Goal: Task Accomplishment & Management: Complete application form

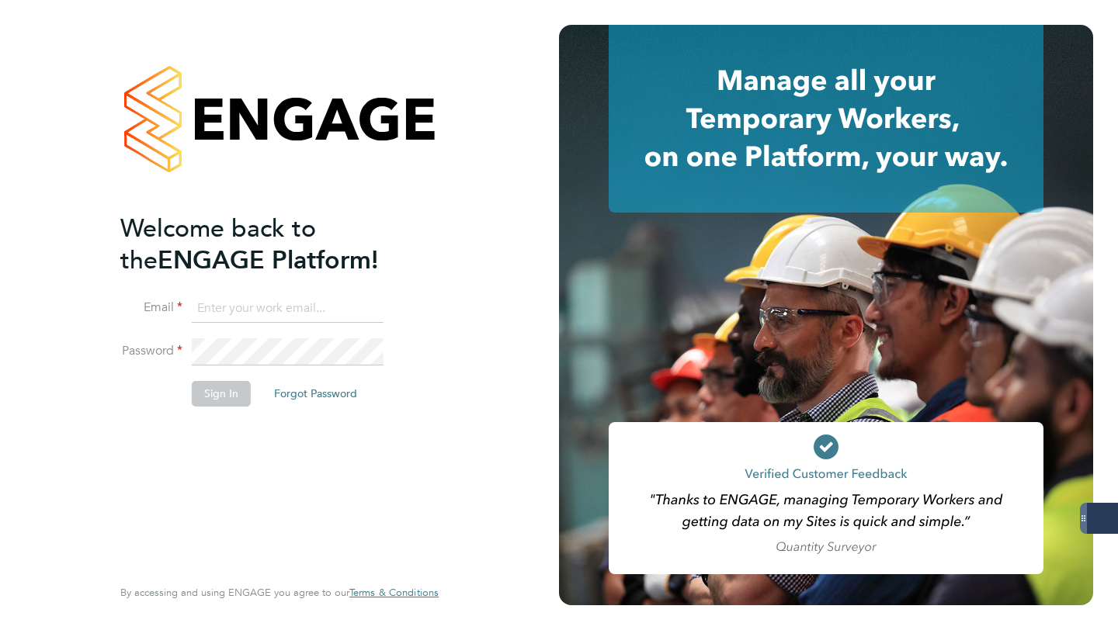
click at [265, 307] on input at bounding box center [288, 309] width 192 height 28
type input "libby@18rec.com"
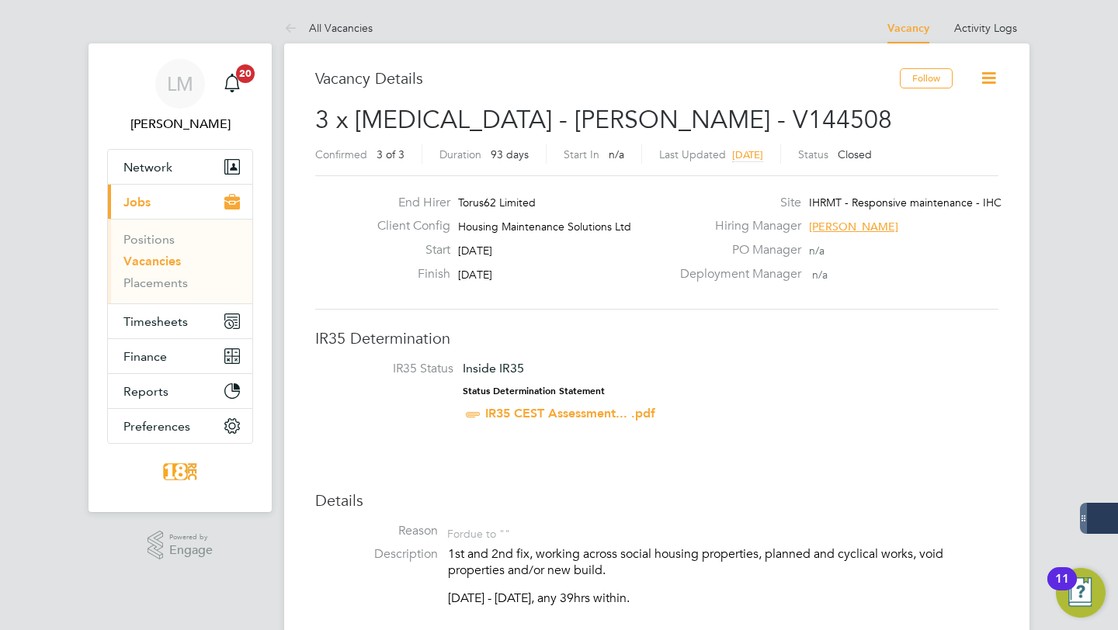
click at [137, 261] on link "Vacancies" at bounding box center [151, 261] width 57 height 15
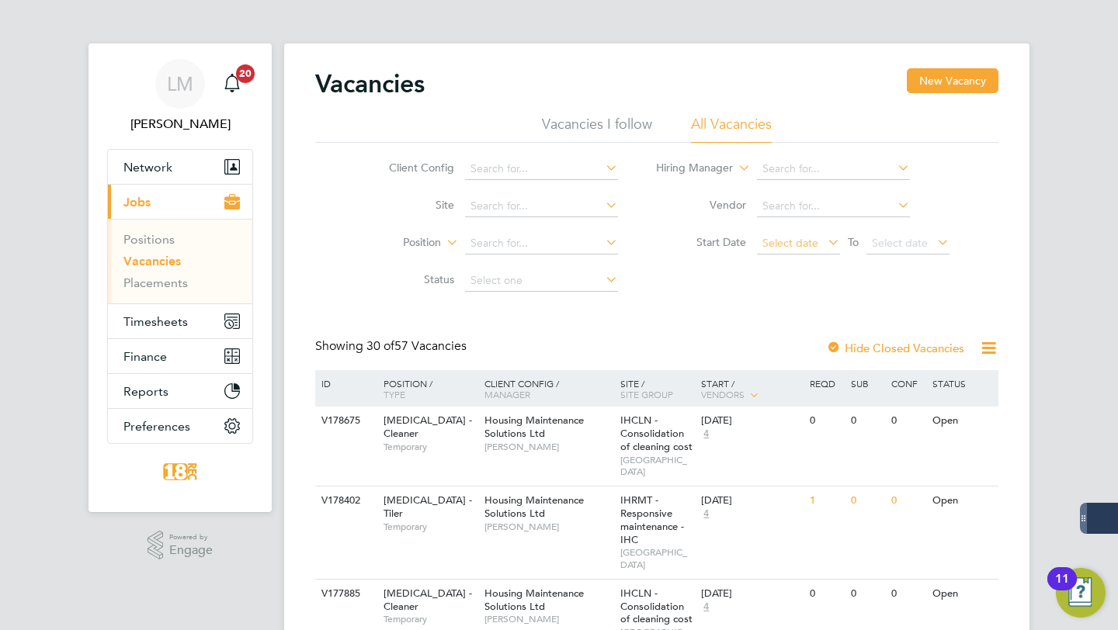
click at [773, 241] on span "Select date" at bounding box center [790, 243] width 56 height 14
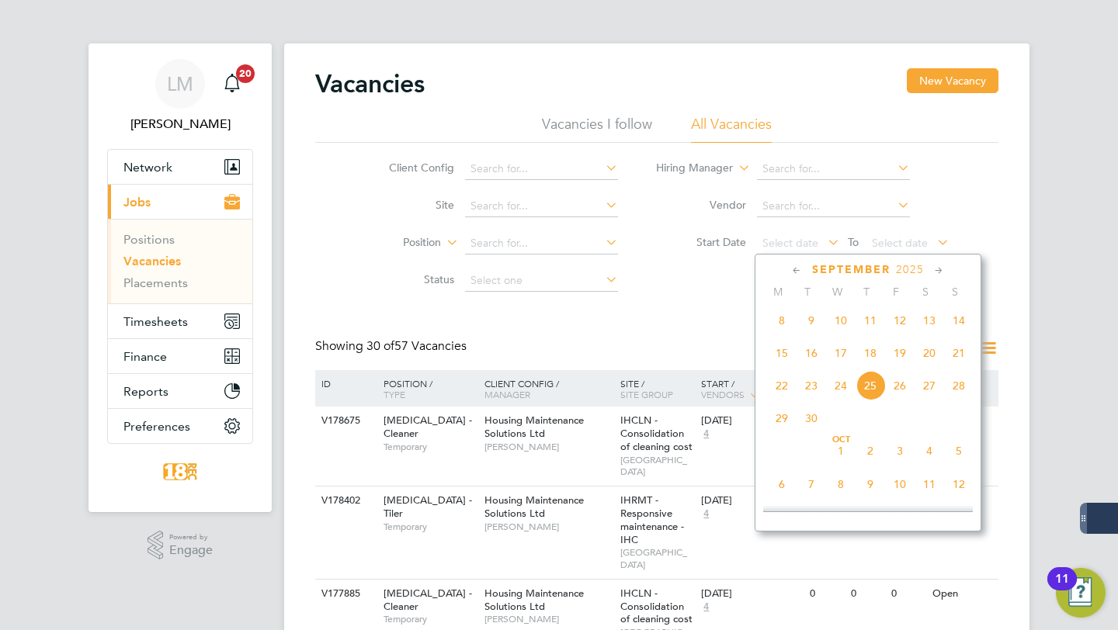
scroll to position [492, 0]
click at [787, 335] on span "25" at bounding box center [781, 325] width 29 height 29
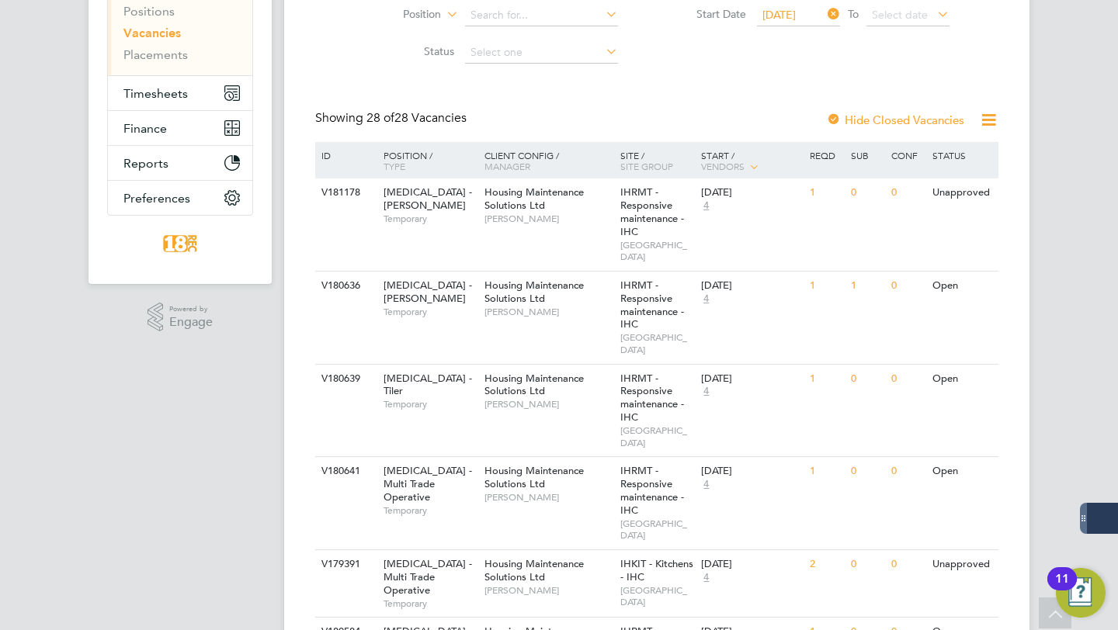
scroll to position [229, 0]
click at [687, 314] on div "IHRMT - Responsive maintenance - IHC STONEBRIDGE" at bounding box center [657, 317] width 82 height 92
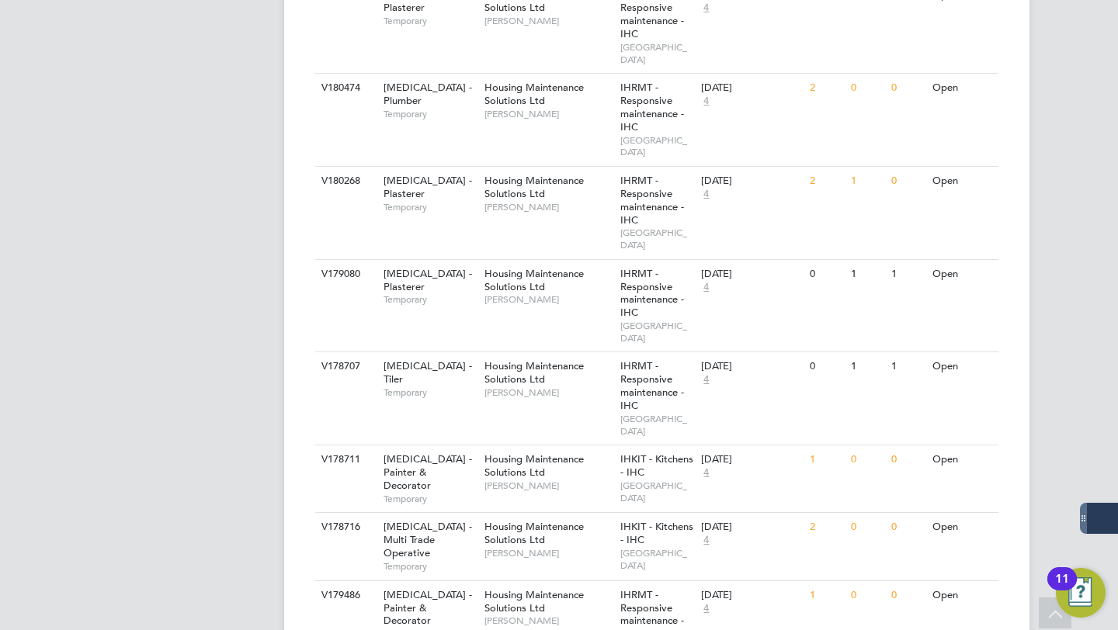
scroll to position [1570, 0]
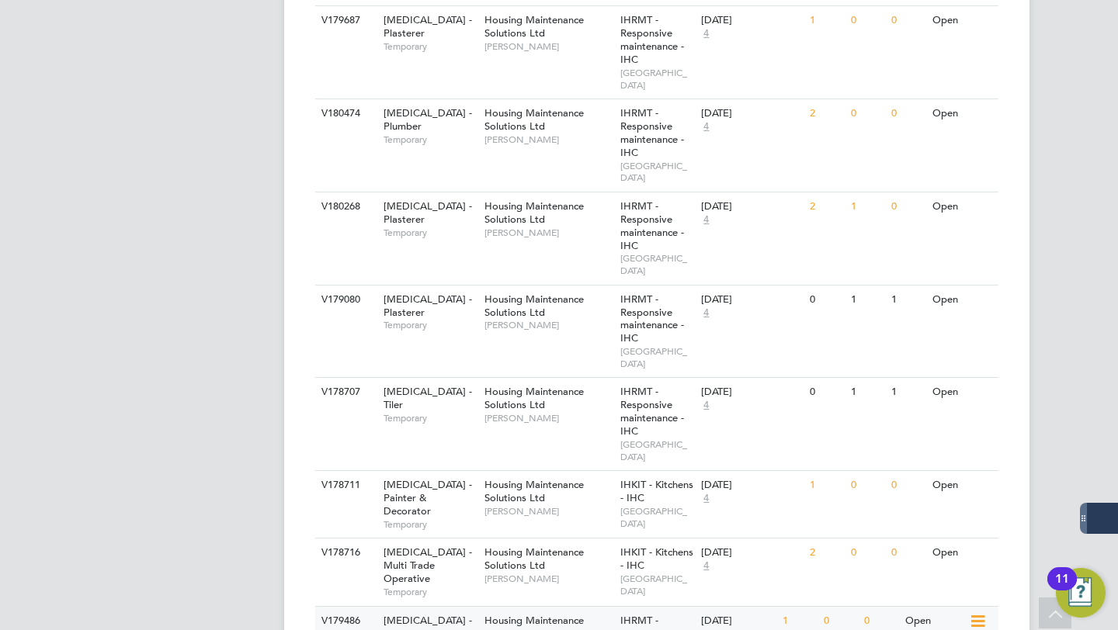
click at [571, 607] on div "Housing Maintenance Solutions Ltd Michael Leslie" at bounding box center [549, 634] width 136 height 54
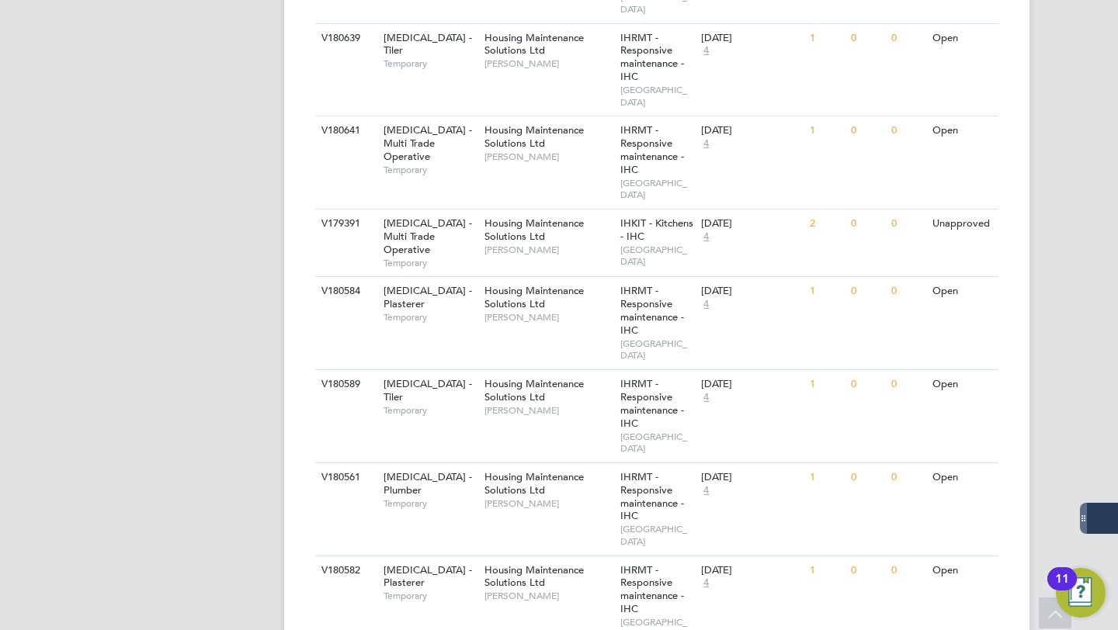
scroll to position [576, 0]
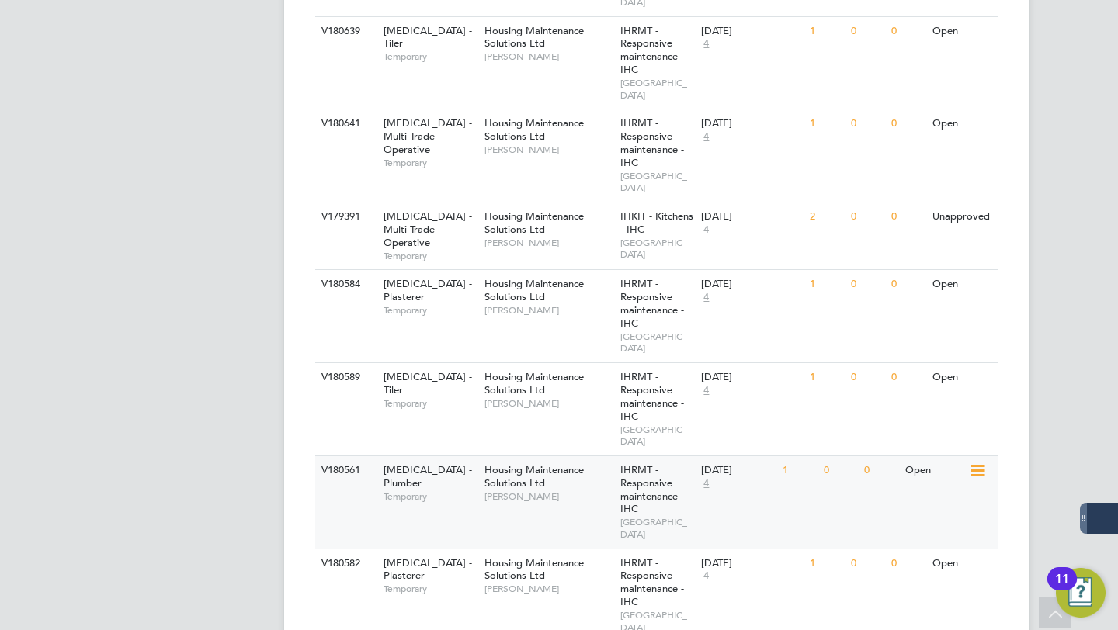
click at [571, 491] on span "Mike Stenson" at bounding box center [548, 497] width 128 height 12
click at [550, 456] on div "Housing Maintenance Solutions Ltd Mike Stenson" at bounding box center [549, 483] width 136 height 54
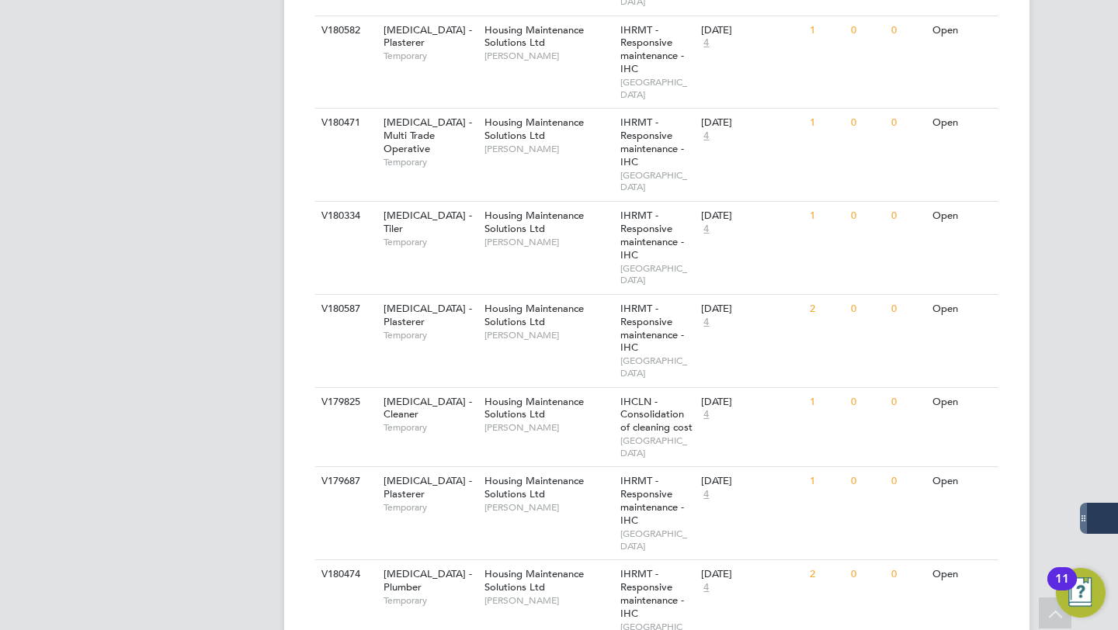
scroll to position [1110, 0]
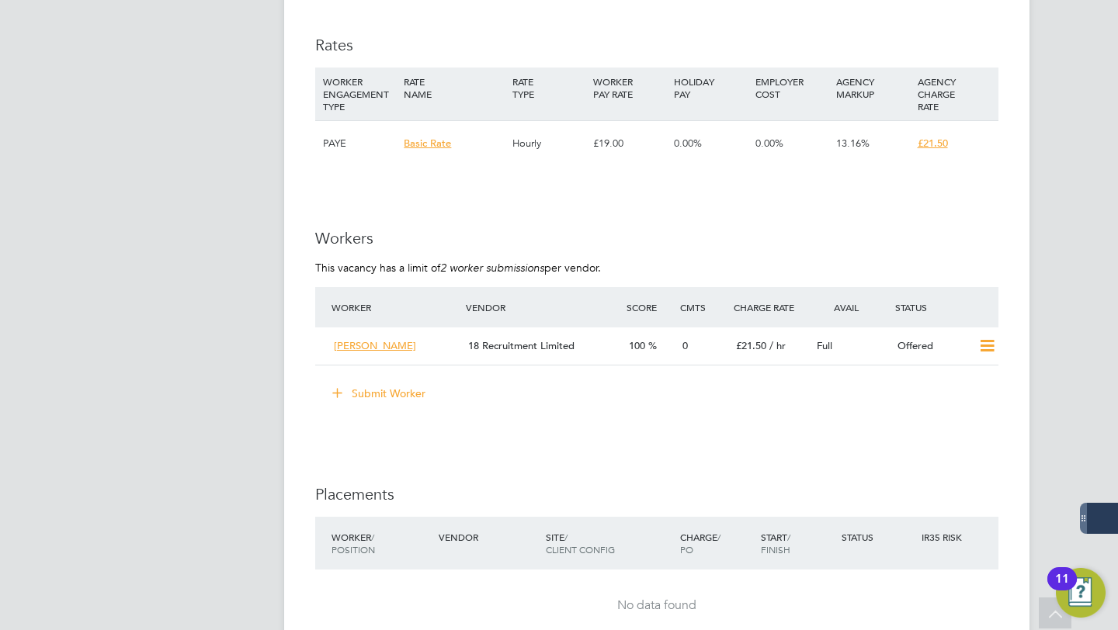
scroll to position [863, 0]
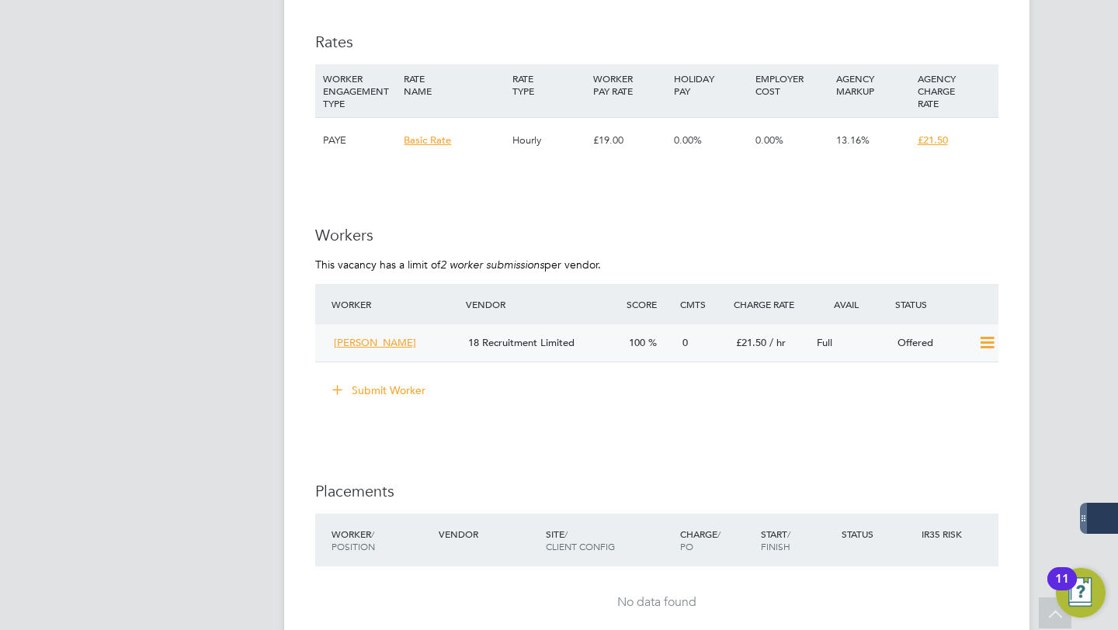
click at [986, 346] on icon at bounding box center [986, 343] width 19 height 12
click at [973, 370] on li "Confirm" at bounding box center [964, 377] width 59 height 22
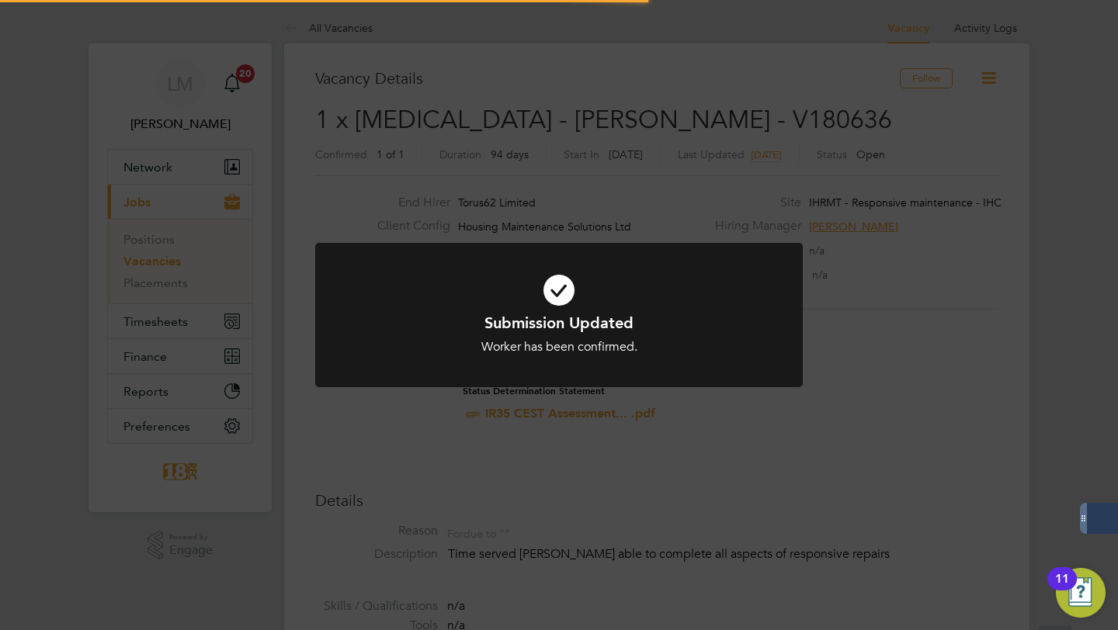
scroll to position [15, 74]
click at [1029, 338] on div "Submission Updated Worker has been confirmed. Cancel Okay" at bounding box center [559, 315] width 1118 height 630
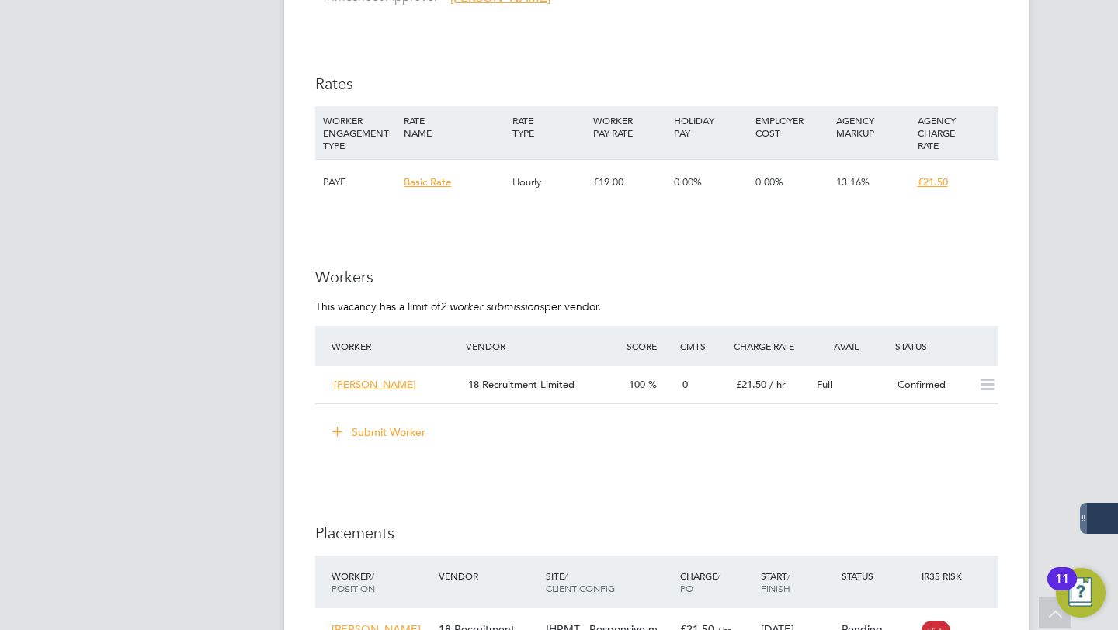
scroll to position [822, 0]
click at [371, 377] on div "Reece Daly" at bounding box center [395, 385] width 134 height 26
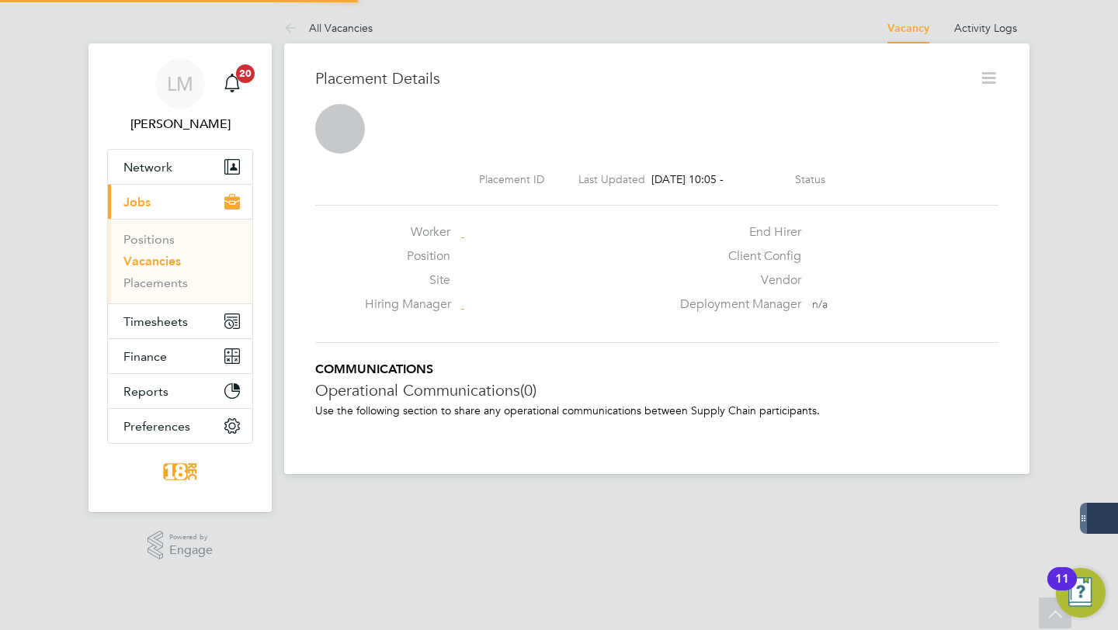
scroll to position [8, 8]
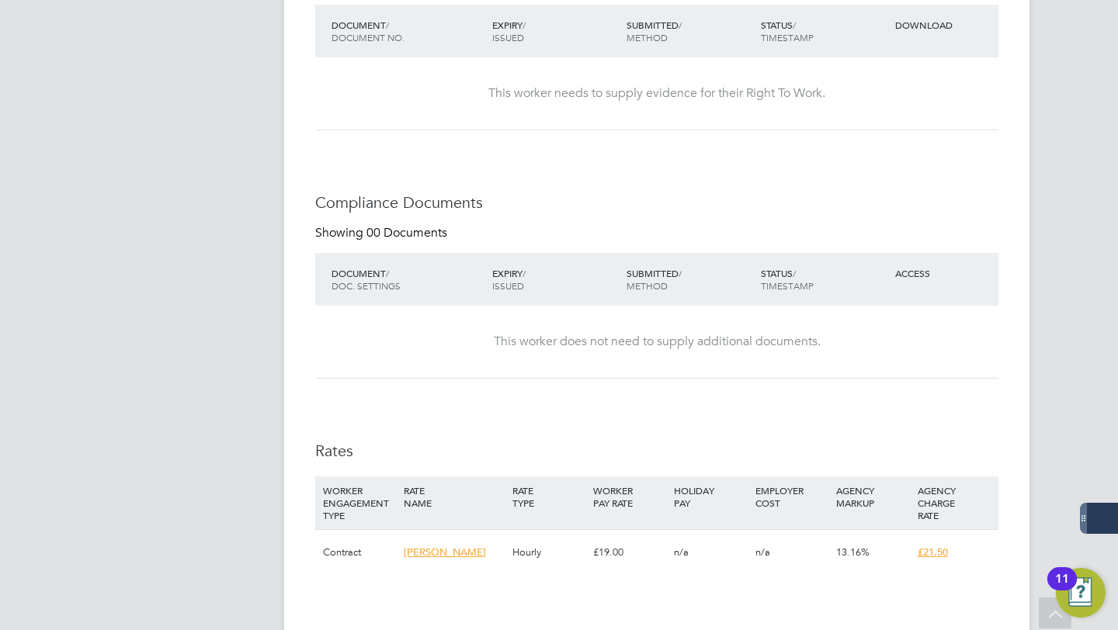
click at [679, 83] on div "This worker needs to supply evidence for their Right To Work." at bounding box center [657, 93] width 652 height 72
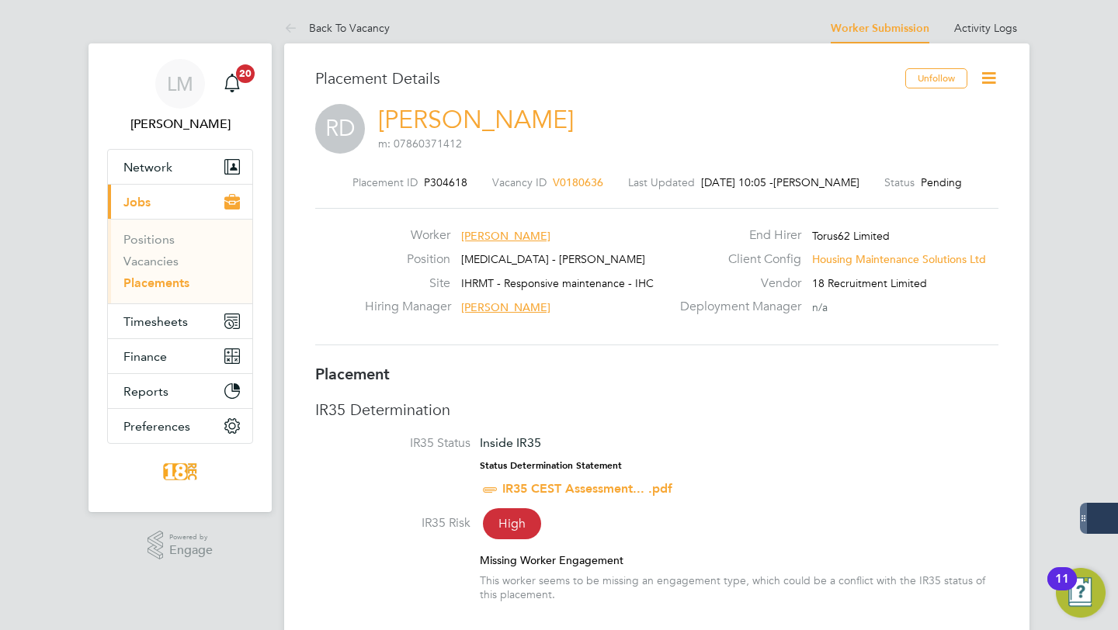
click at [984, 70] on icon at bounding box center [988, 77] width 19 height 19
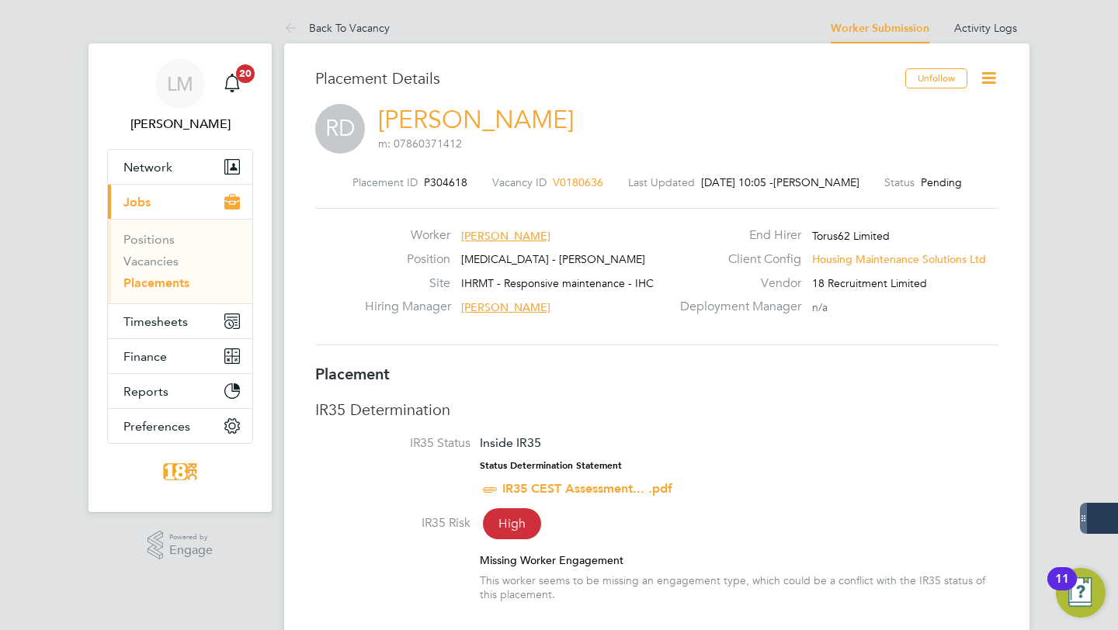
click at [982, 79] on icon at bounding box center [988, 77] width 19 height 19
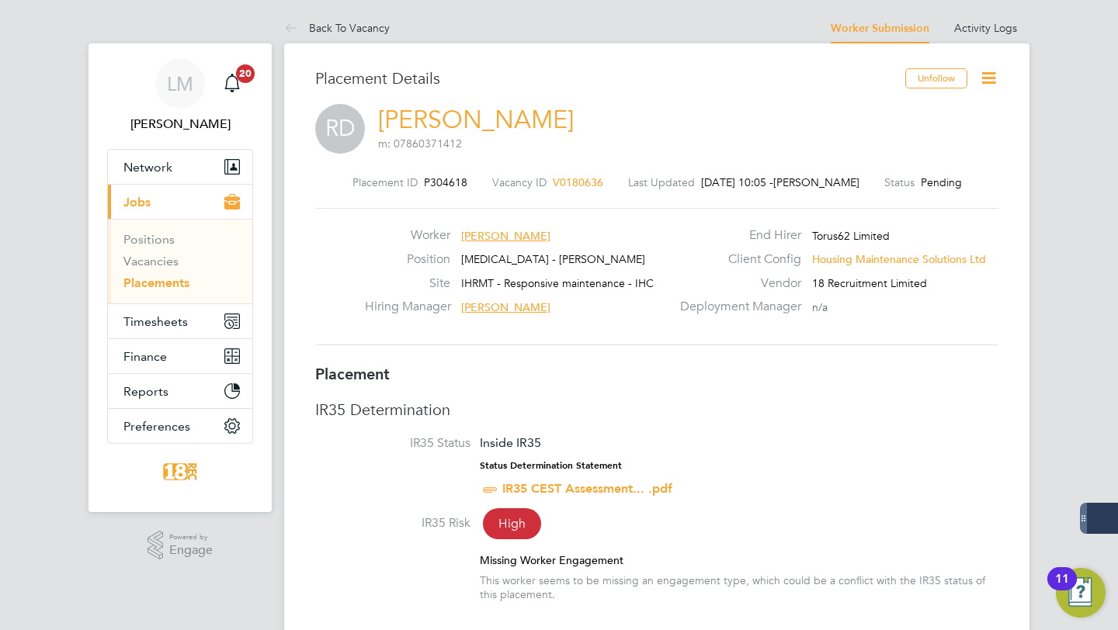
click at [990, 77] on icon at bounding box center [988, 77] width 19 height 19
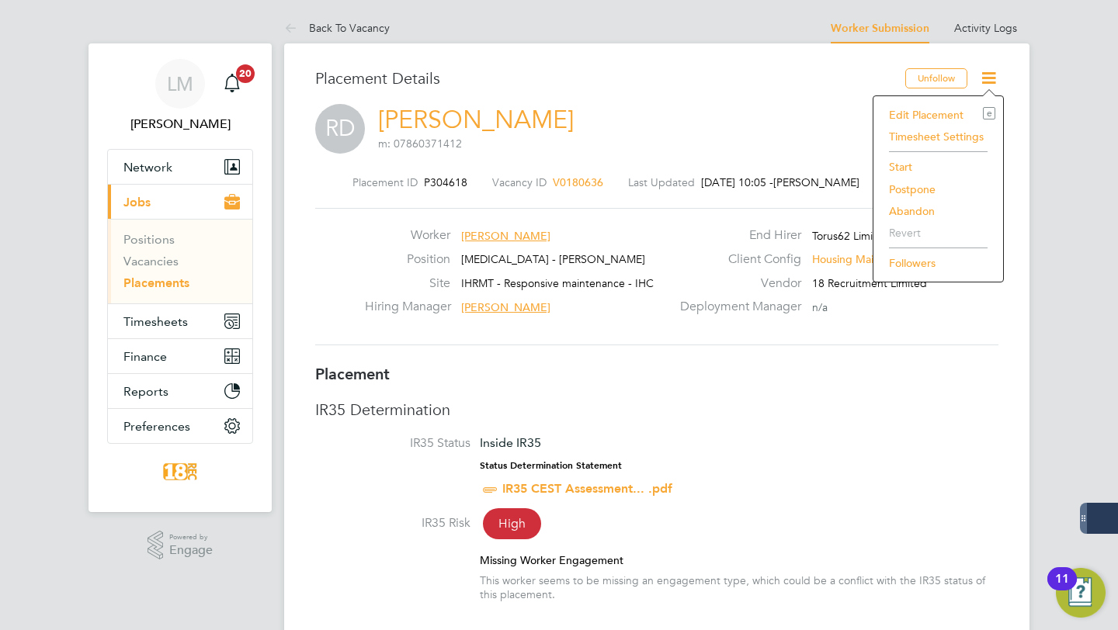
click at [941, 116] on li "Edit Placement e" at bounding box center [938, 115] width 114 height 22
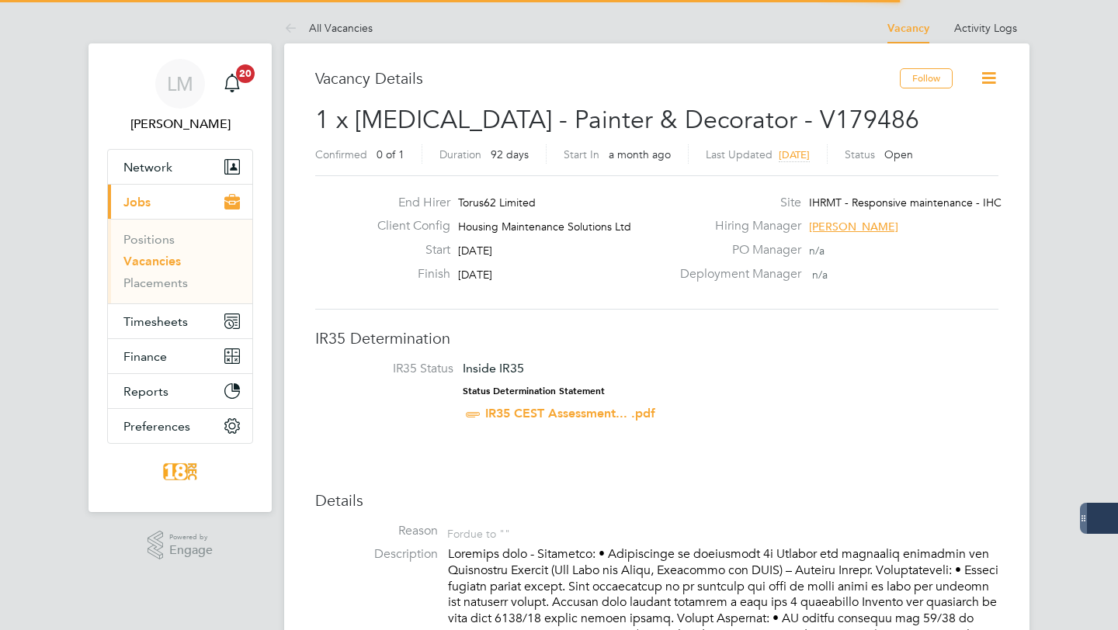
scroll to position [46, 109]
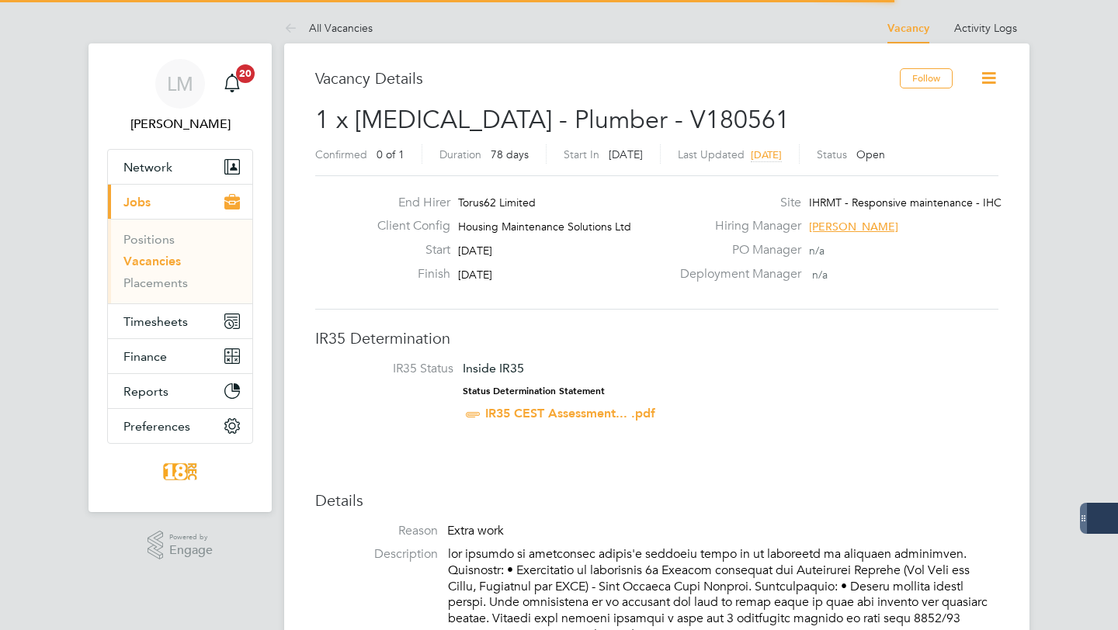
scroll to position [46, 109]
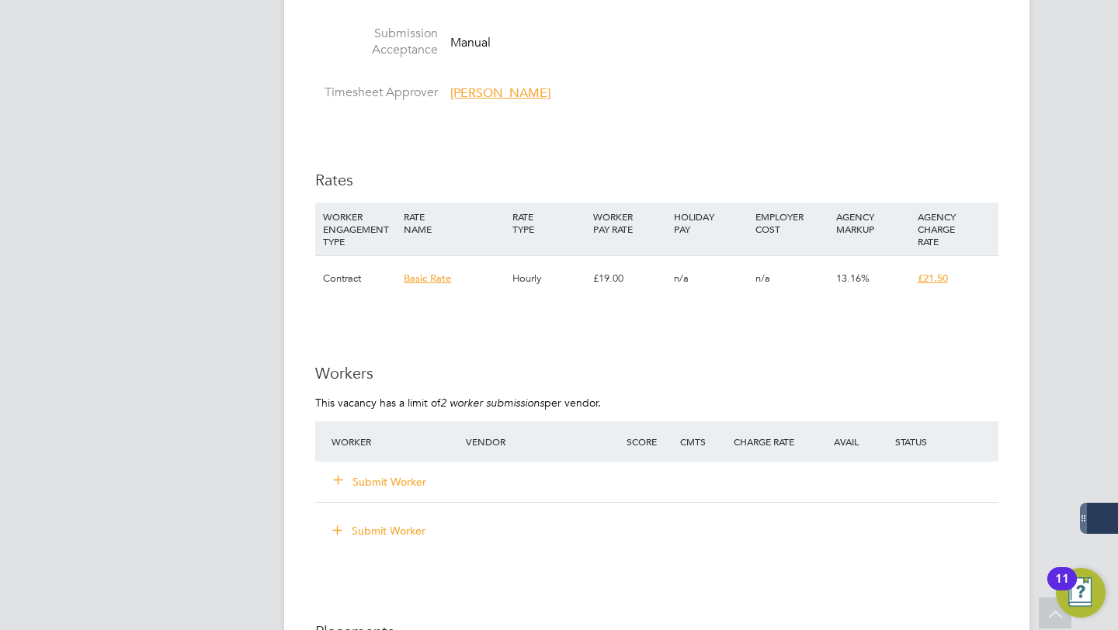
scroll to position [1006, 0]
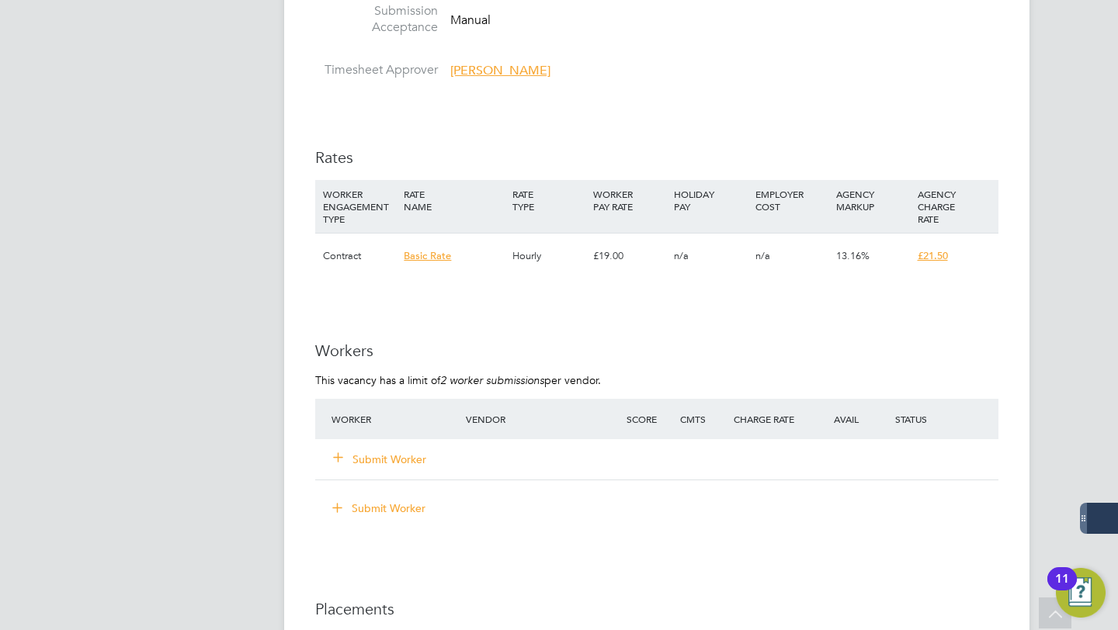
click at [394, 456] on button "Submit Worker" at bounding box center [380, 460] width 93 height 16
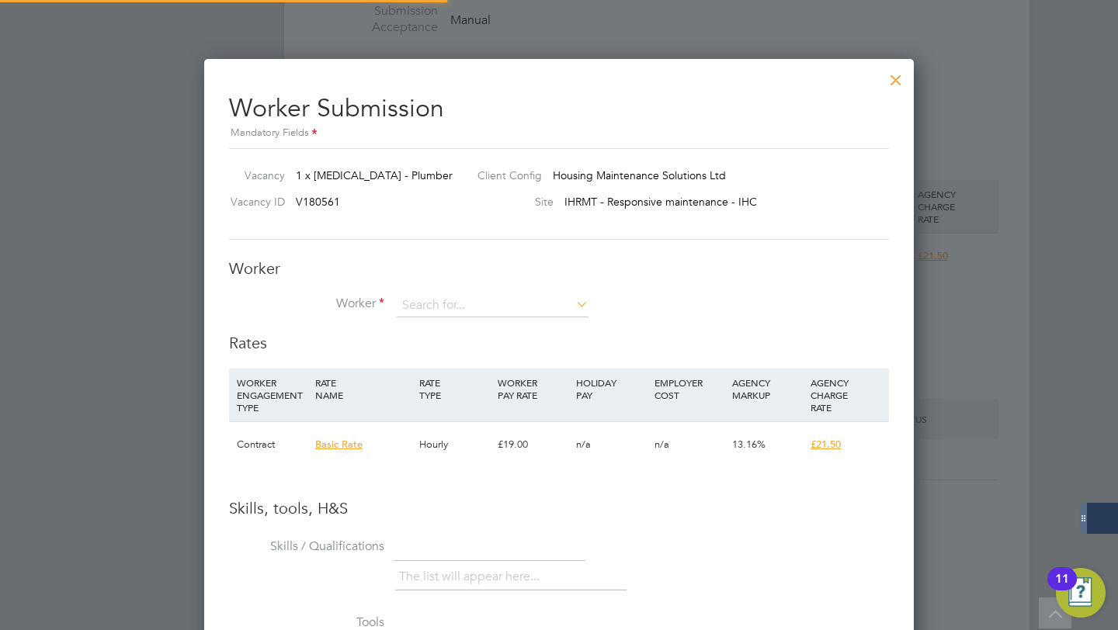
scroll to position [980, 710]
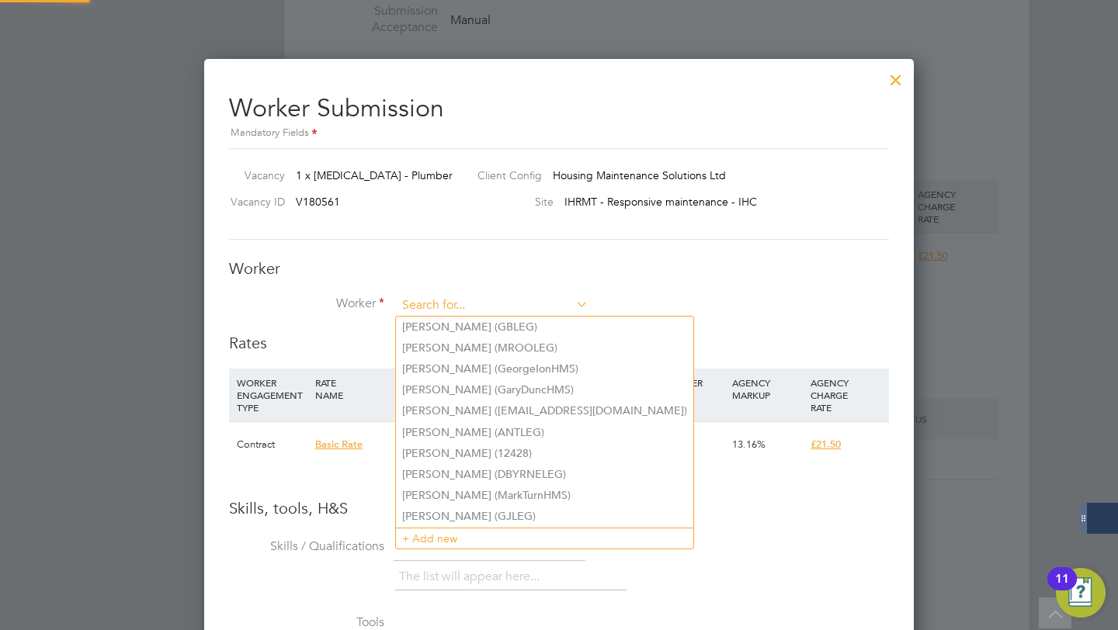
click at [461, 307] on input at bounding box center [493, 305] width 192 height 23
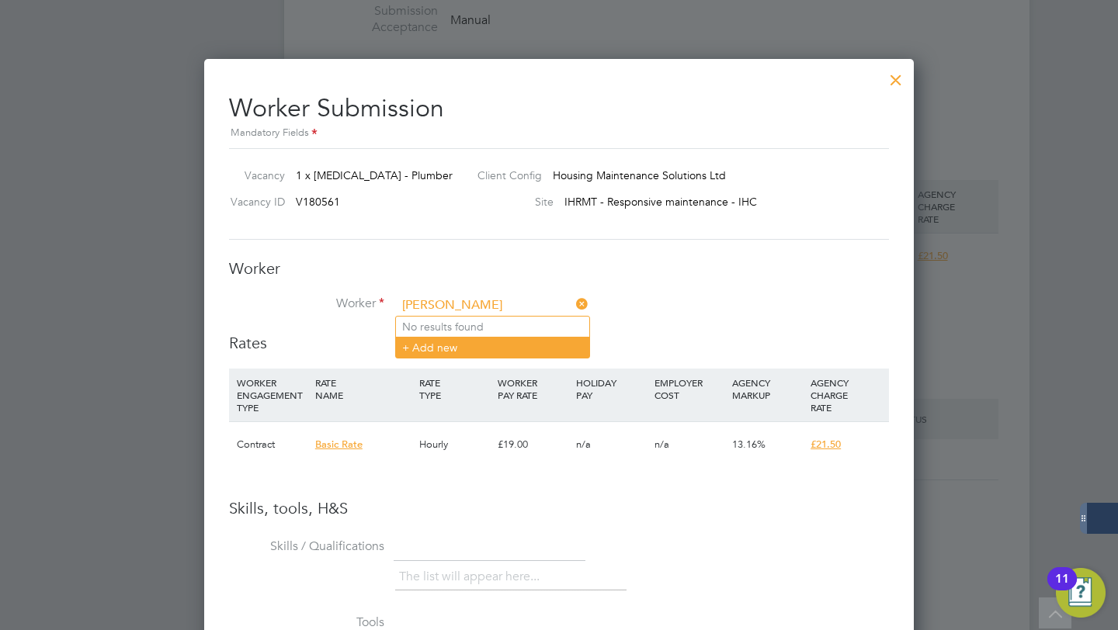
type input "Phillip Fawcett"
click at [473, 343] on li "+ Add new" at bounding box center [492, 347] width 193 height 21
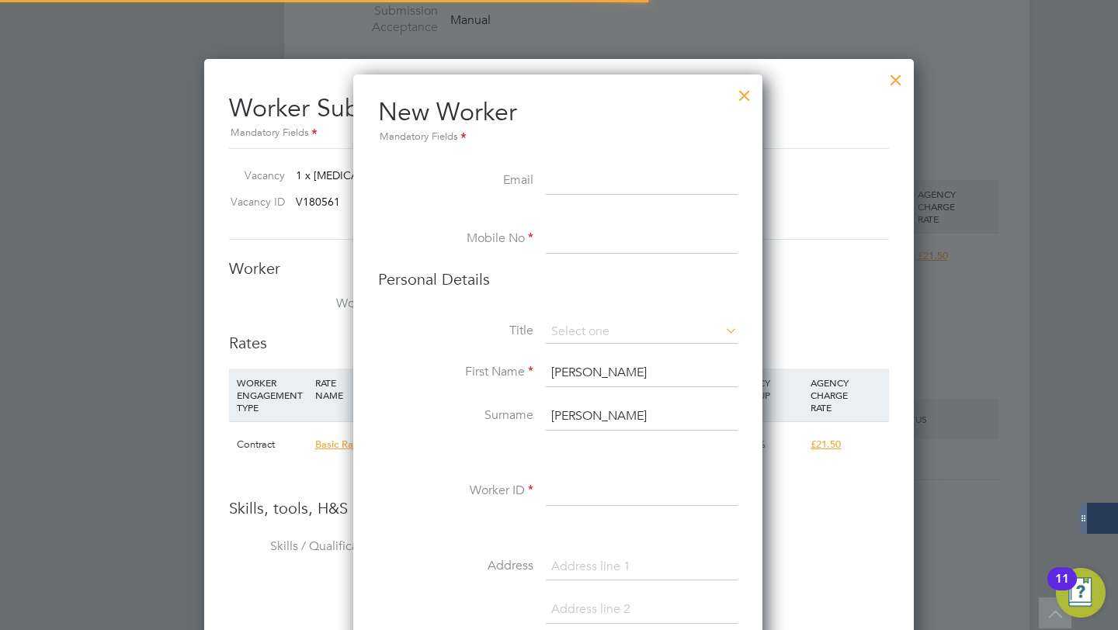
scroll to position [7, 8]
paste input "phillfawcett98@hotmail.com"
type input "phillfawcett98@hotmail.com"
click at [589, 255] on li "Mobile No" at bounding box center [557, 247] width 359 height 43
click at [585, 245] on input at bounding box center [642, 240] width 192 height 28
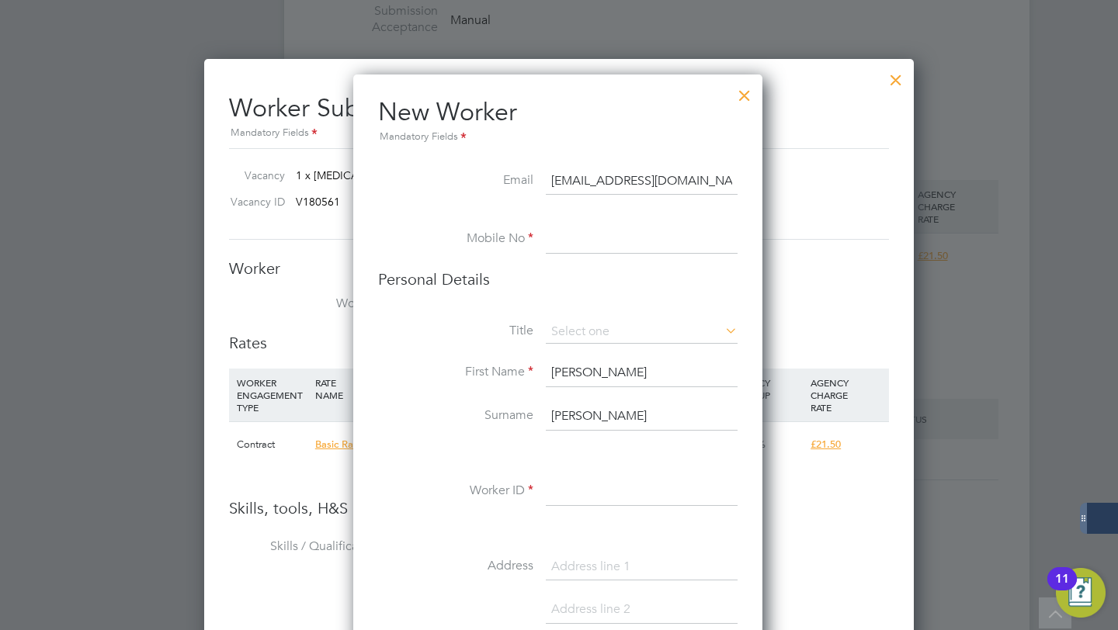
paste input "07850 415 178"
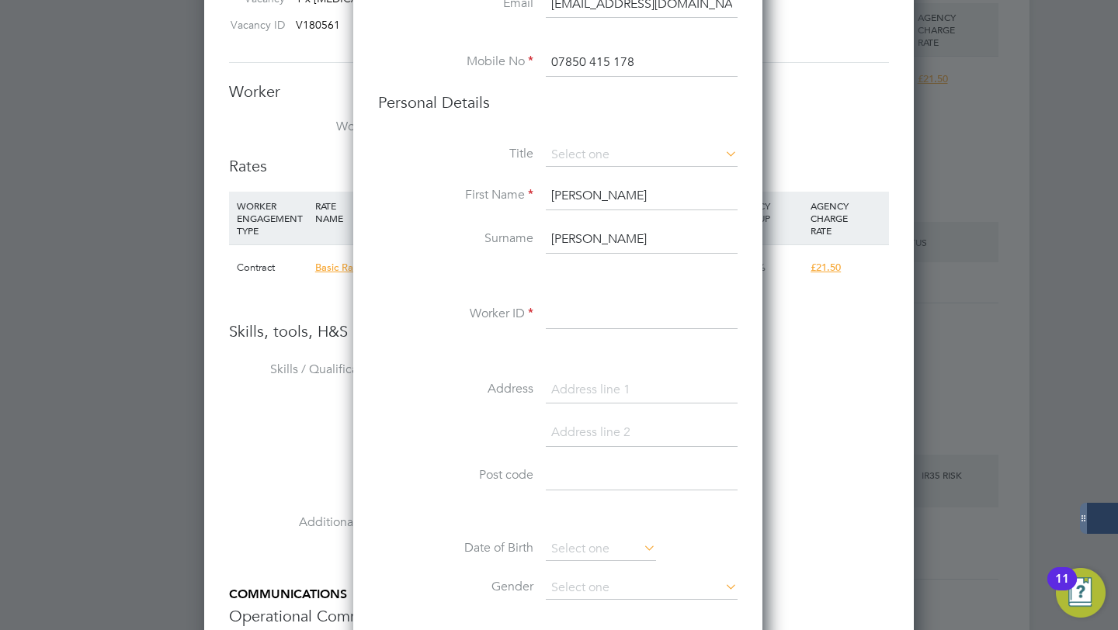
scroll to position [1193, 0]
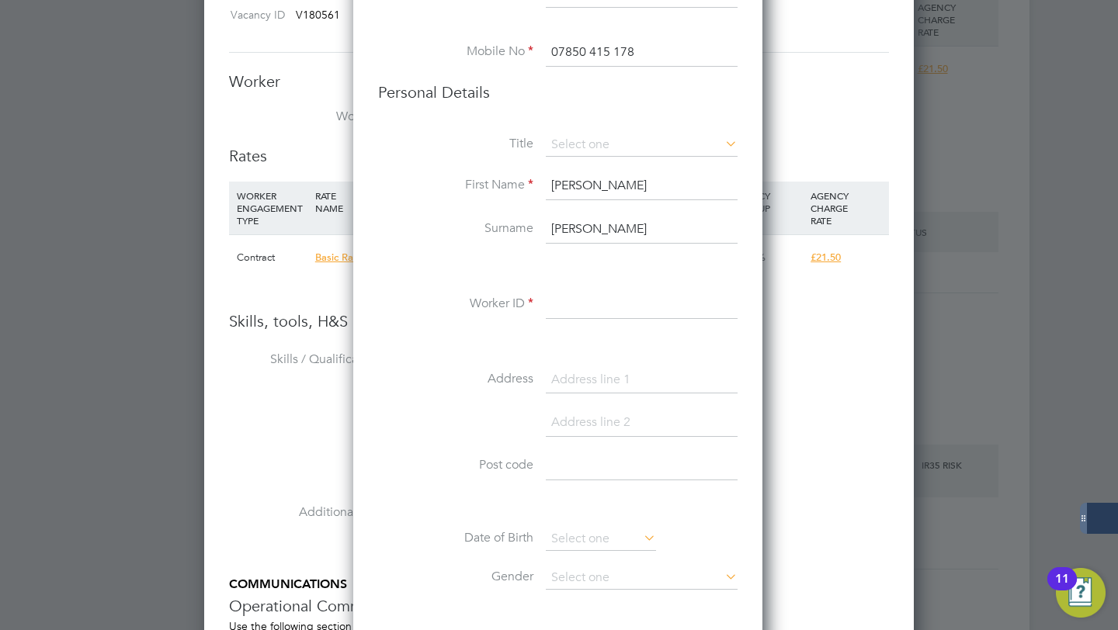
type input "07850 415 178"
click at [557, 311] on input at bounding box center [642, 305] width 192 height 28
paste input "15096"
type input "15096"
click at [609, 379] on input at bounding box center [642, 380] width 192 height 28
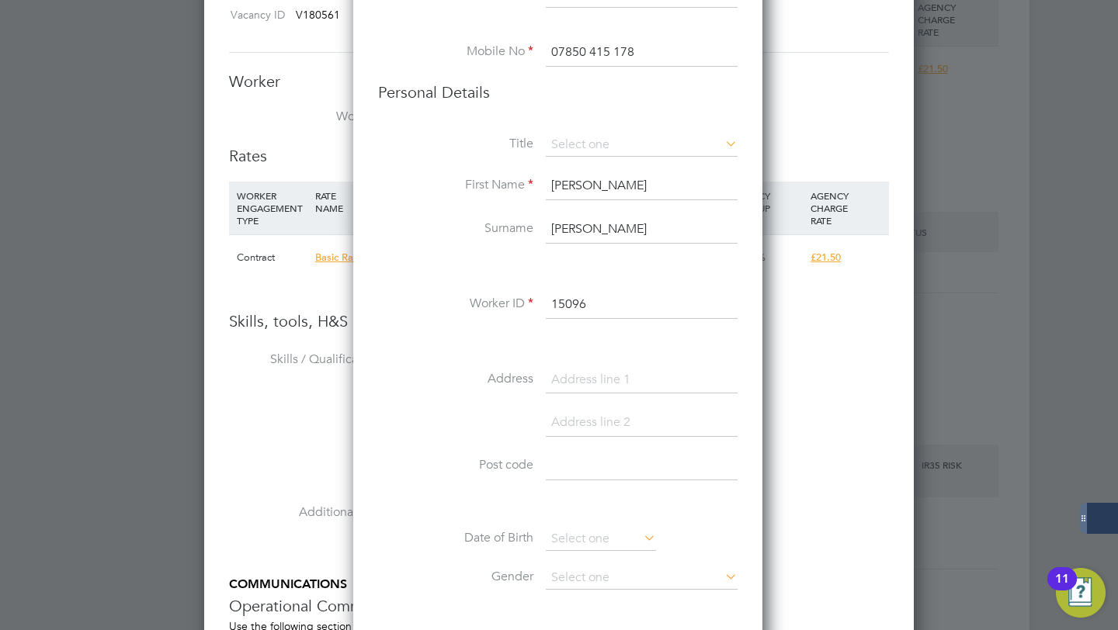
paste input "04 Ochr Y Waen, Elfred Drive, Buckley, Flintshire, CH7 2GX"
drag, startPoint x: 731, startPoint y: 380, endPoint x: 680, endPoint y: 380, distance: 51.2
click at [680, 380] on input "04 Ochr Y Waen, Elfred Drive, Buckley, Flintshire, CH7 2GX" at bounding box center [642, 380] width 192 height 28
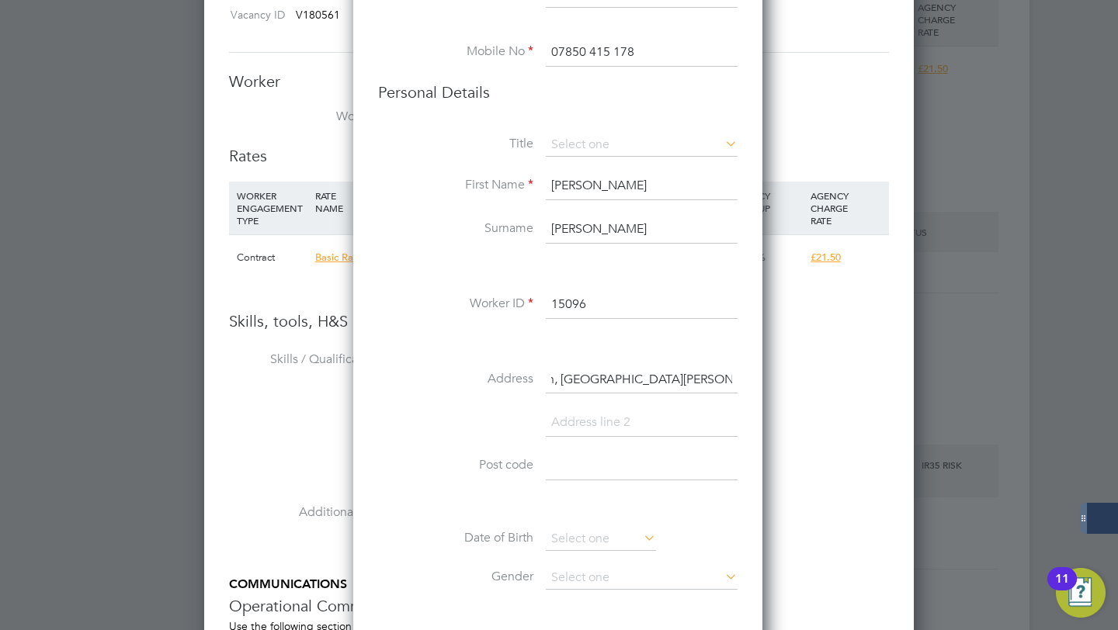
type input "04 Ochr Y Waen, Elfred Drive, Buckley, Flintshire"
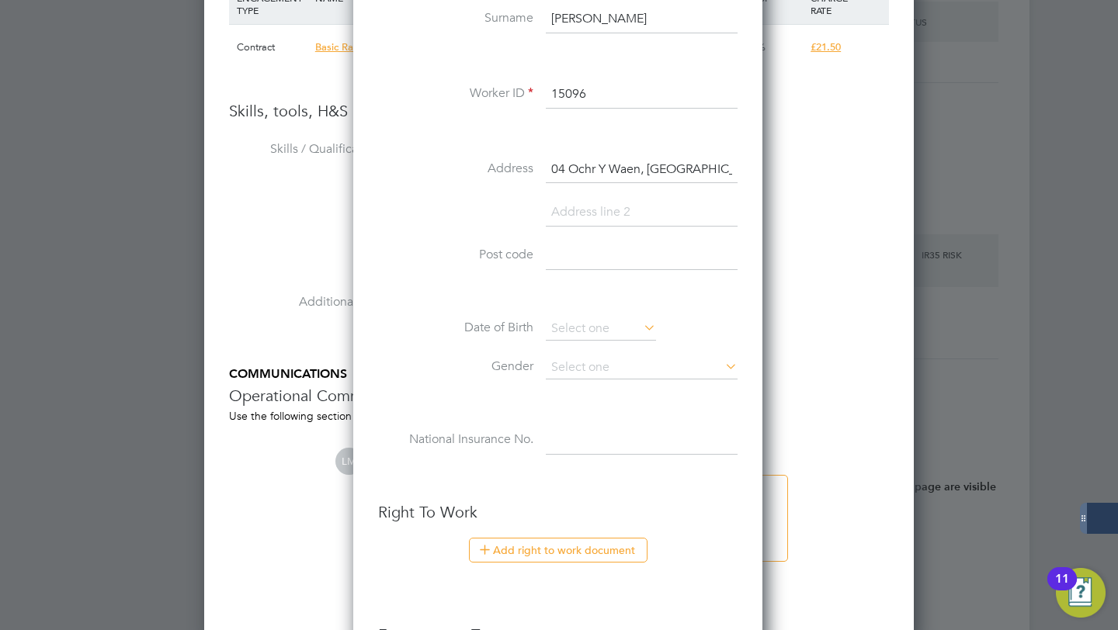
scroll to position [1435, 0]
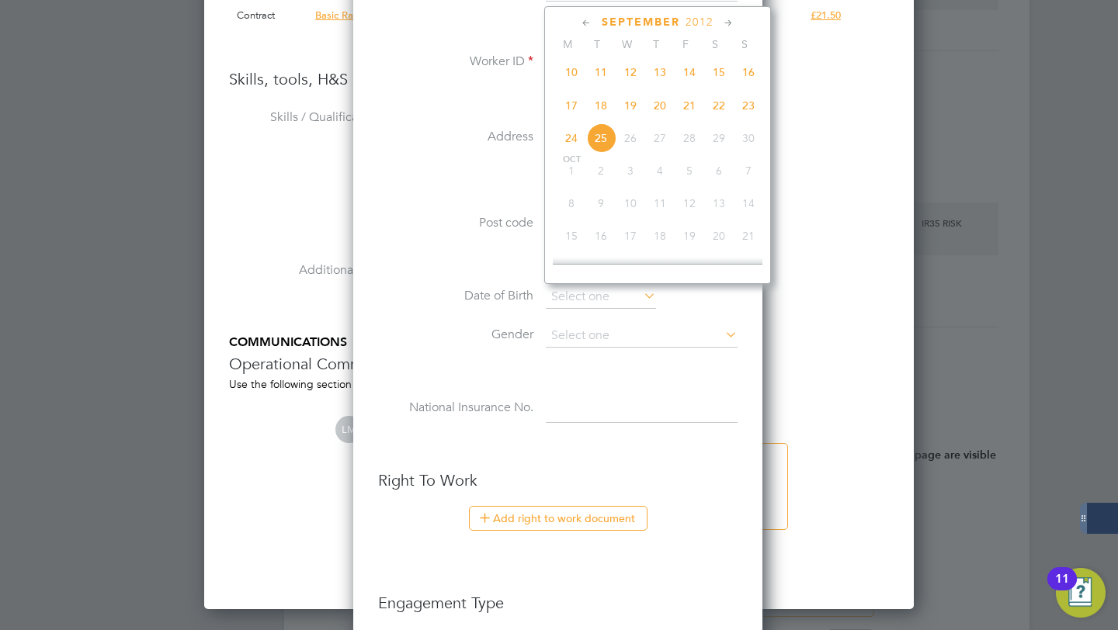
click at [460, 288] on label "Date of Birth" at bounding box center [455, 296] width 155 height 16
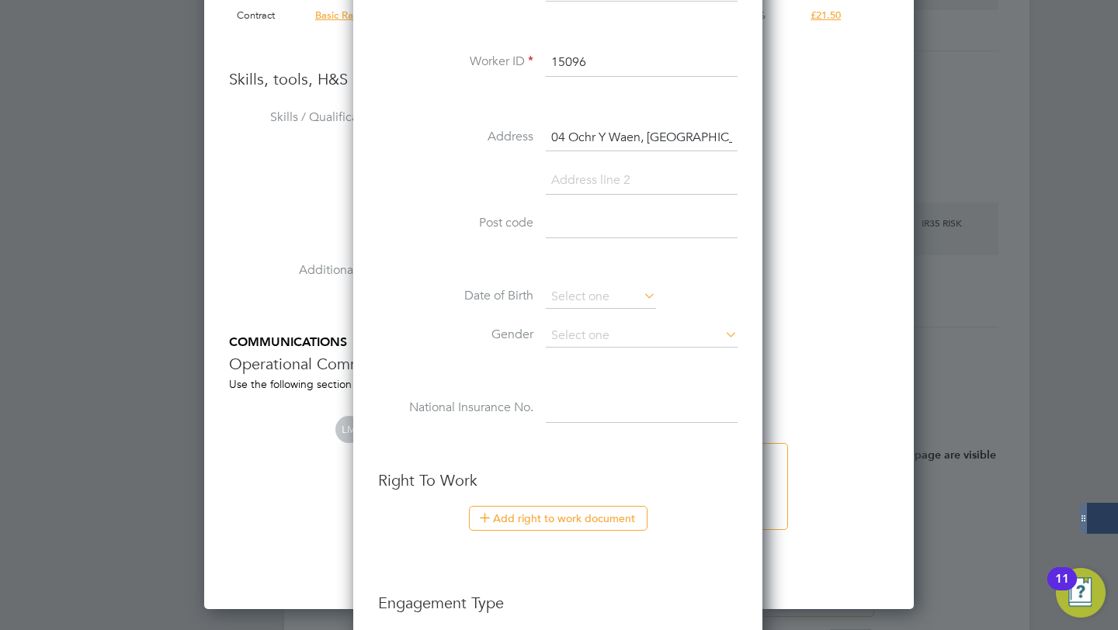
click at [583, 220] on input at bounding box center [642, 224] width 192 height 28
paste input "CH7 2GX"
type input "CH7 2GX"
click at [567, 409] on input at bounding box center [642, 409] width 192 height 28
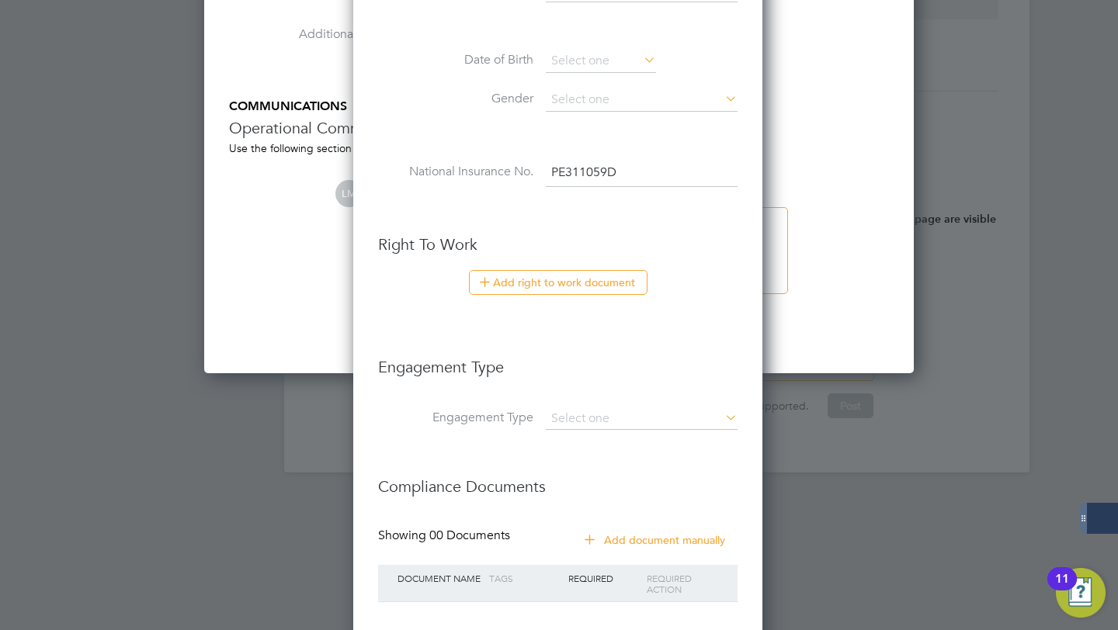
scroll to position [1760, 0]
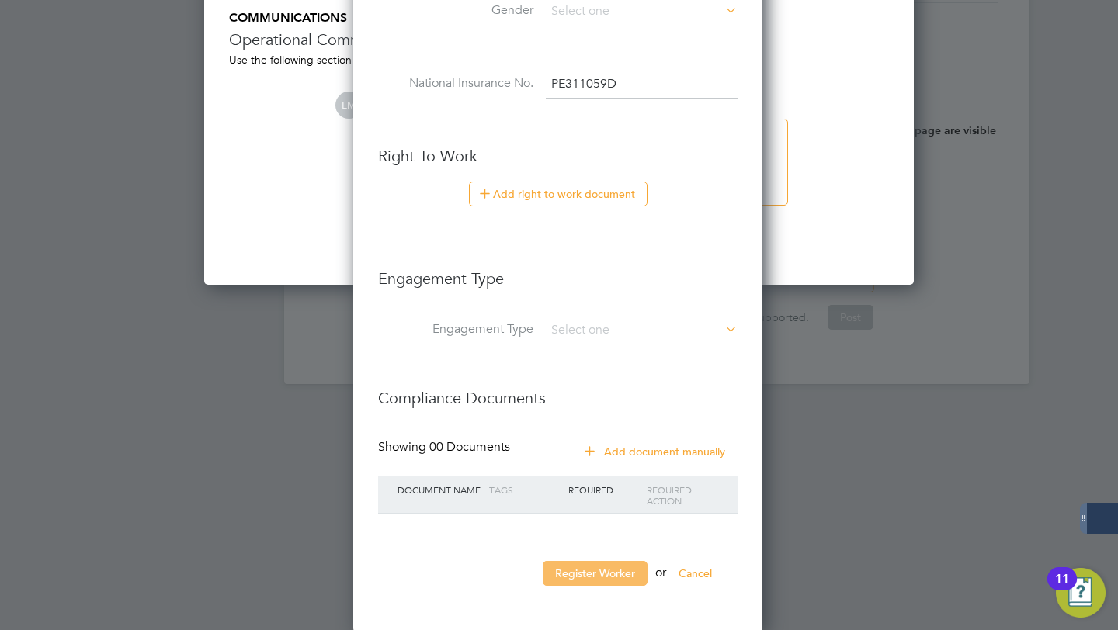
type input "PE 31 10 59 D"
click at [596, 567] on button "Register Worker" at bounding box center [595, 573] width 105 height 25
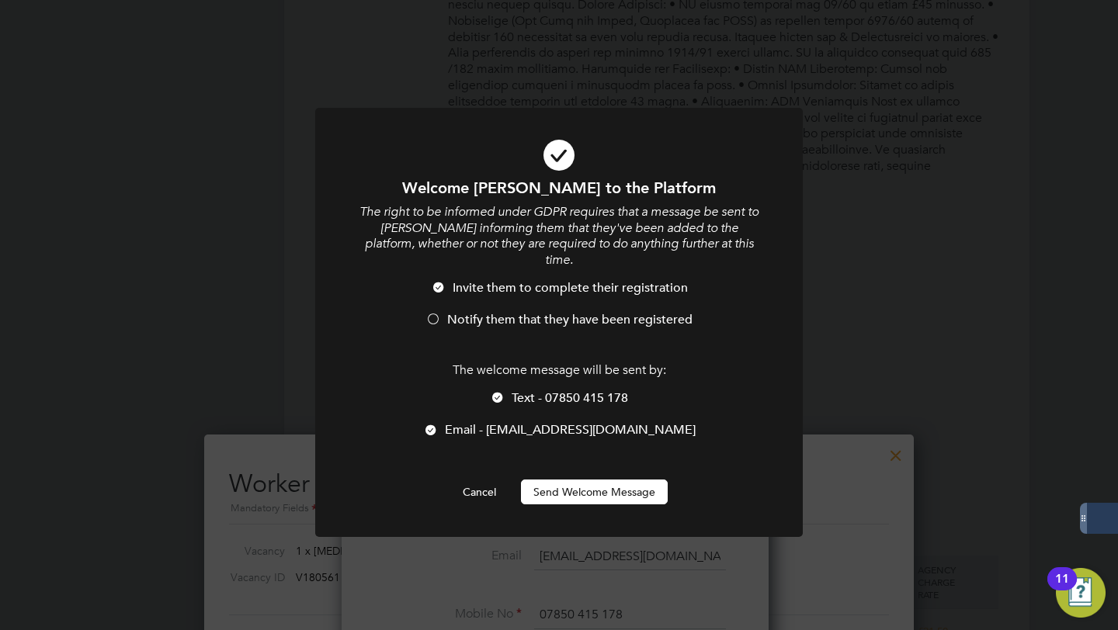
click at [538, 312] on span "Notify them that they have been registered" at bounding box center [569, 320] width 245 height 16
click at [558, 480] on button "Send Welcome Message" at bounding box center [594, 492] width 147 height 25
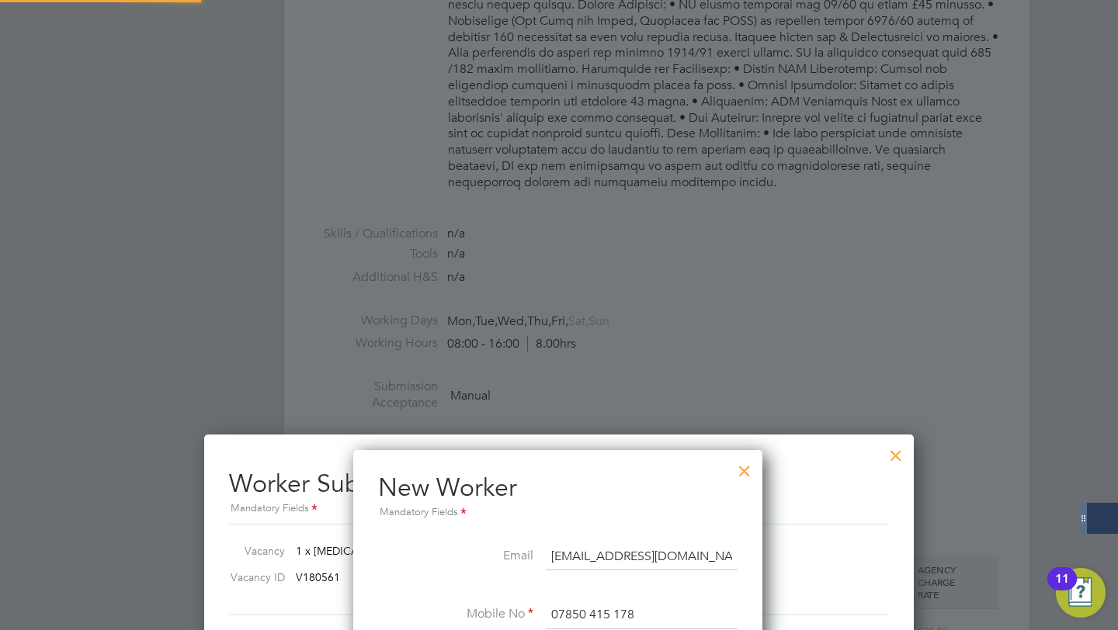
type input "Phillip Fawcett (15096)"
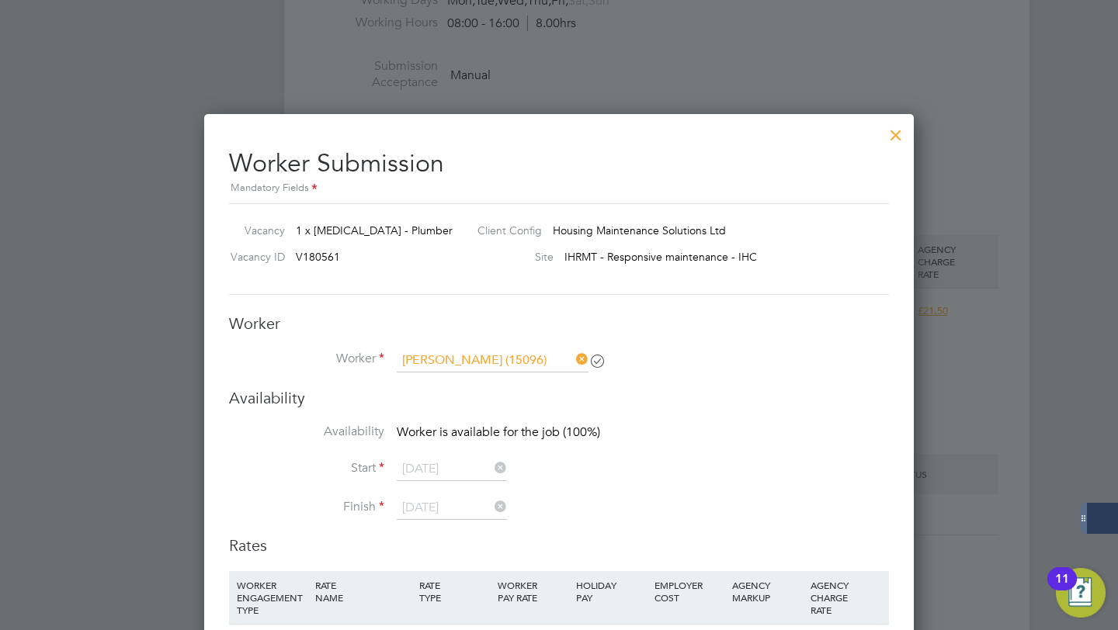
scroll to position [675, 0]
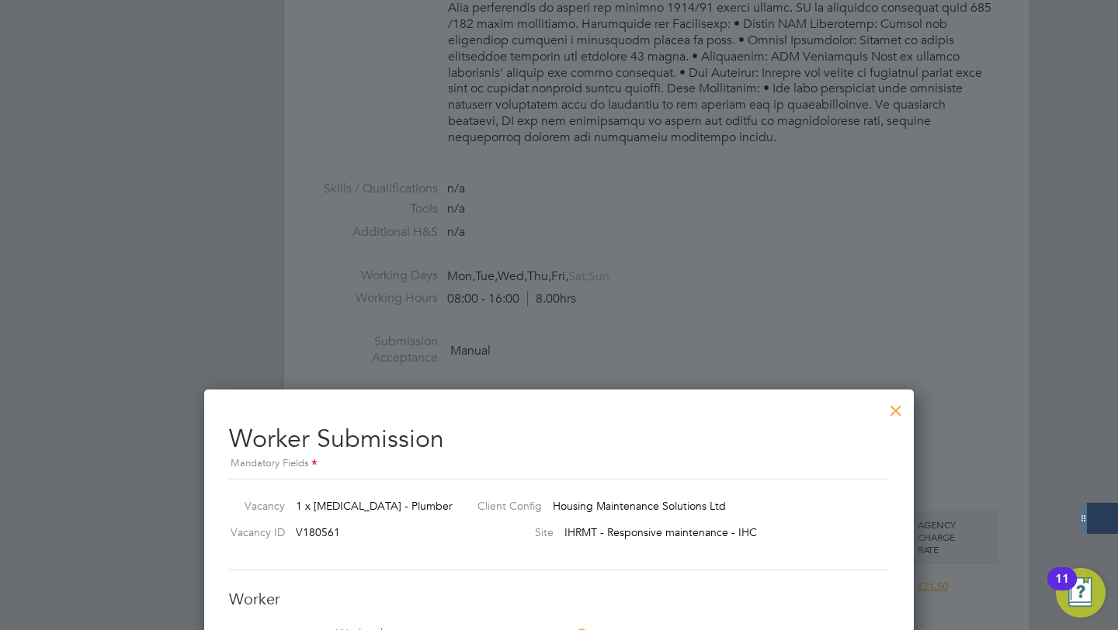
click at [902, 412] on div at bounding box center [896, 407] width 28 height 28
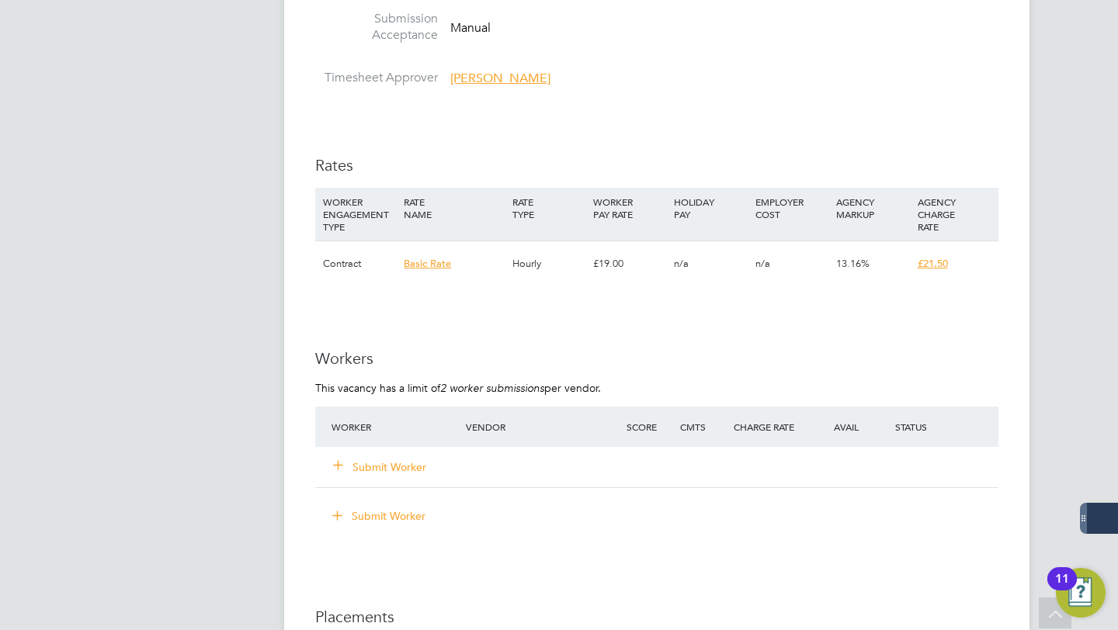
scroll to position [1006, 0]
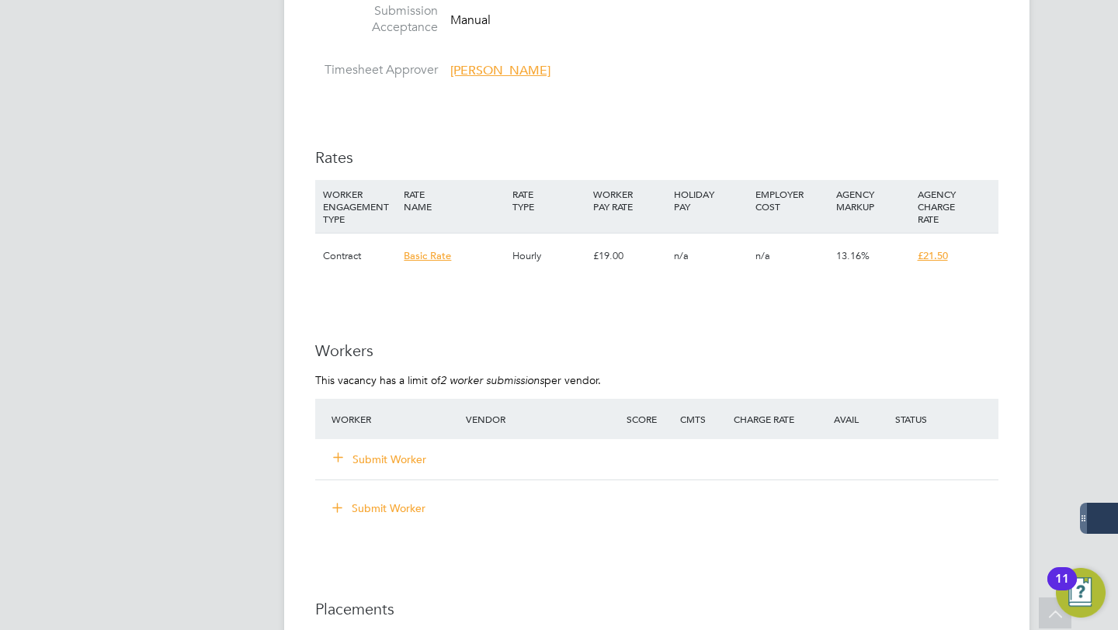
click at [395, 462] on button "Submit Worker" at bounding box center [380, 460] width 93 height 16
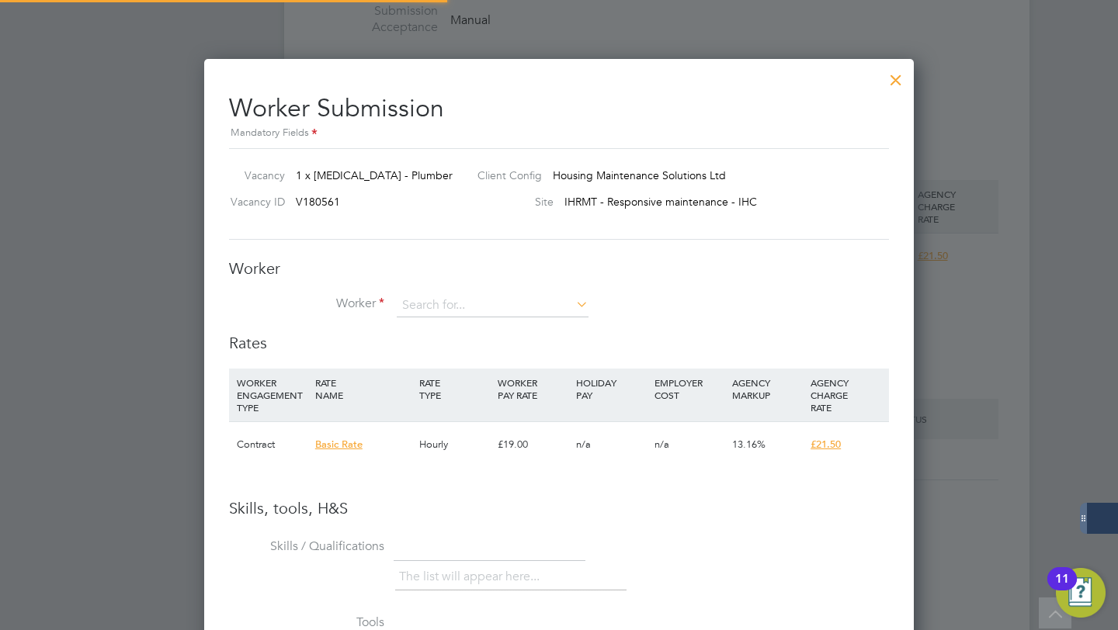
scroll to position [980, 710]
click at [468, 297] on input at bounding box center [493, 305] width 192 height 23
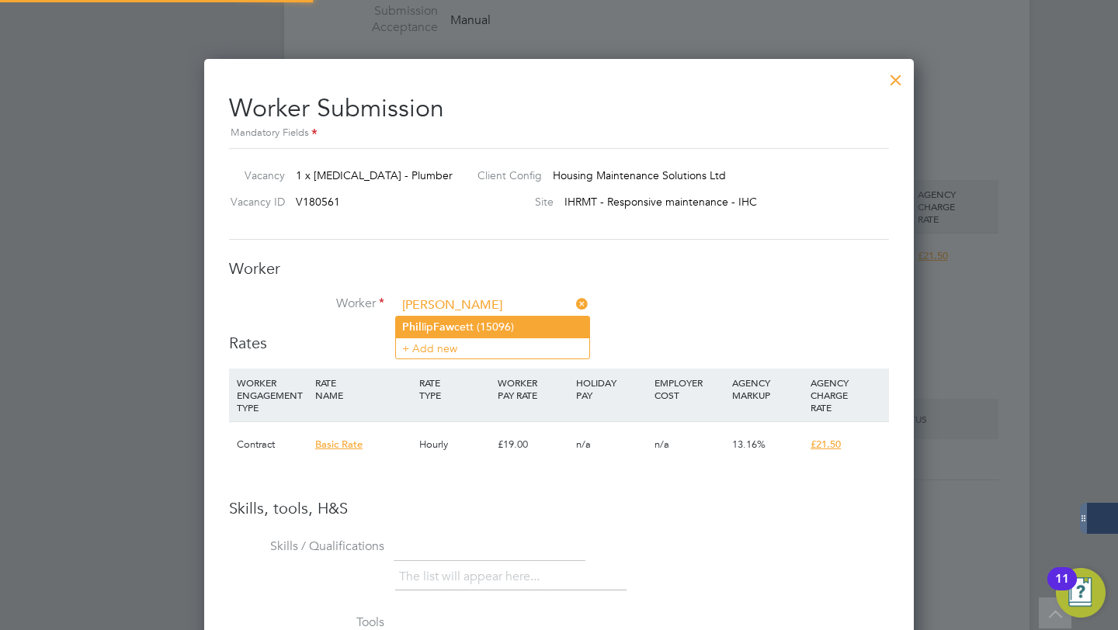
click at [490, 324] on li "Phil lip Faw cett (15096)" at bounding box center [492, 327] width 193 height 21
type input "Phillip Fawcett (15096)"
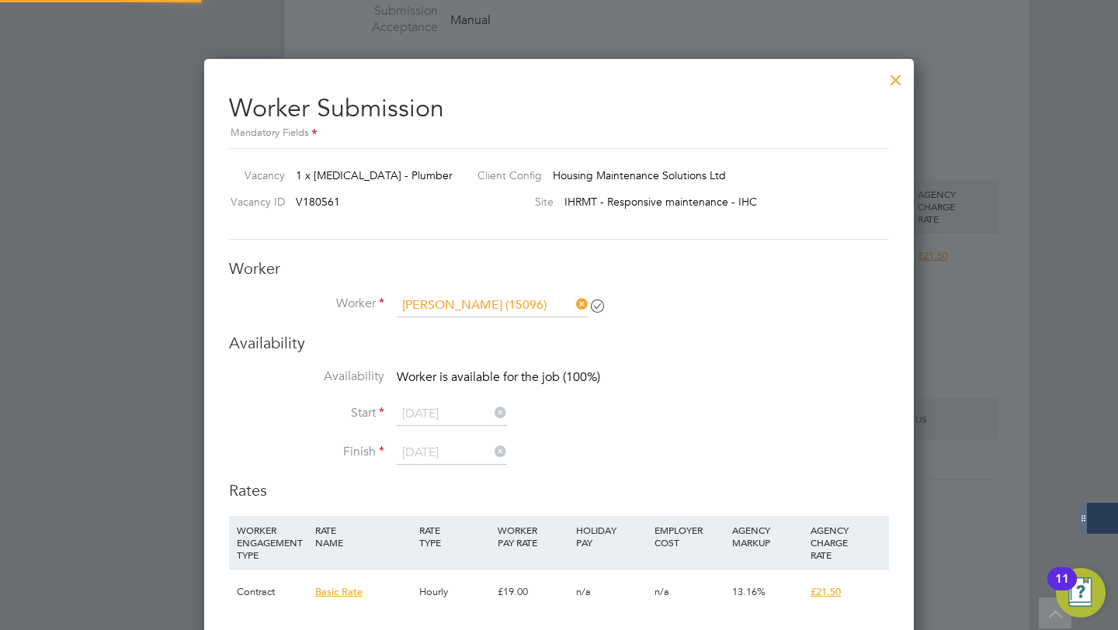
scroll to position [0, 0]
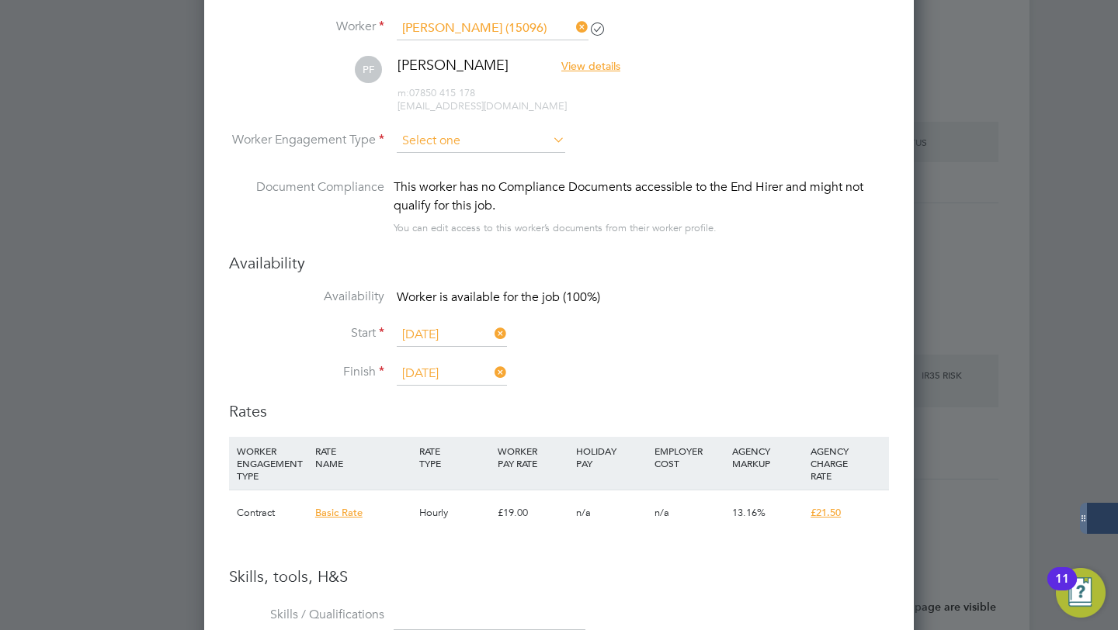
click at [461, 144] on input at bounding box center [481, 141] width 168 height 23
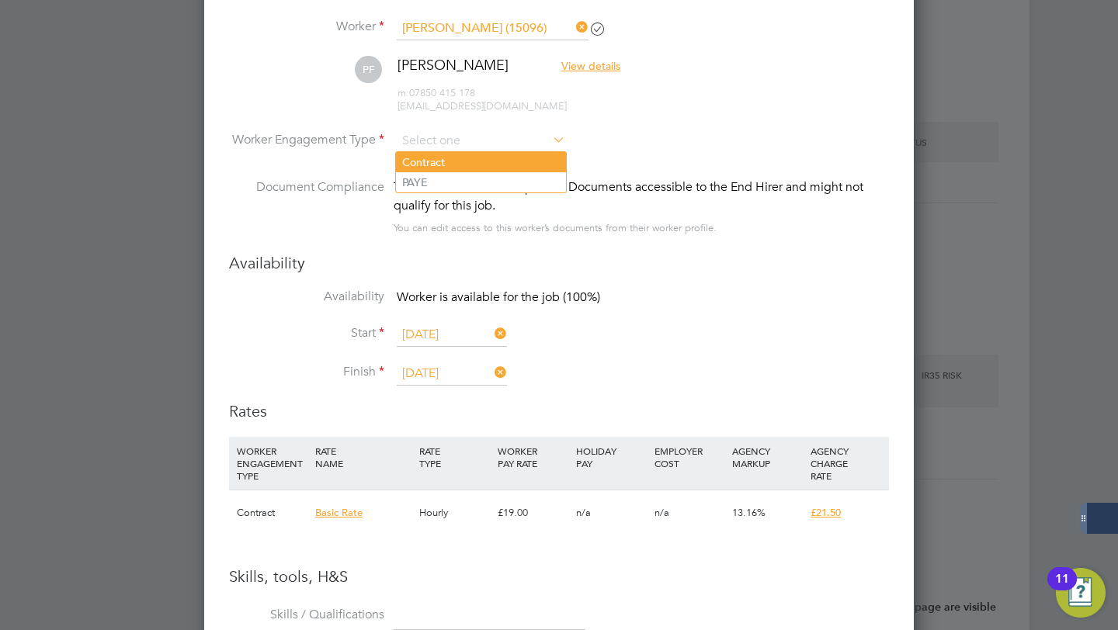
click at [452, 161] on li "Contract" at bounding box center [481, 162] width 170 height 20
type input "Contract"
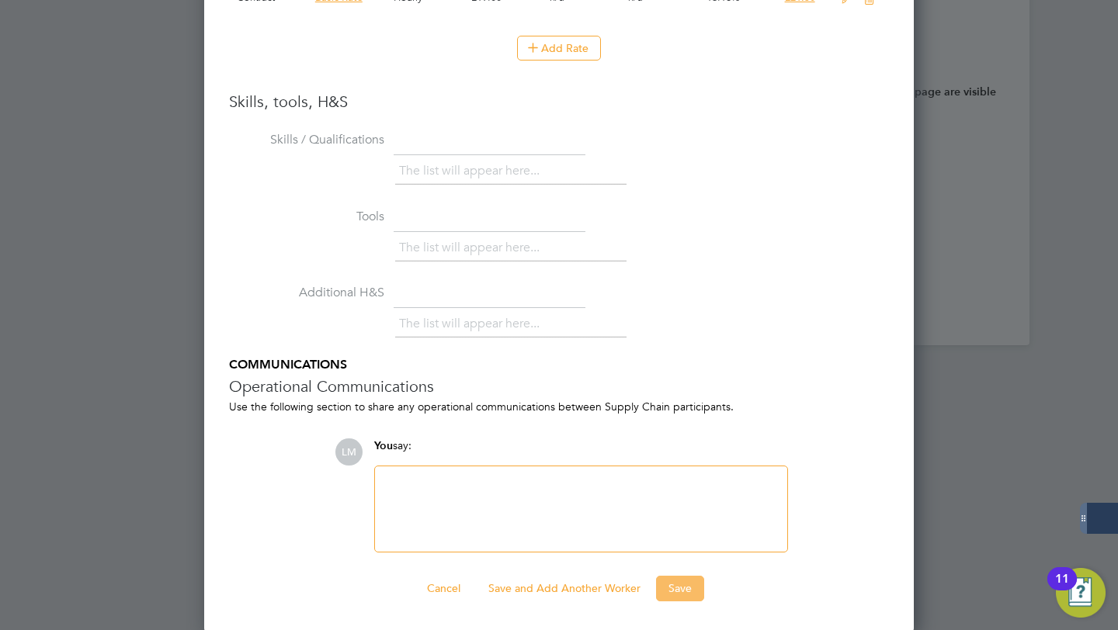
click at [680, 592] on button "Save" at bounding box center [680, 588] width 48 height 25
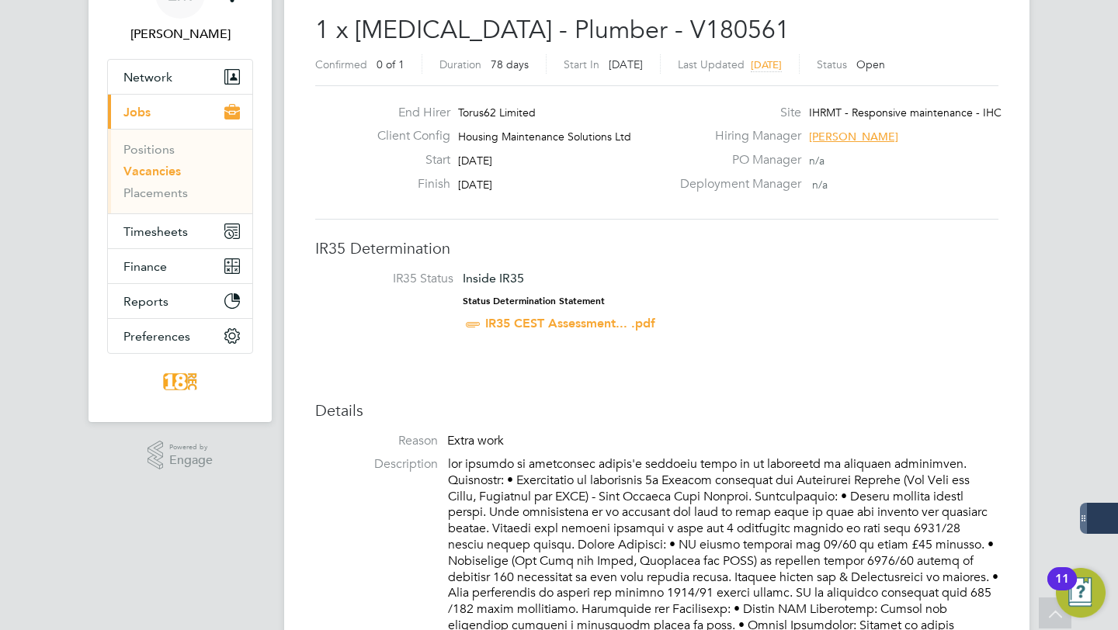
scroll to position [88, 0]
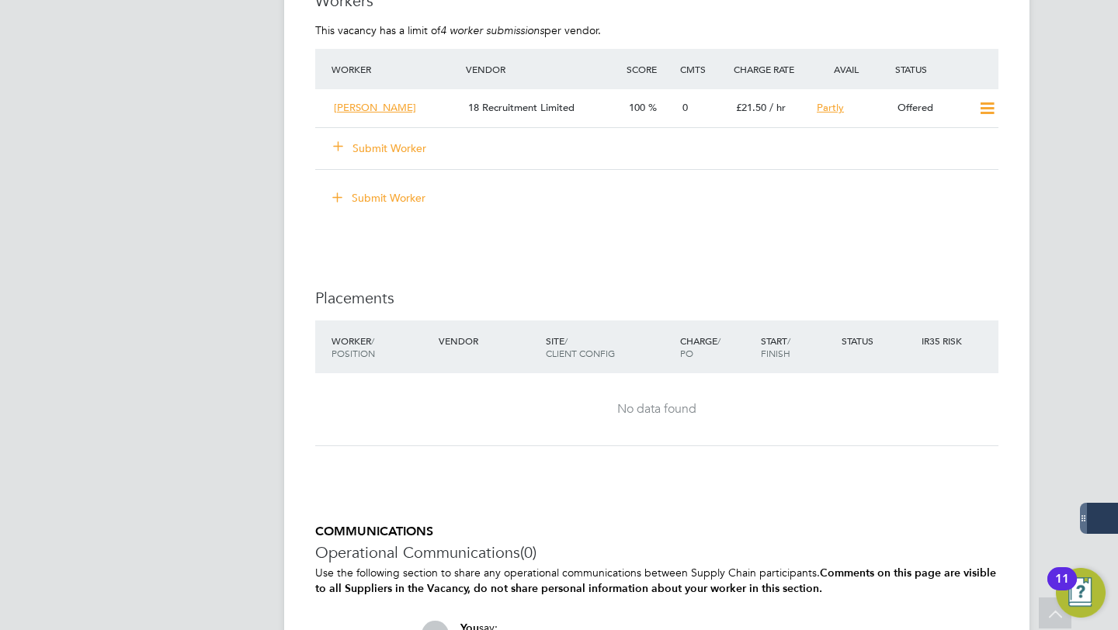
scroll to position [1335, 0]
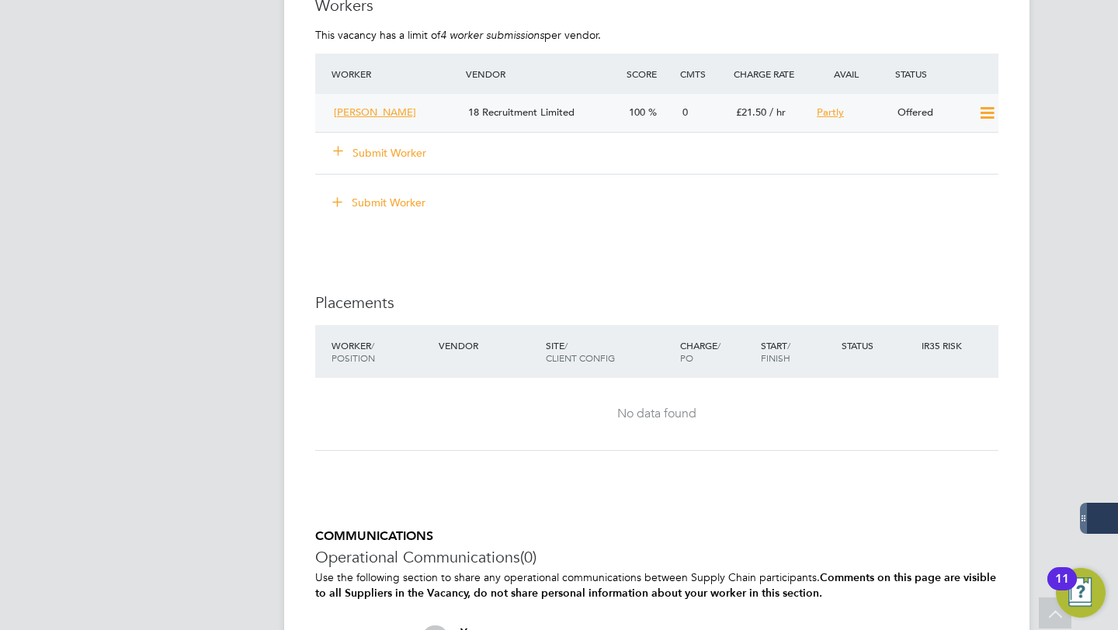
click at [982, 118] on icon at bounding box center [986, 113] width 19 height 12
click at [970, 141] on li "Confirm" at bounding box center [964, 148] width 59 height 22
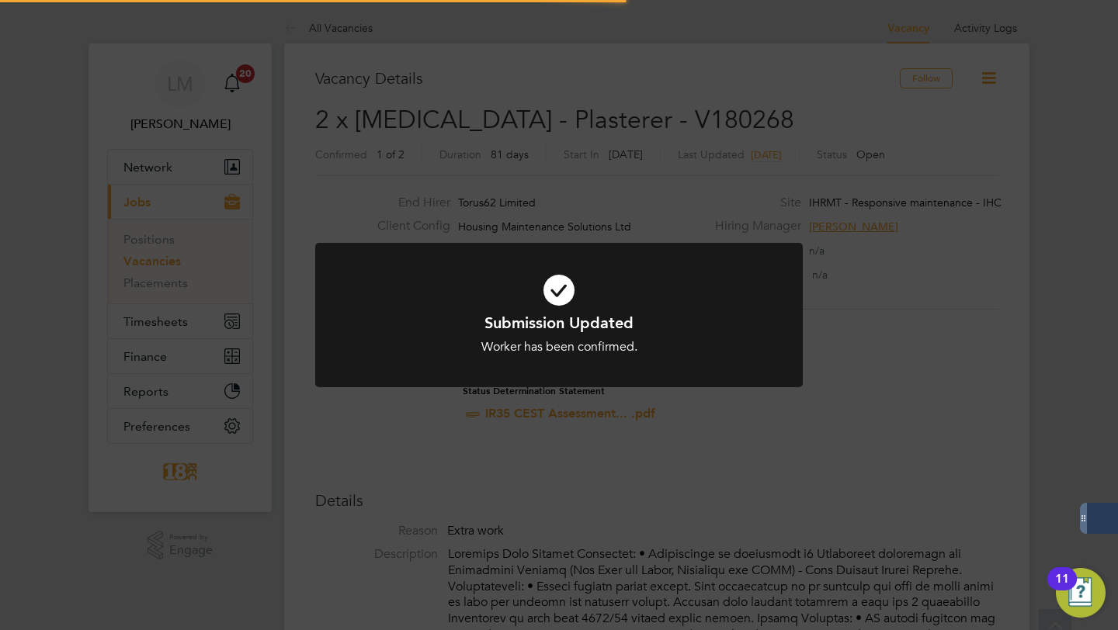
scroll to position [46, 109]
click at [810, 422] on div "Submission Updated Worker has been confirmed. Cancel Okay" at bounding box center [559, 315] width 1118 height 630
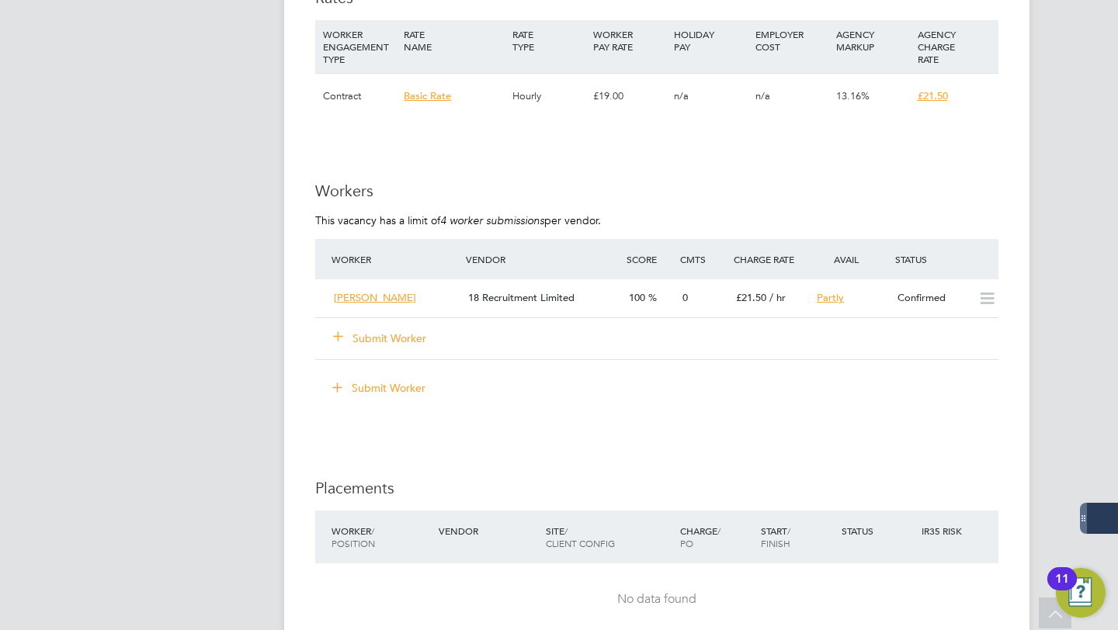
scroll to position [1212, 0]
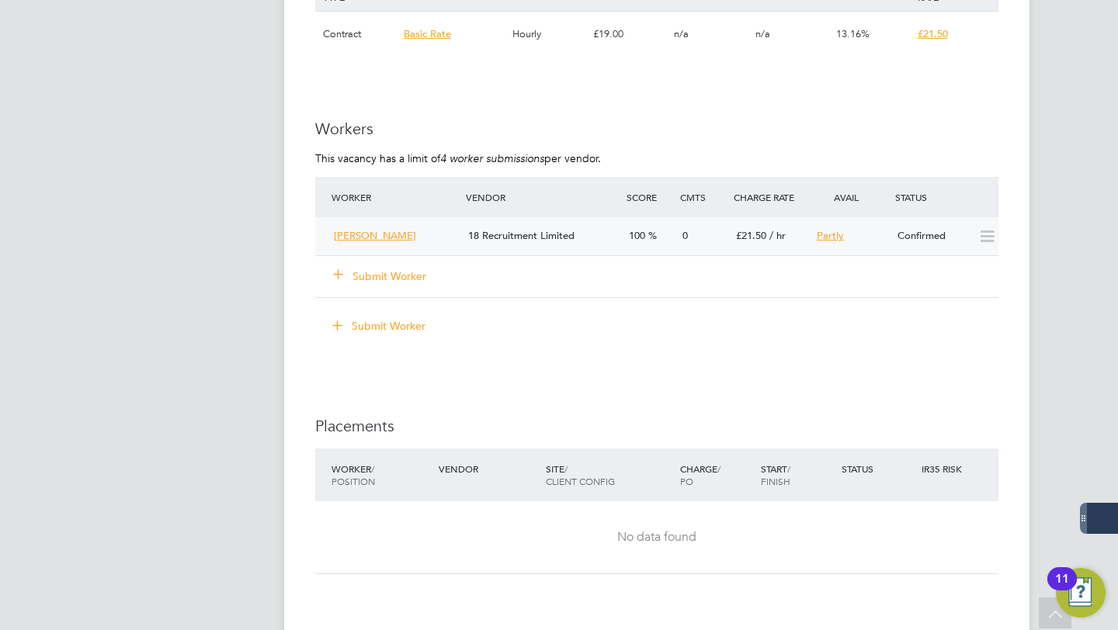
click at [376, 230] on div "Mark Bassey" at bounding box center [395, 237] width 134 height 26
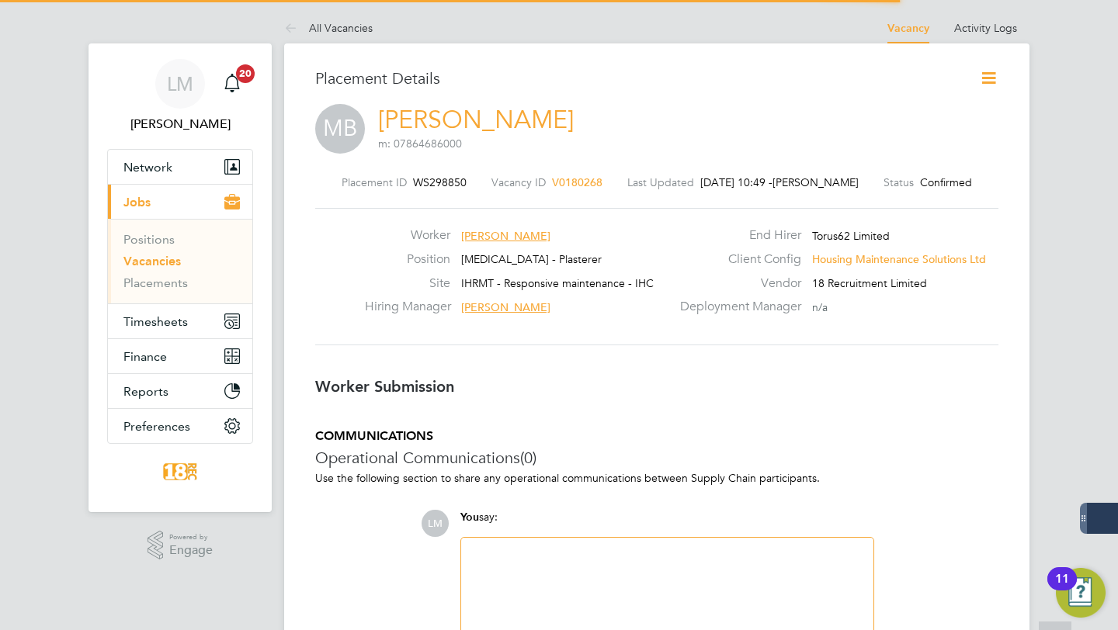
scroll to position [15, 242]
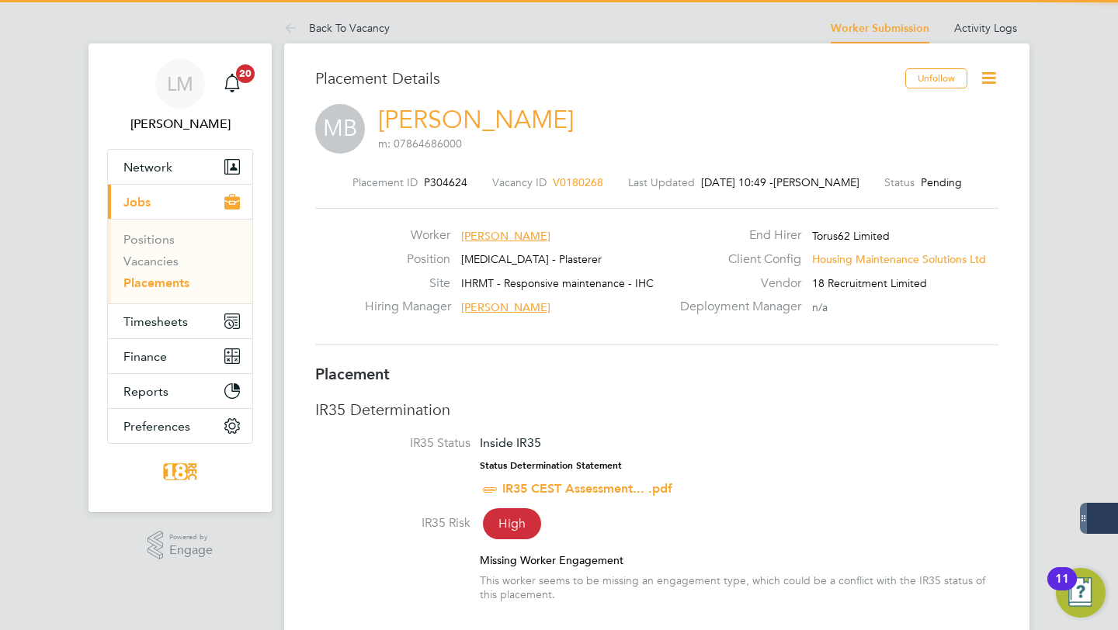
click at [979, 73] on icon at bounding box center [988, 77] width 19 height 19
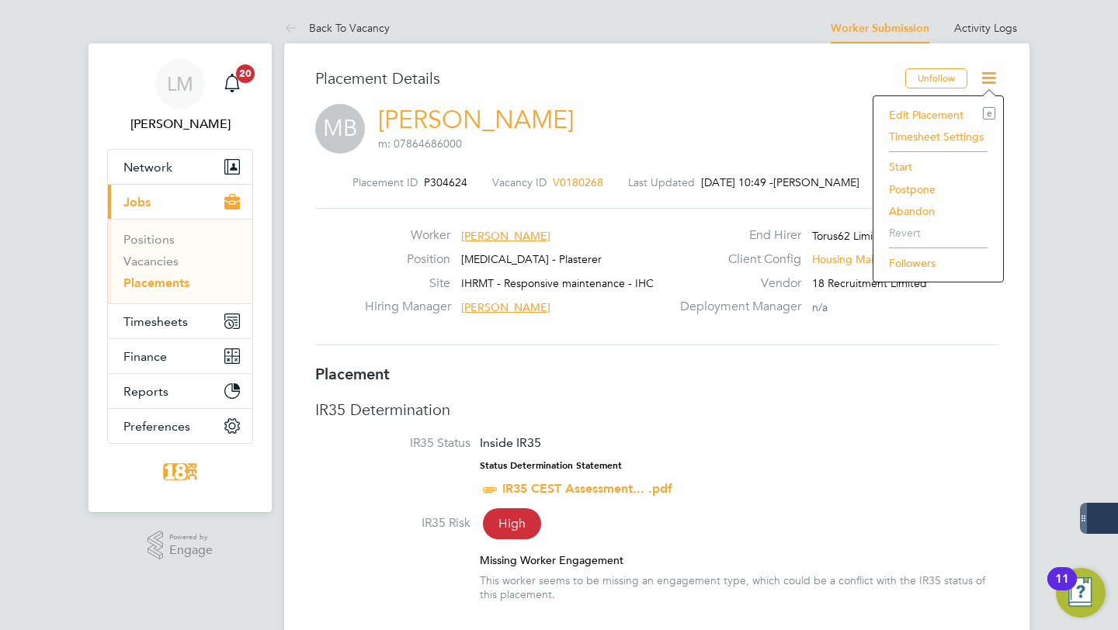
click at [900, 165] on li "Start" at bounding box center [938, 167] width 114 height 22
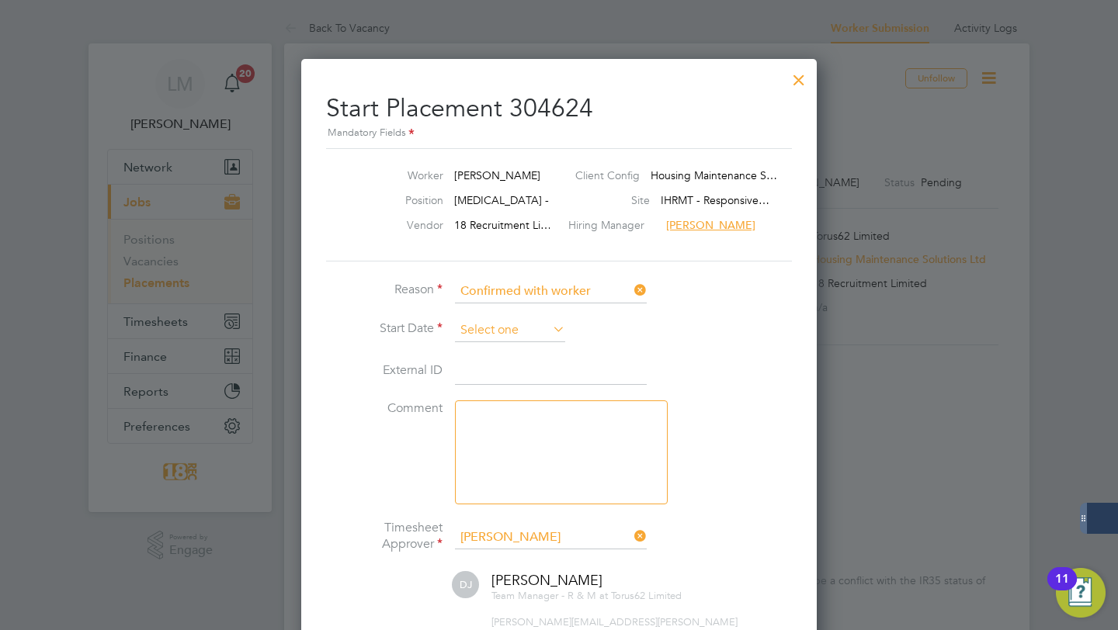
click at [505, 333] on input at bounding box center [510, 330] width 110 height 23
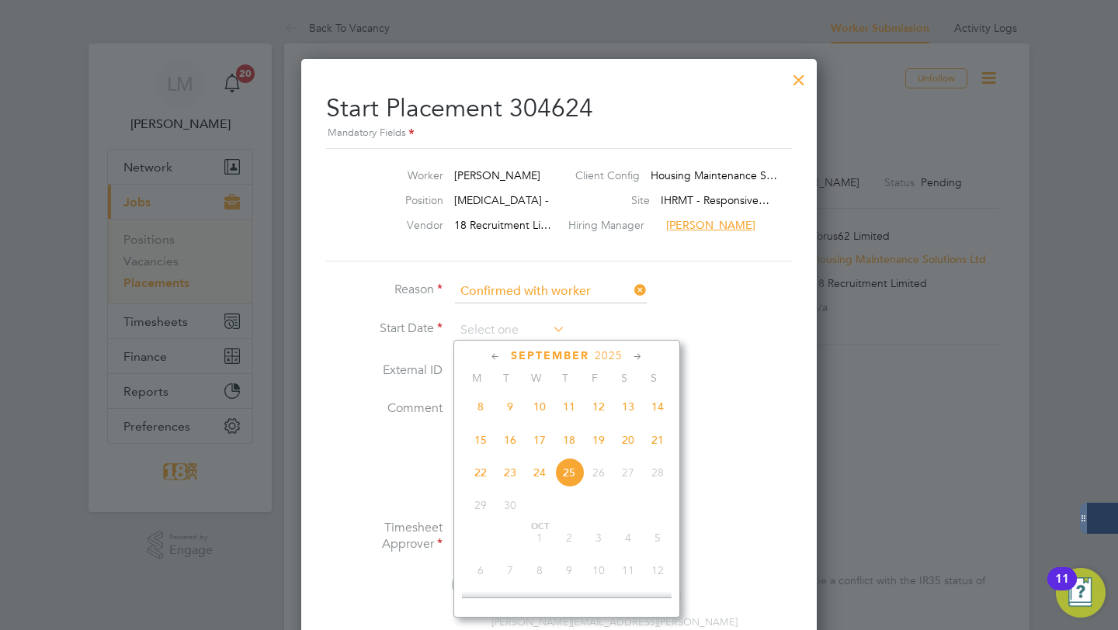
click at [574, 478] on span "25" at bounding box center [568, 472] width 29 height 29
type input "25 Sep 2025"
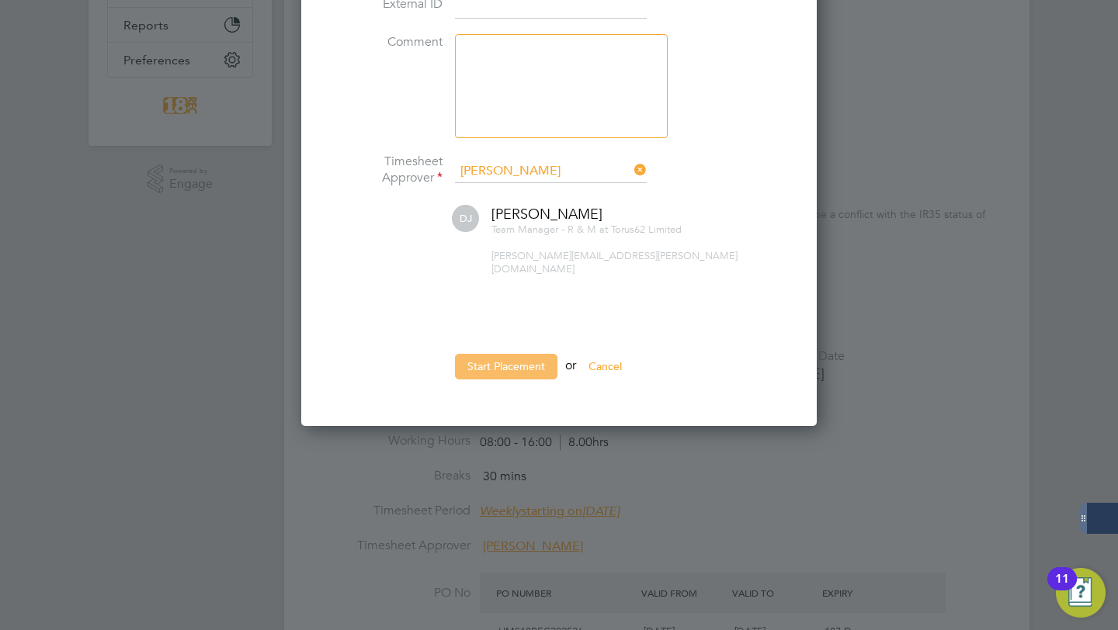
click at [522, 358] on button "Start Placement" at bounding box center [506, 366] width 102 height 25
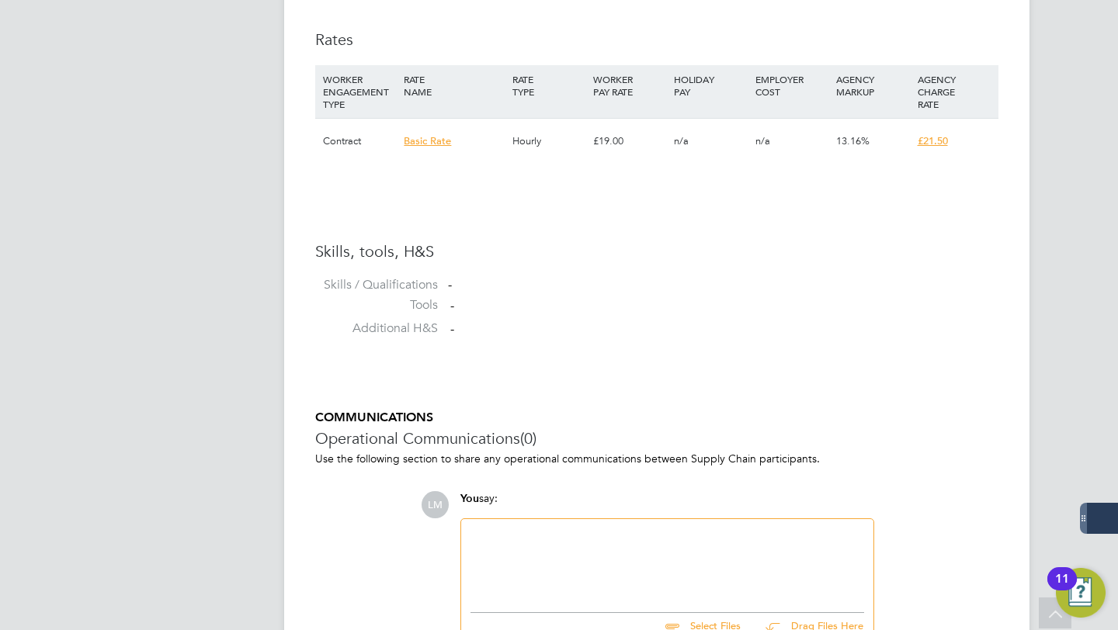
scroll to position [1931, 0]
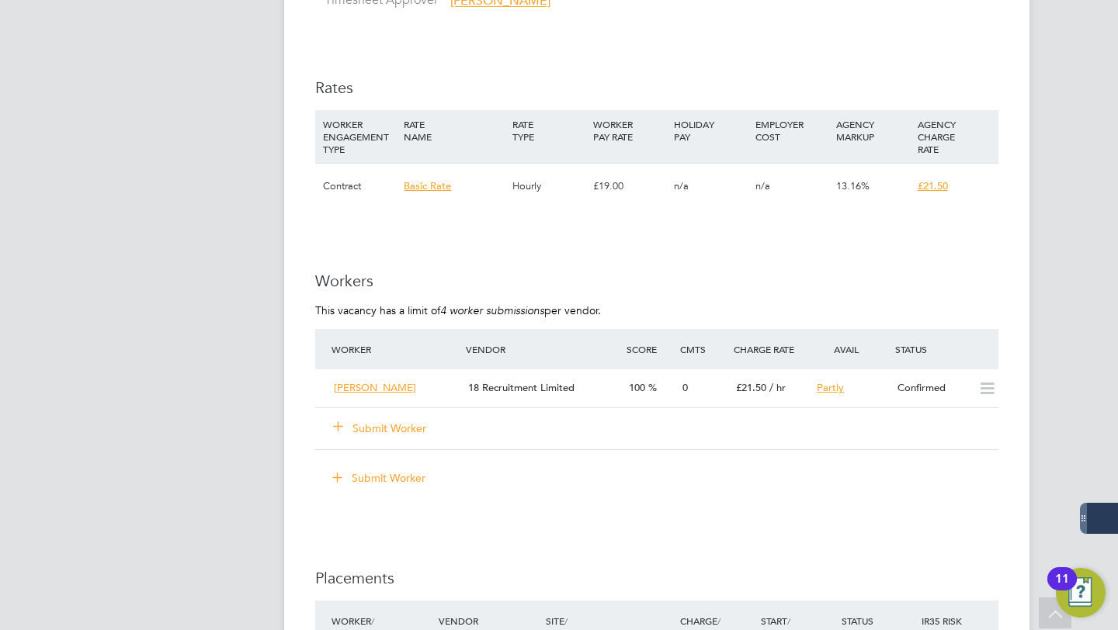
click at [373, 425] on button "Submit Worker" at bounding box center [380, 429] width 93 height 16
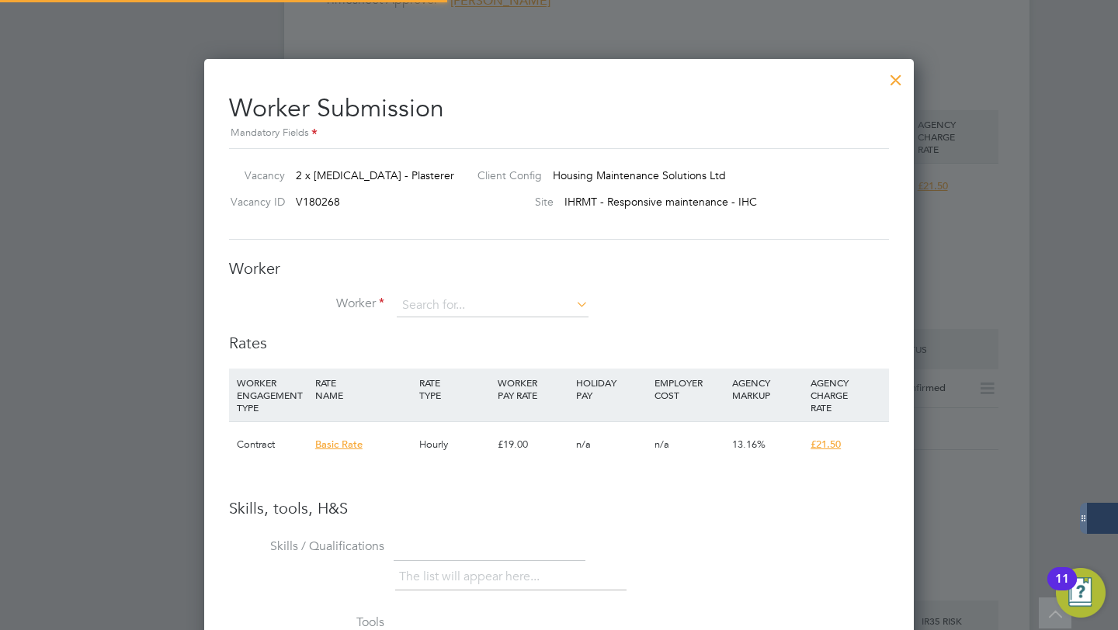
scroll to position [980, 710]
click at [449, 302] on input at bounding box center [493, 305] width 192 height 23
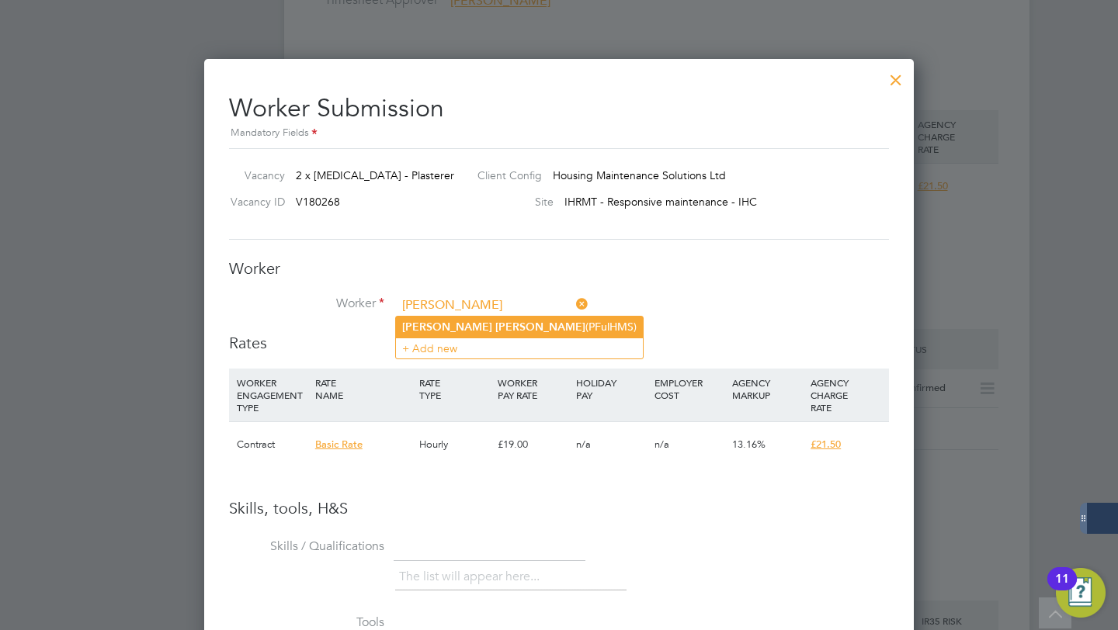
type input "[PERSON_NAME]"
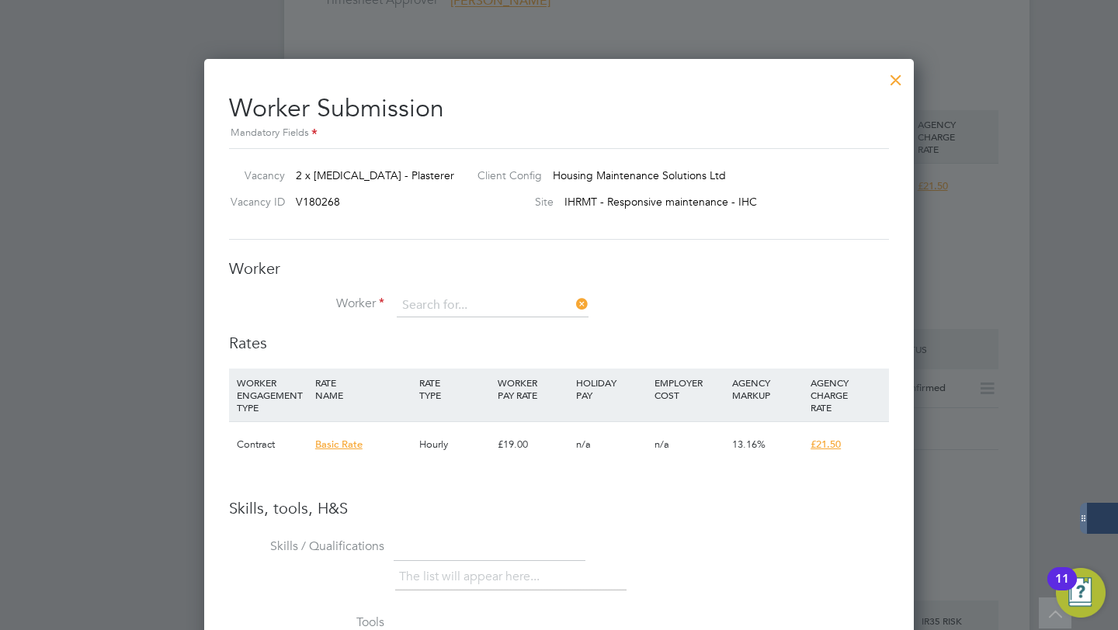
click at [457, 332] on div "All Vacancies Vacancy Activity Logs Vacancy Activity Logs All Vacancies Vacancy…" at bounding box center [656, 29] width 745 height 2153
click at [447, 305] on input at bounding box center [493, 305] width 192 height 23
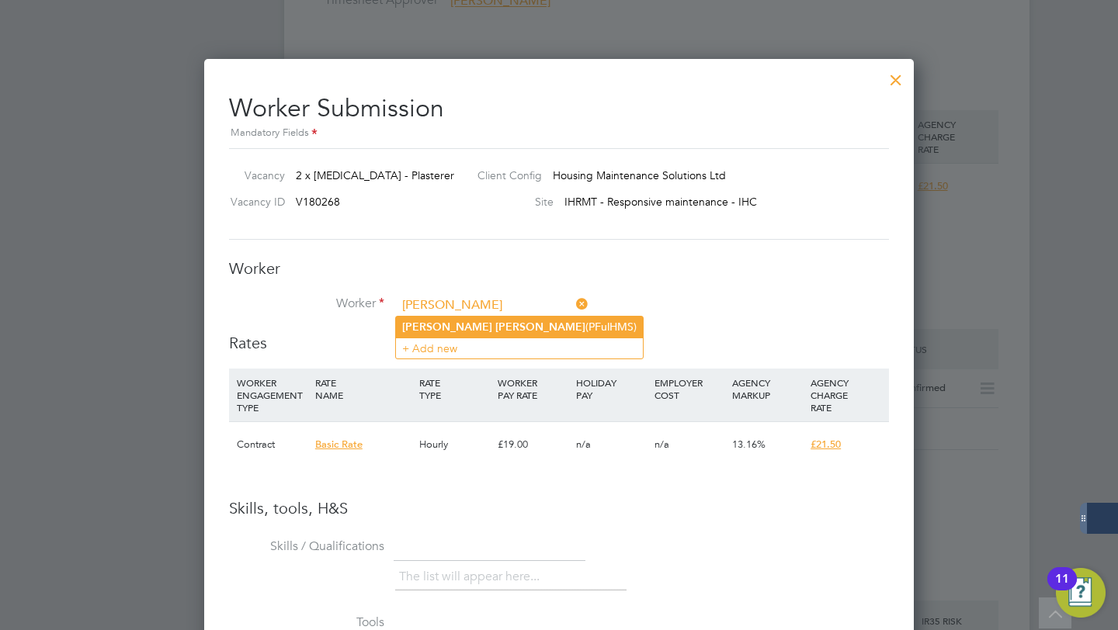
click at [493, 328] on li "[PERSON_NAME] (PFulHMS)" at bounding box center [519, 327] width 247 height 21
type input "[PERSON_NAME] (PFulHMS)"
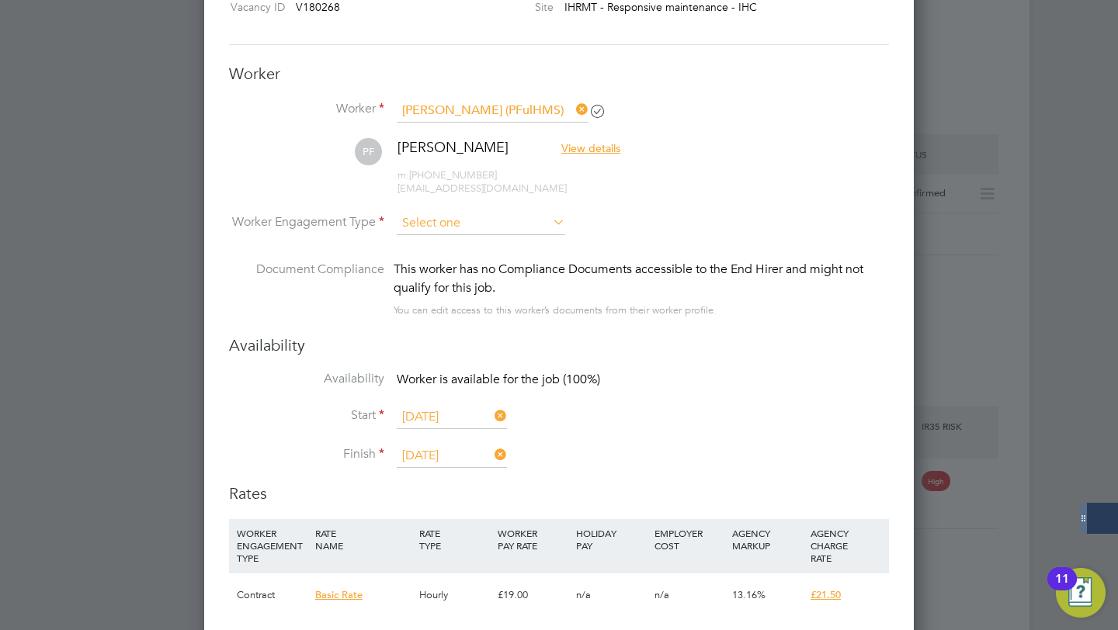
click at [484, 232] on input at bounding box center [481, 223] width 168 height 23
click at [459, 245] on li "Contract" at bounding box center [481, 244] width 170 height 20
type input "Contract"
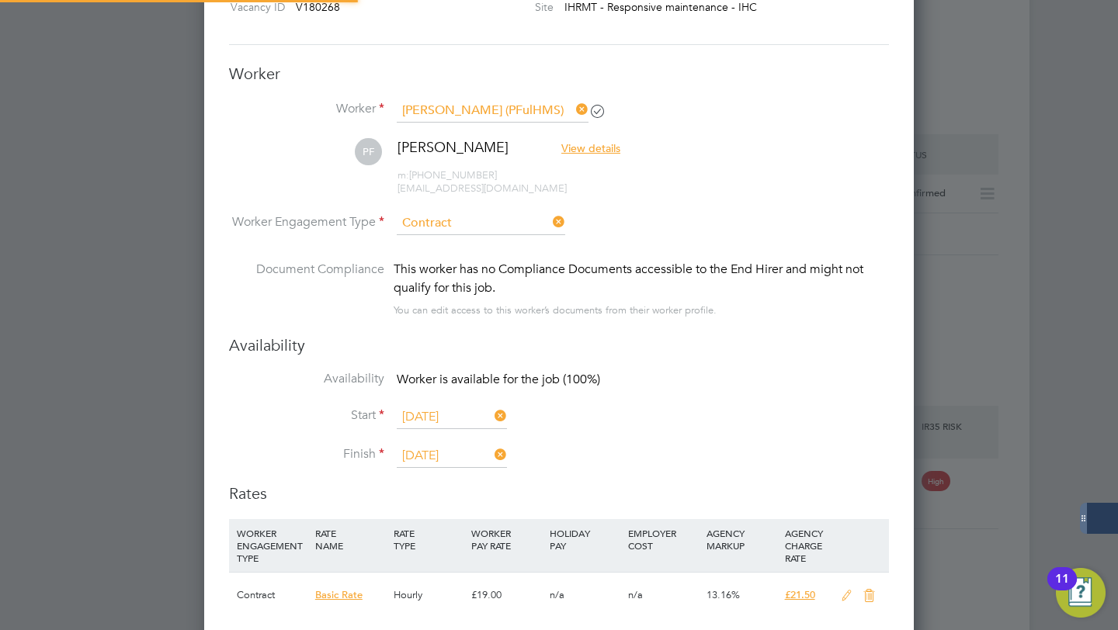
scroll to position [46, 78]
click at [573, 109] on icon at bounding box center [573, 110] width 0 height 22
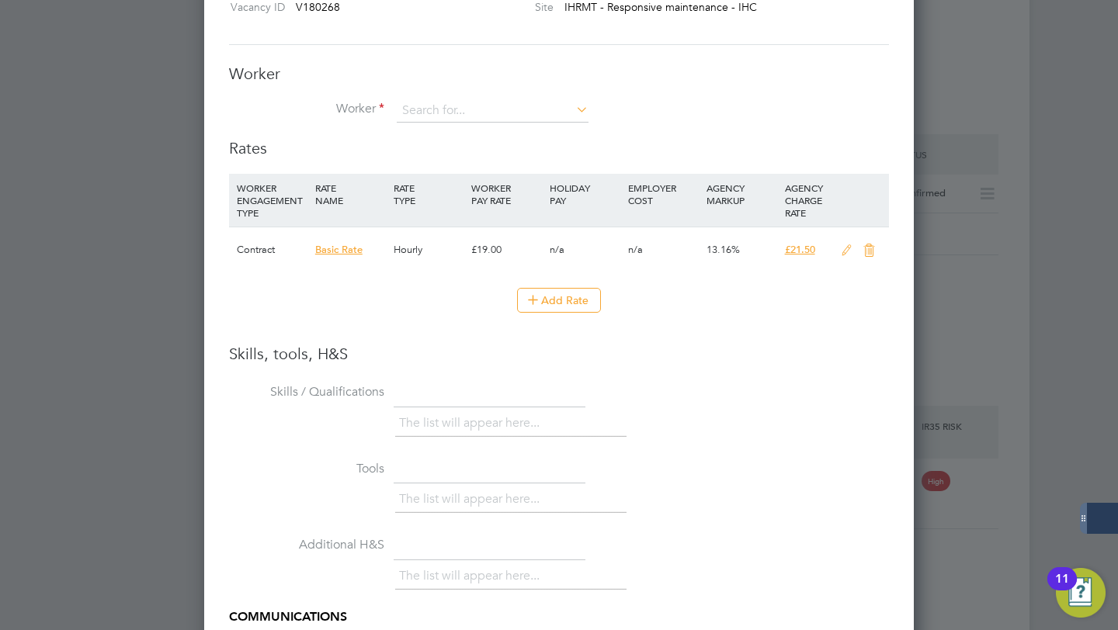
scroll to position [7, 8]
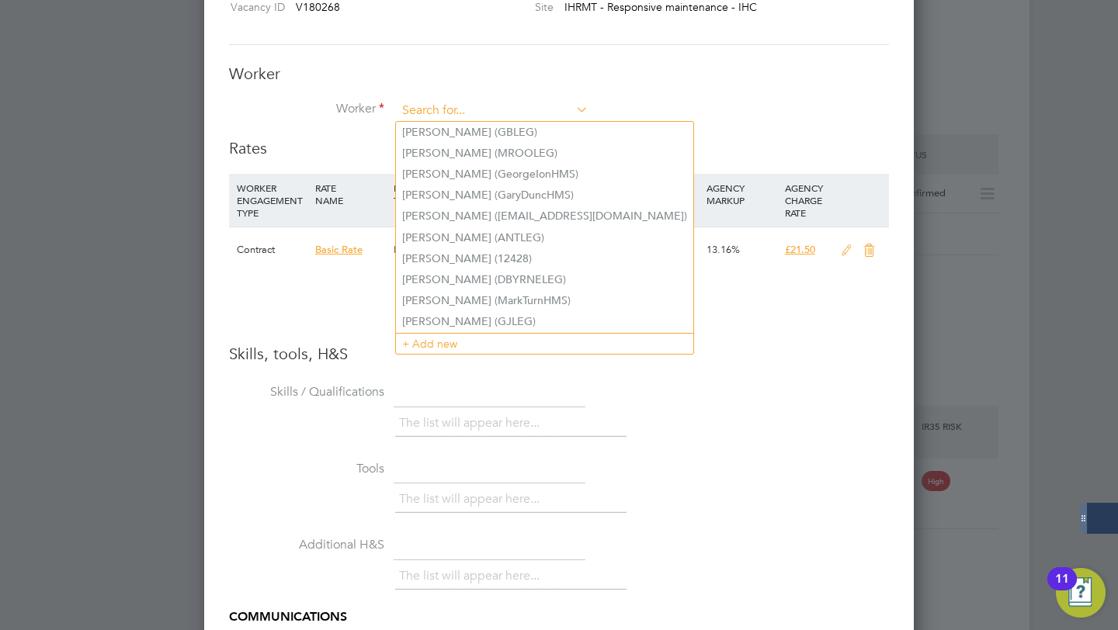
click at [531, 108] on input at bounding box center [493, 110] width 192 height 23
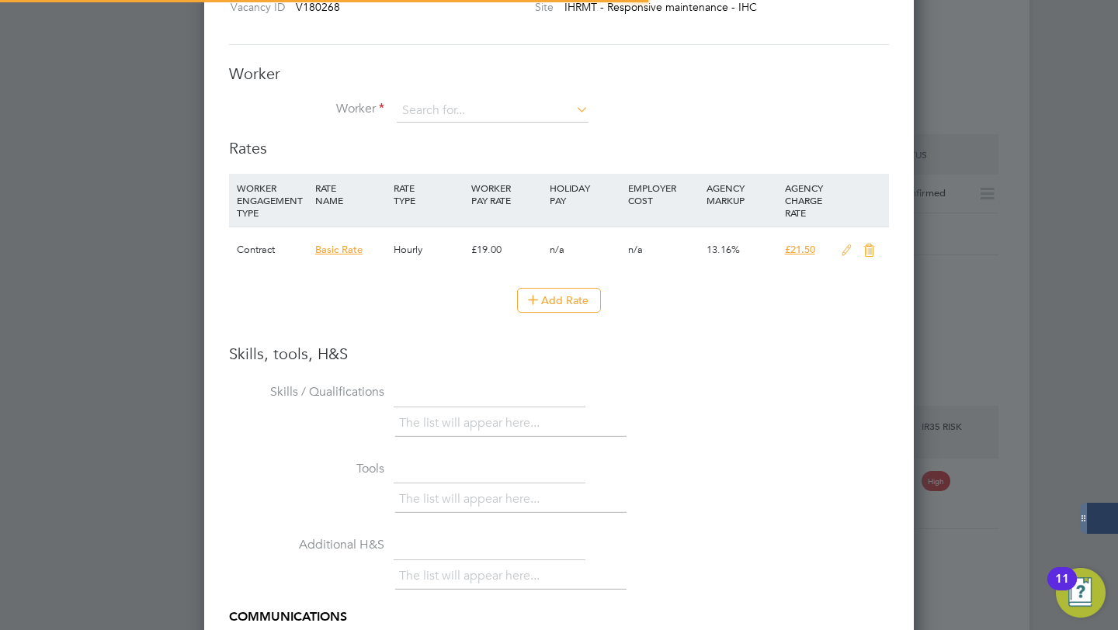
click at [452, 335] on li "+ Add new" at bounding box center [544, 343] width 297 height 21
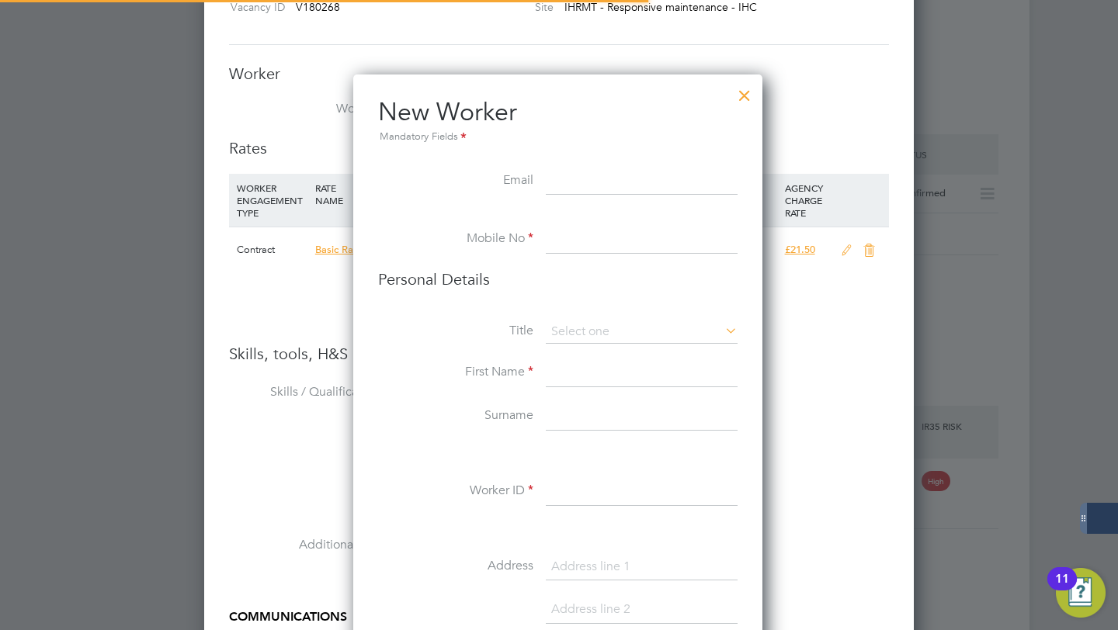
scroll to position [1310, 411]
click at [563, 373] on input at bounding box center [642, 373] width 192 height 28
type input "[PERSON_NAME]"
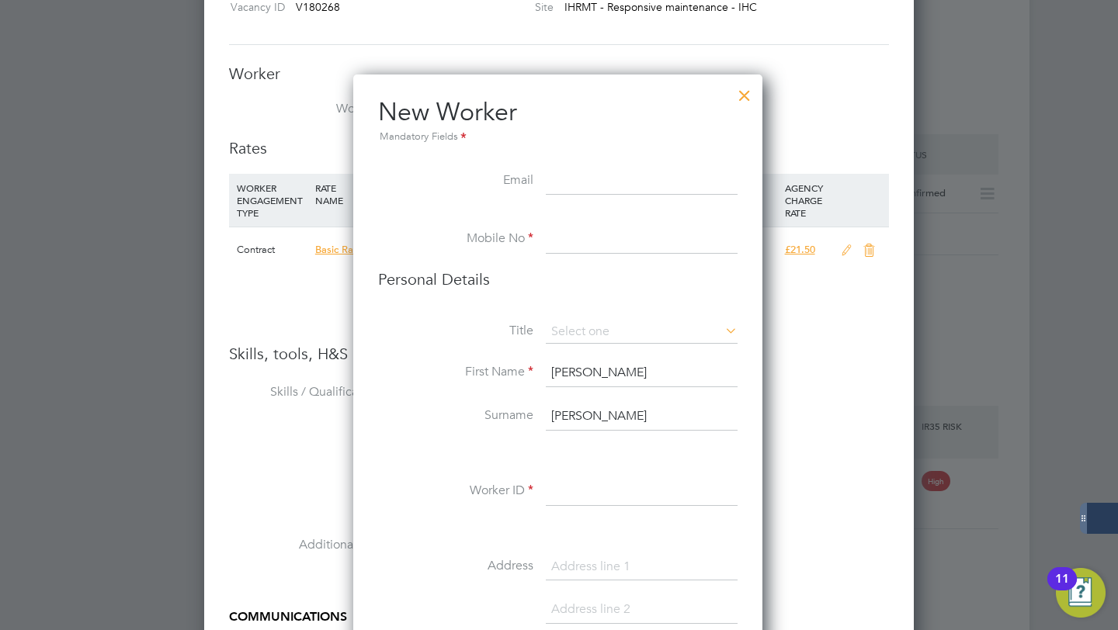
type input "[PERSON_NAME]"
click at [581, 493] on input at bounding box center [642, 492] width 192 height 28
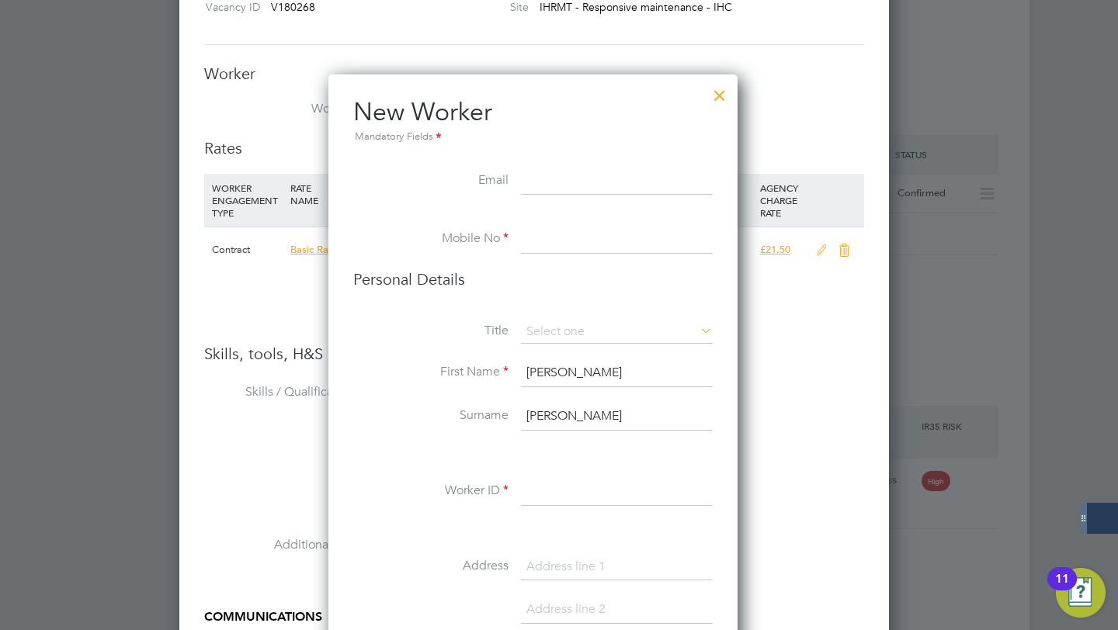
scroll to position [15, 74]
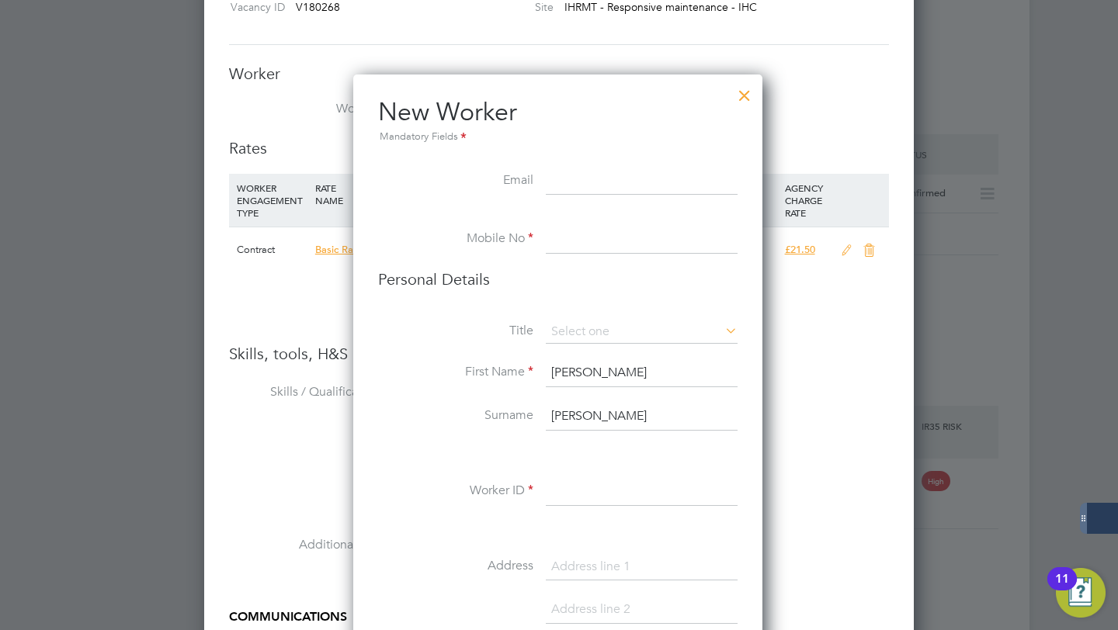
click at [568, 494] on input at bounding box center [642, 492] width 192 height 28
type input "7298"
click at [576, 245] on input at bounding box center [642, 240] width 192 height 28
paste input "07803780591"
type input "07803780591"
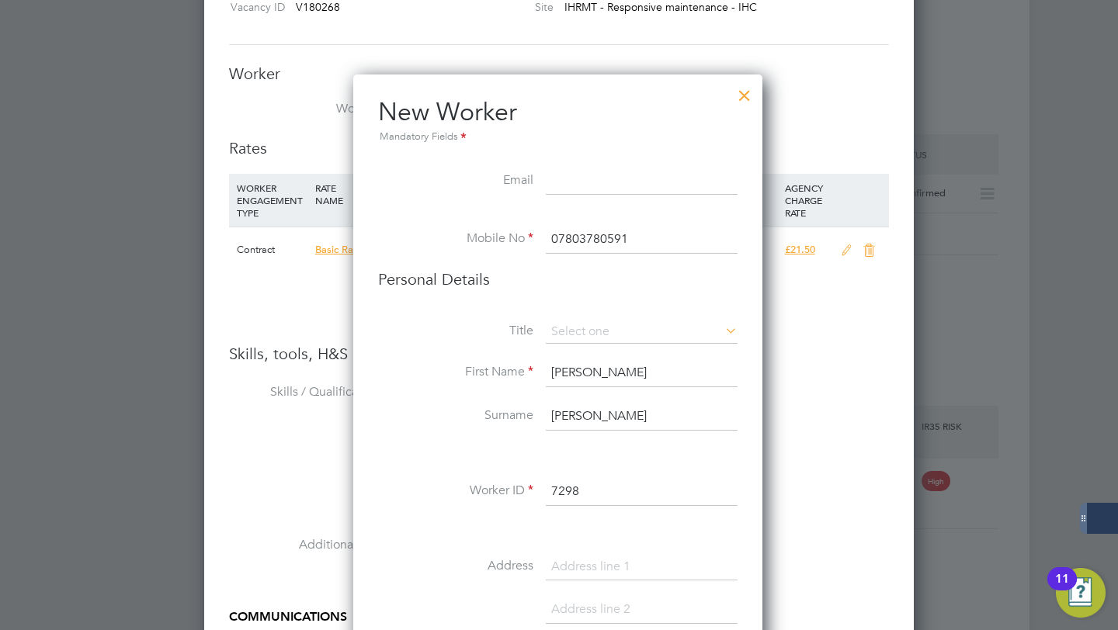
click at [586, 193] on input at bounding box center [642, 182] width 192 height 28
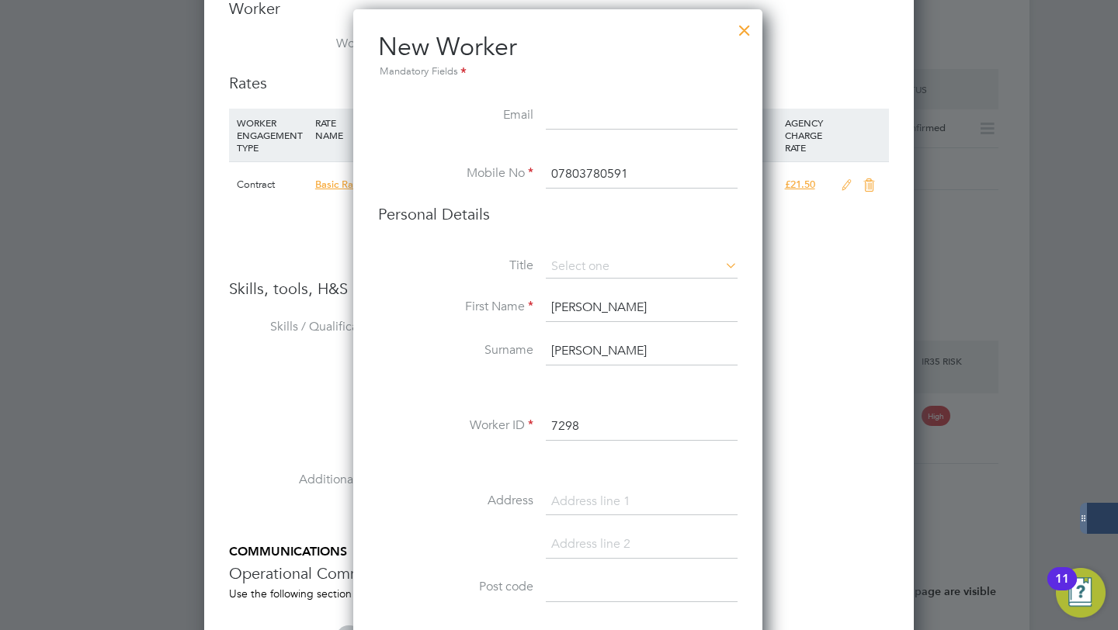
scroll to position [1447, 0]
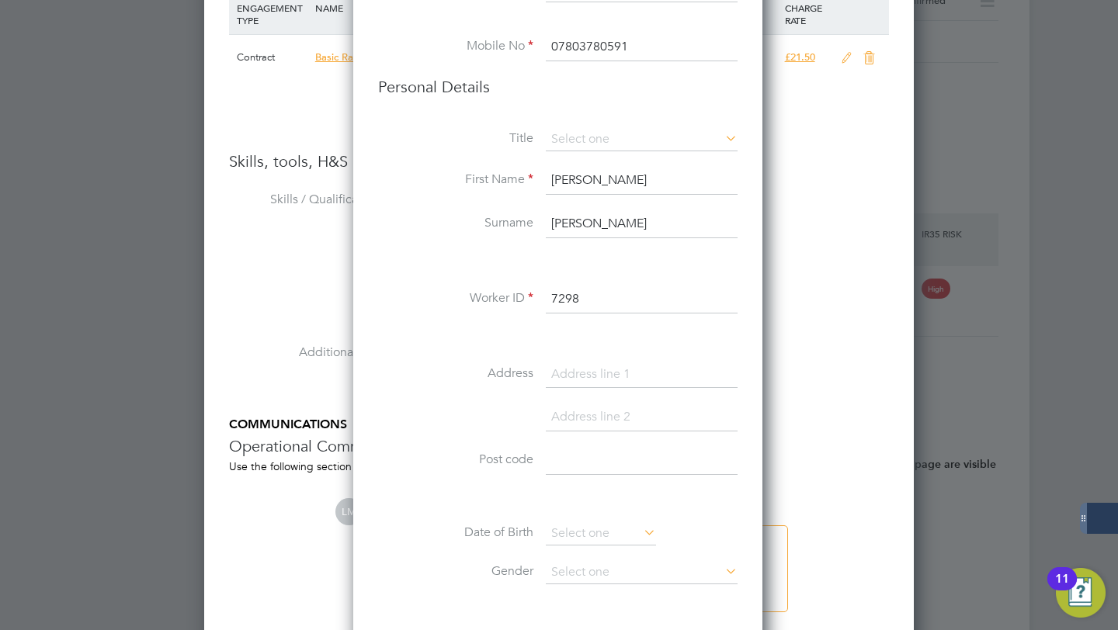
click at [576, 378] on input at bounding box center [642, 375] width 192 height 28
type input "6 Hosta Close"
type input "[GEOGRAPHIC_DATA]"
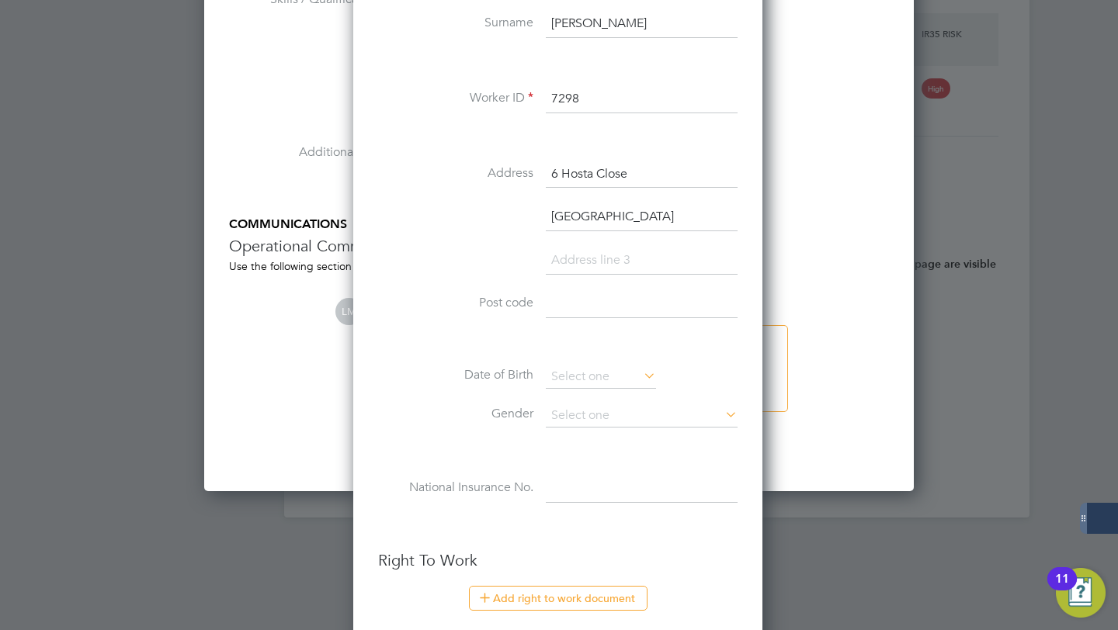
scroll to position [1684, 0]
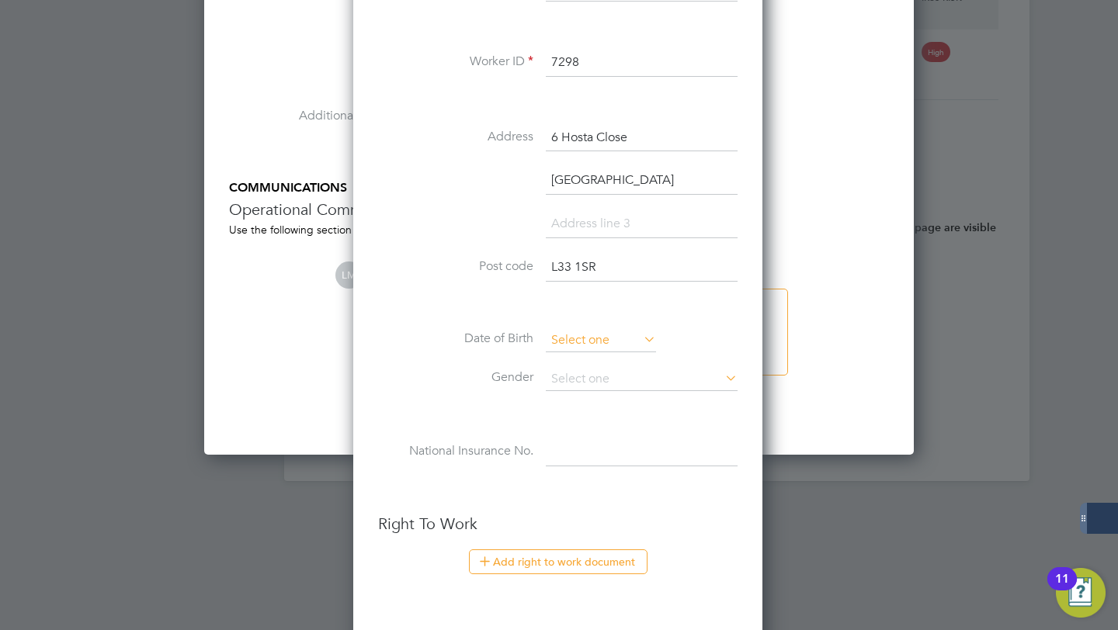
type input "L33 1SR"
click at [559, 337] on input at bounding box center [601, 340] width 110 height 23
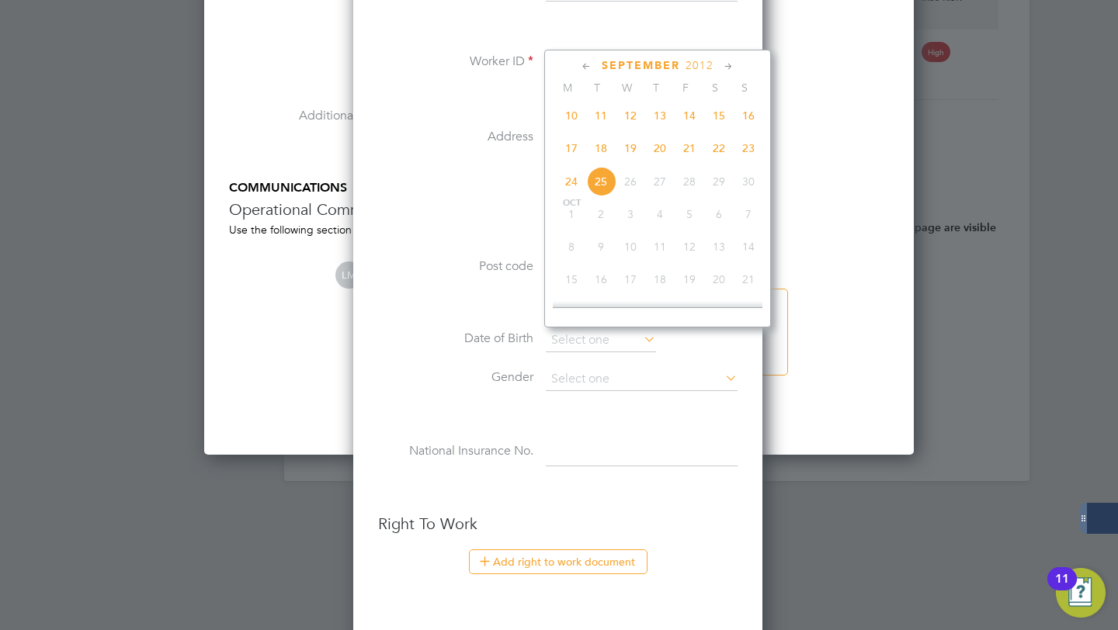
click at [701, 65] on span "2012" at bounding box center [699, 65] width 28 height 13
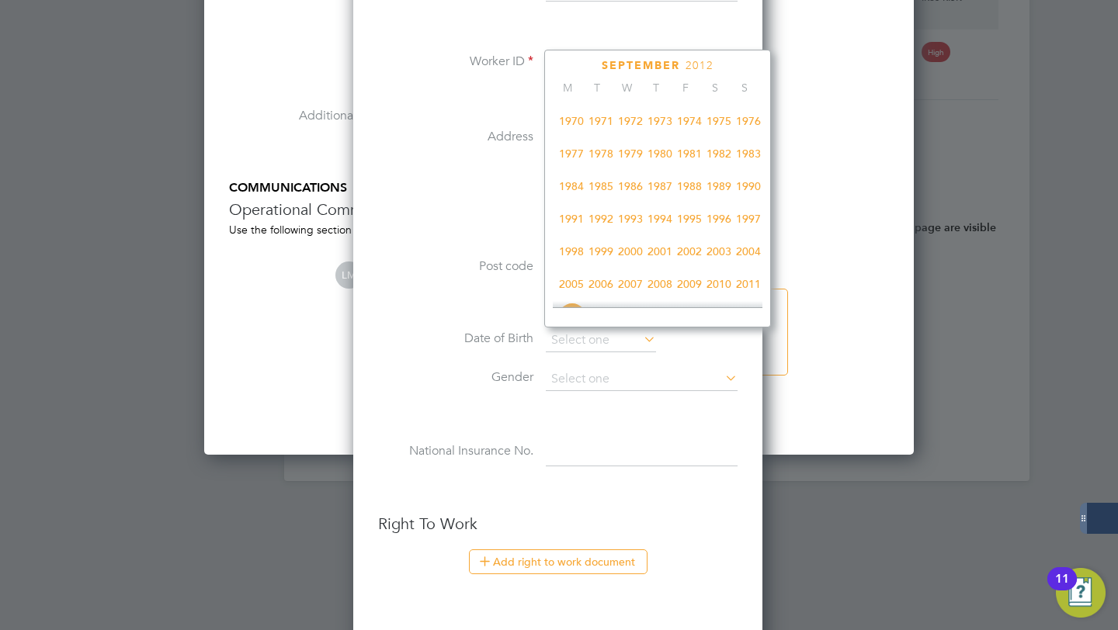
scroll to position [287, 0]
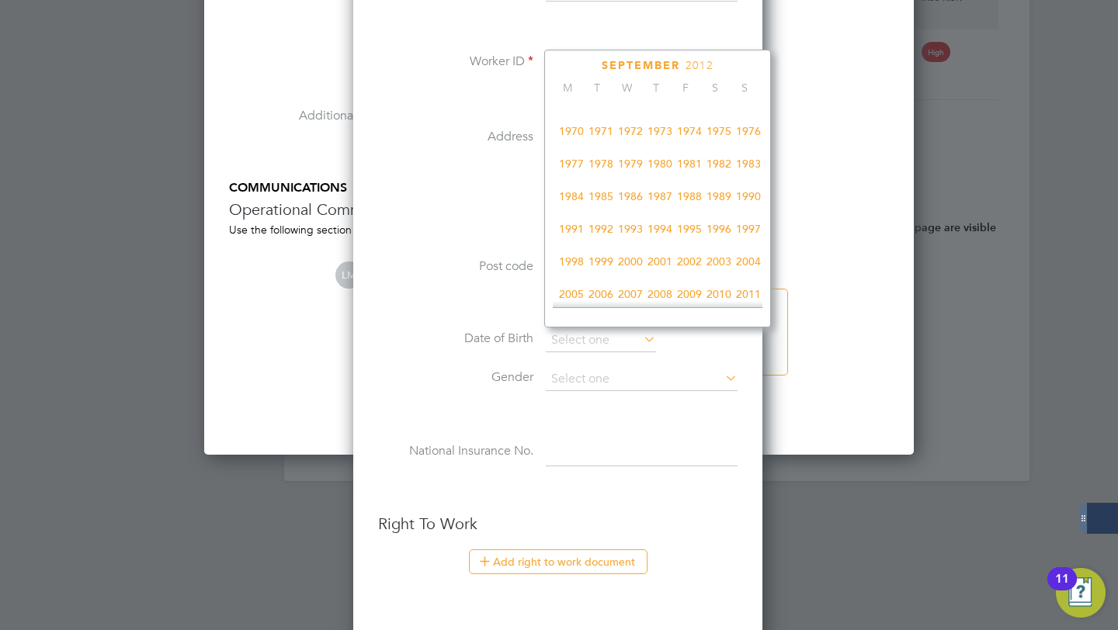
click at [725, 136] on span "1975" at bounding box center [718, 130] width 29 height 29
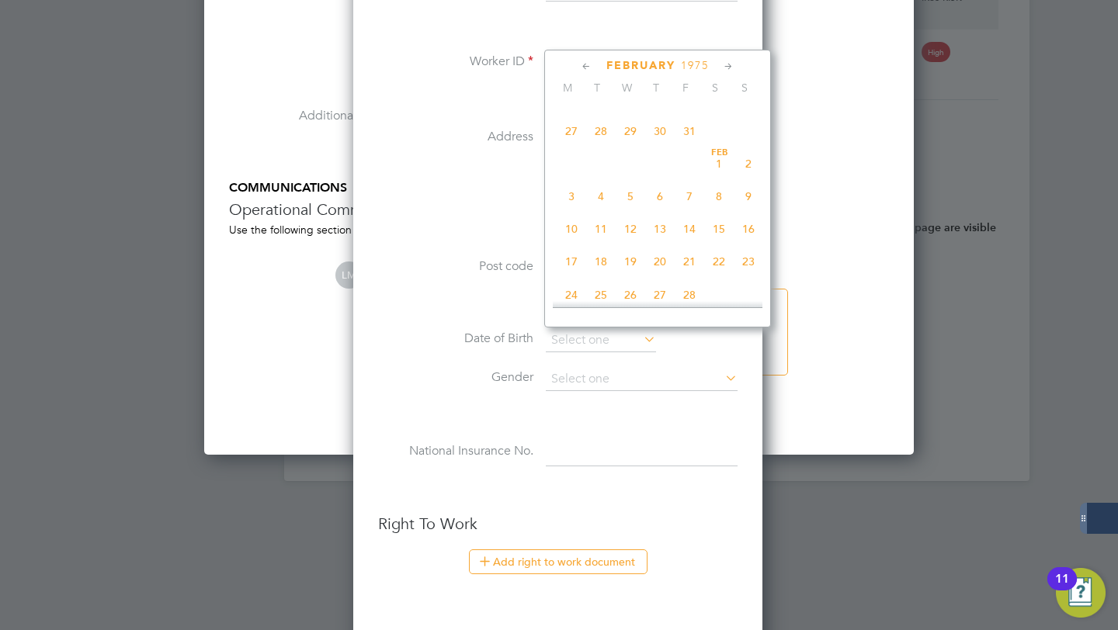
scroll to position [315, 0]
click at [748, 238] on span "16" at bounding box center [748, 233] width 29 height 29
type input "[DATE]"
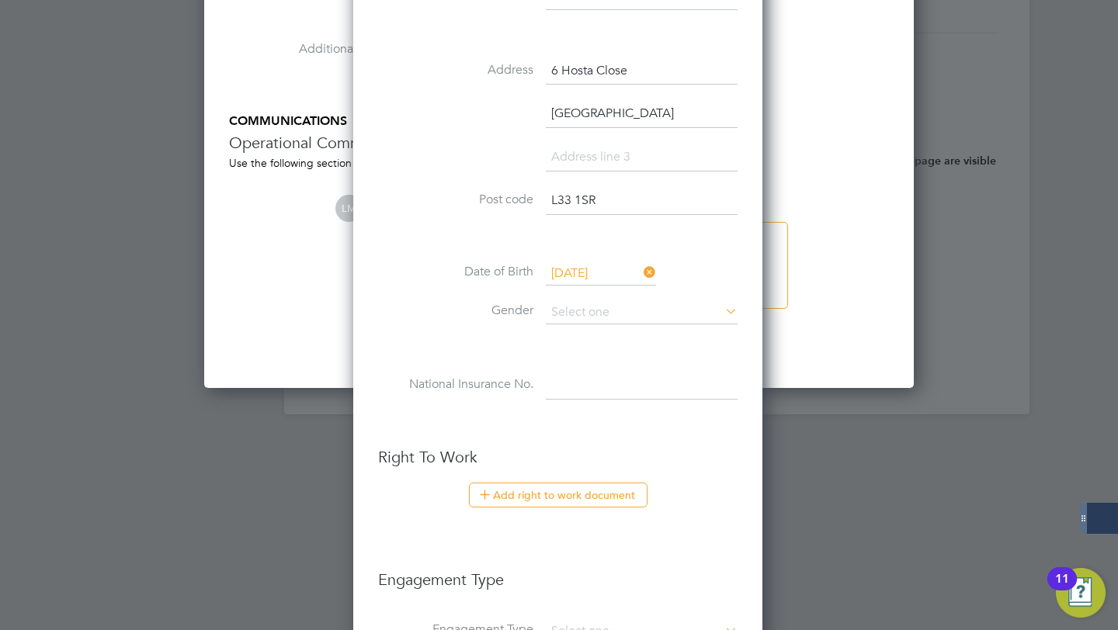
scroll to position [1754, 0]
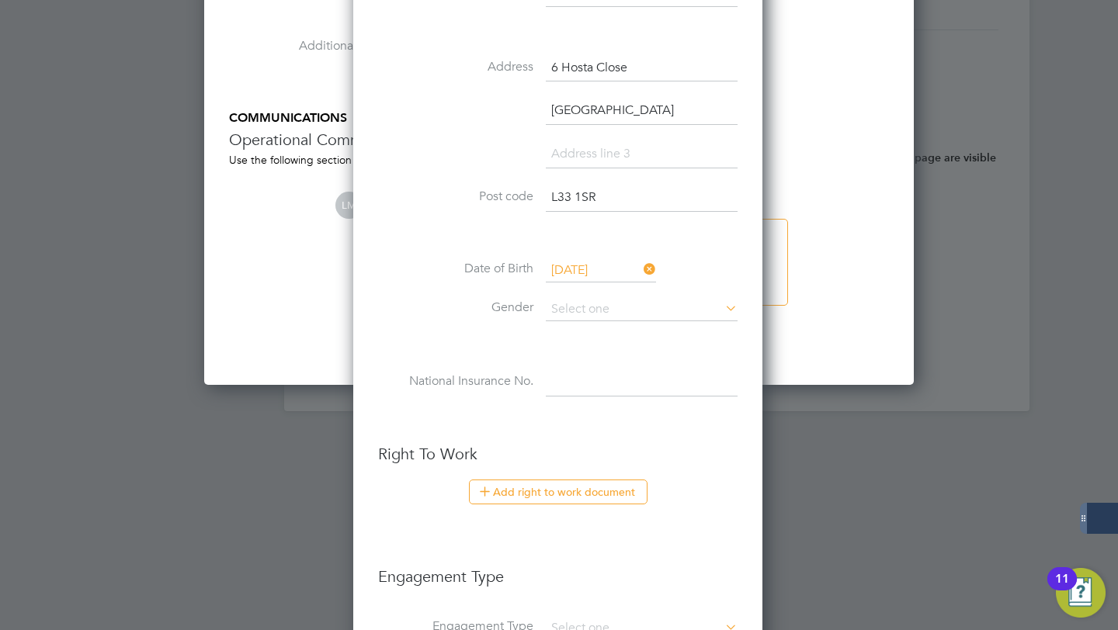
click at [593, 380] on input at bounding box center [642, 383] width 192 height 28
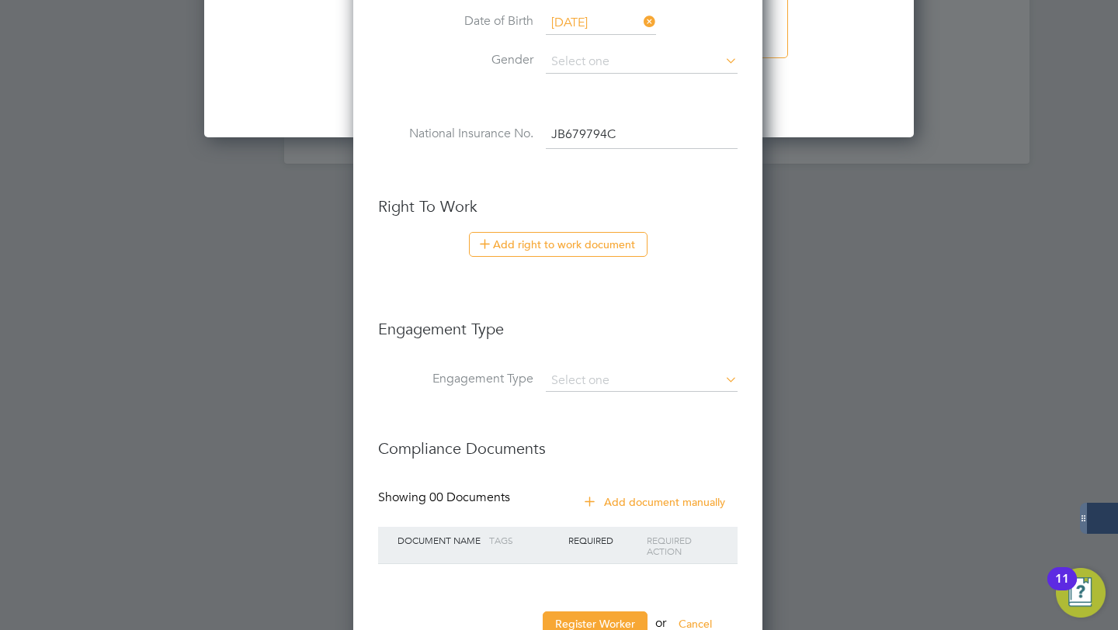
scroll to position [2052, 0]
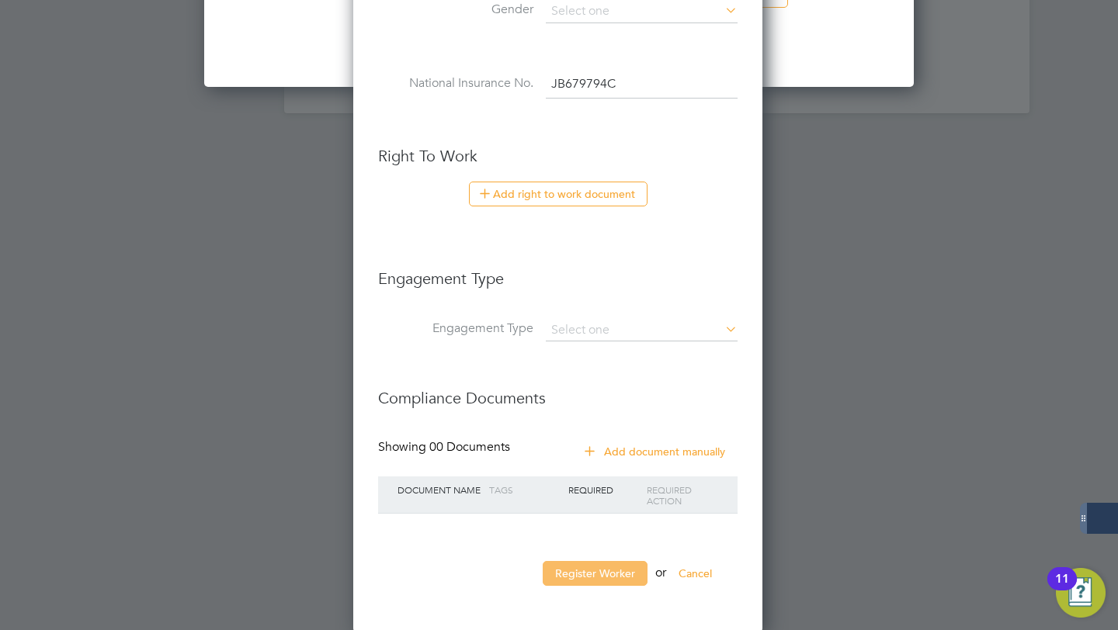
click at [609, 561] on button "Register Worker" at bounding box center [595, 573] width 105 height 25
type input "JB 67 97 94 C"
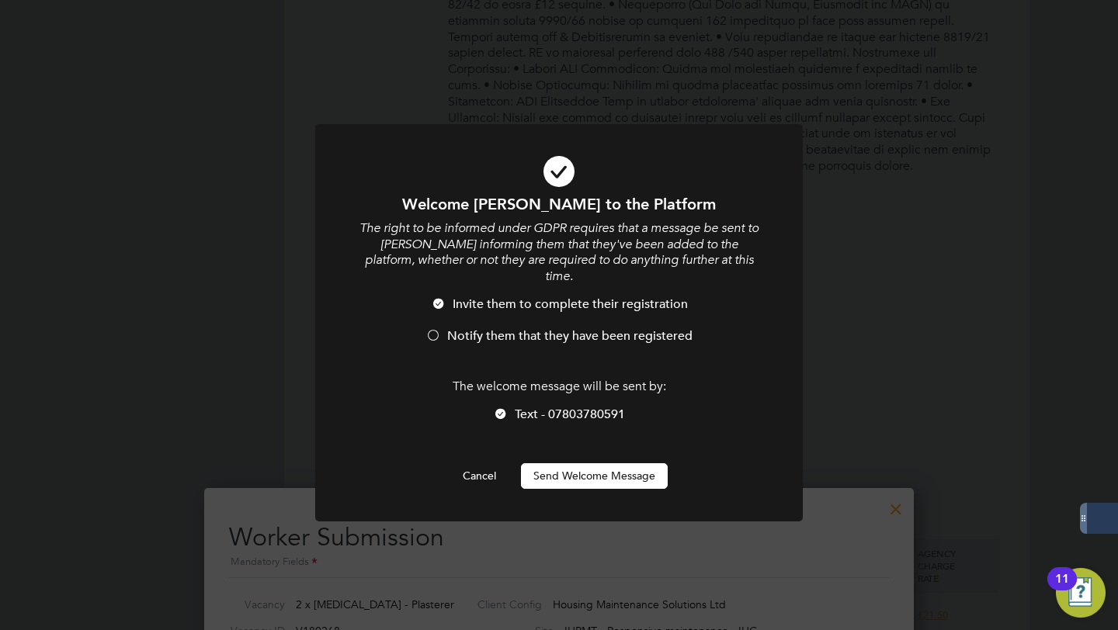
scroll to position [1354, 411]
click at [468, 328] on span "Notify them that they have been registered" at bounding box center [569, 336] width 245 height 16
click at [572, 463] on button "Send Welcome Message" at bounding box center [594, 475] width 147 height 25
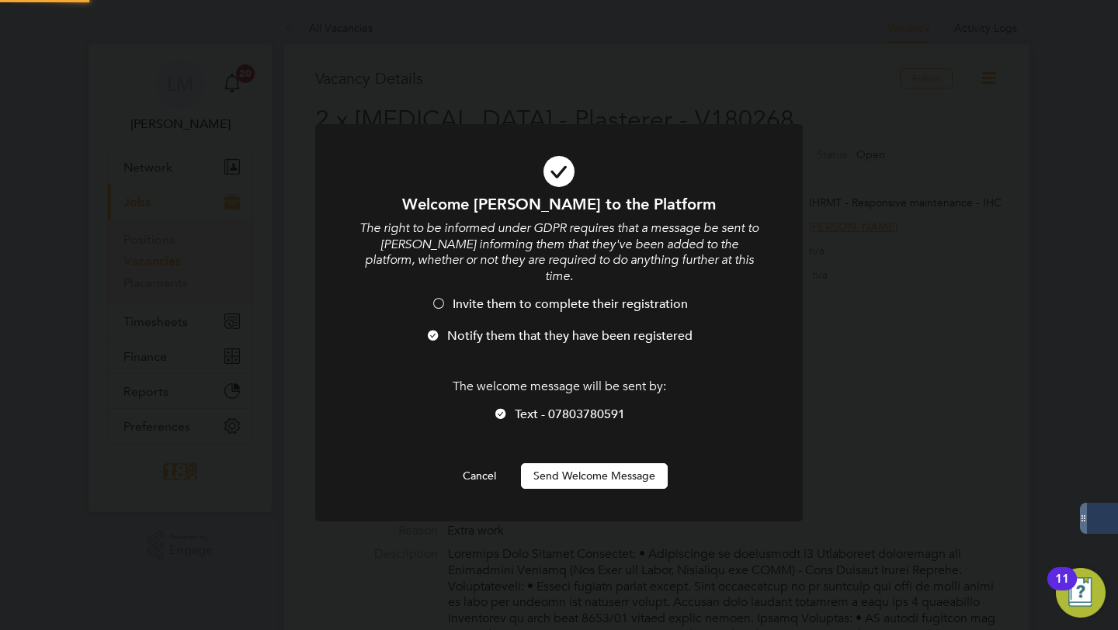
scroll to position [630, 0]
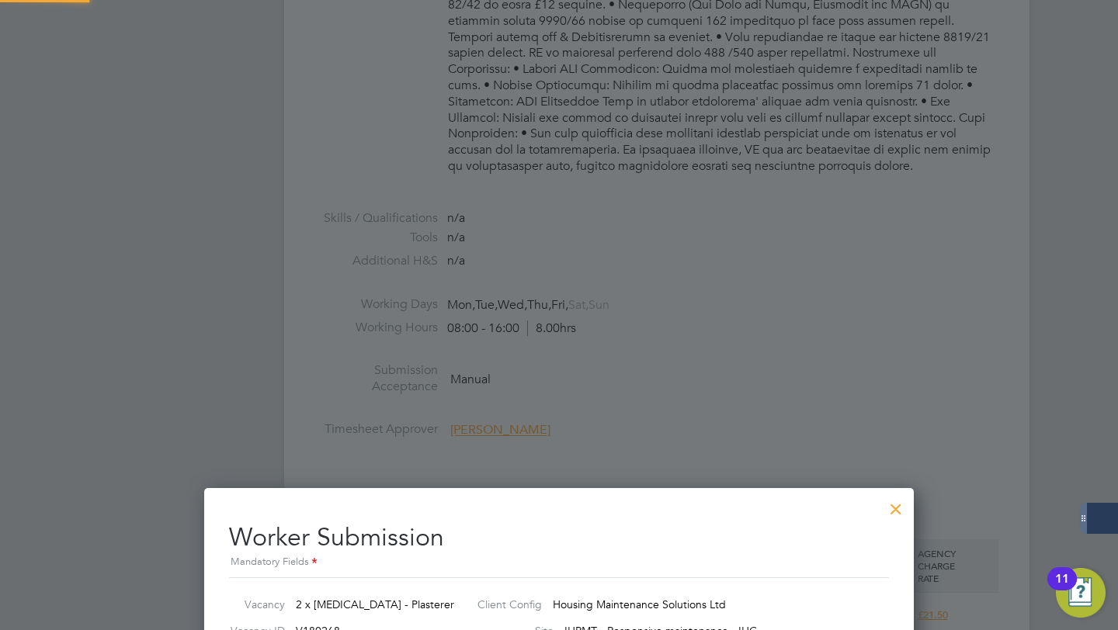
type input "[PERSON_NAME] (7298)"
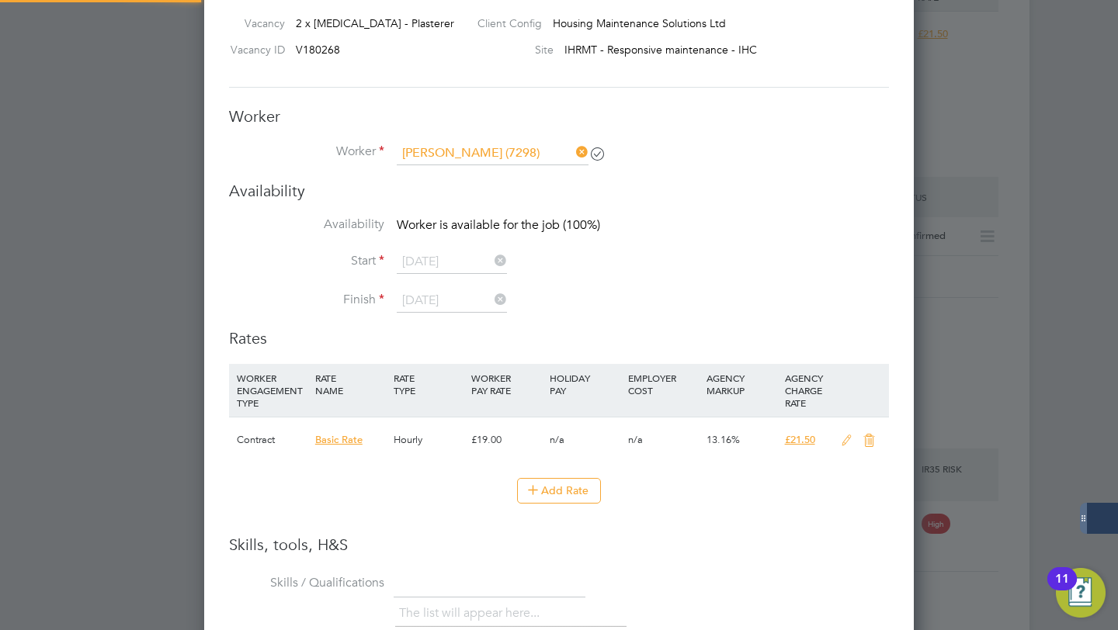
scroll to position [1254, 0]
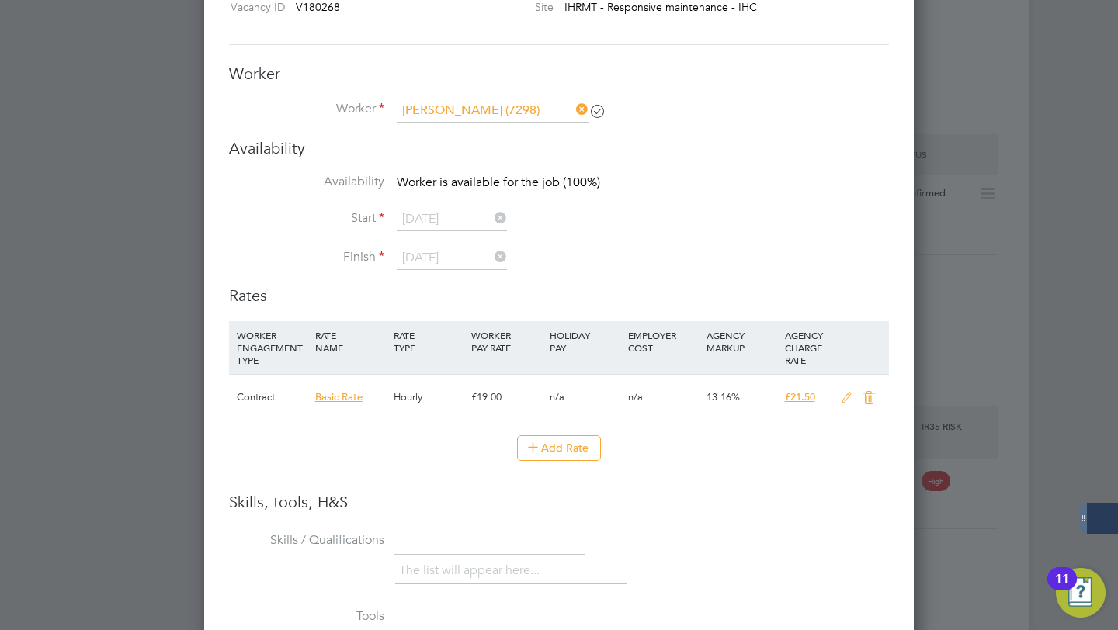
click at [996, 295] on div at bounding box center [559, 315] width 1118 height 630
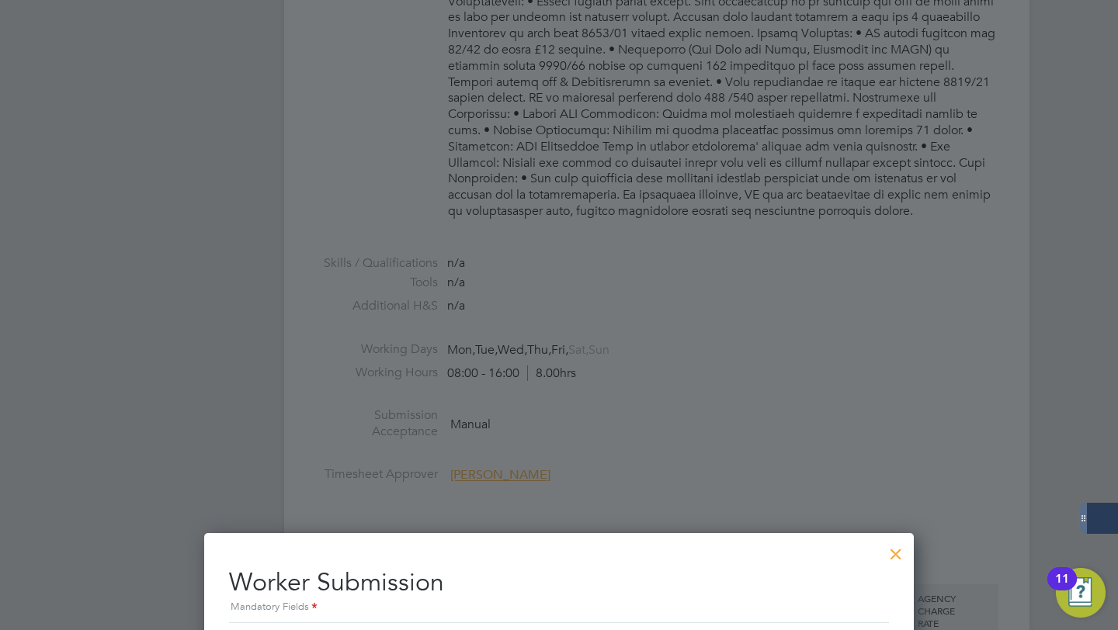
click at [892, 552] on div at bounding box center [896, 550] width 28 height 28
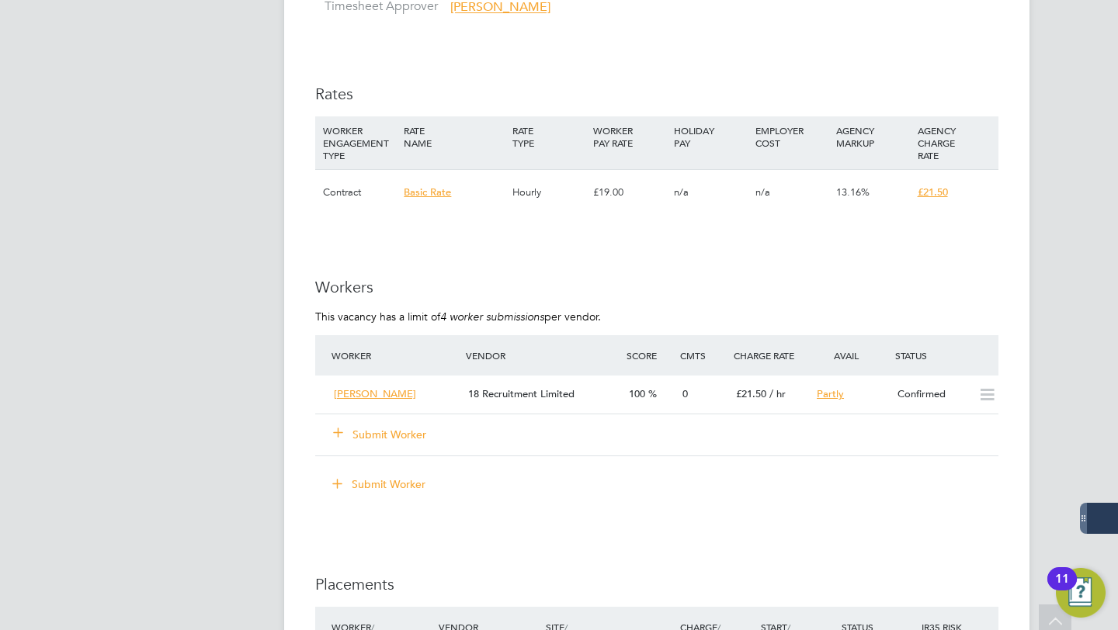
scroll to position [1060, 0]
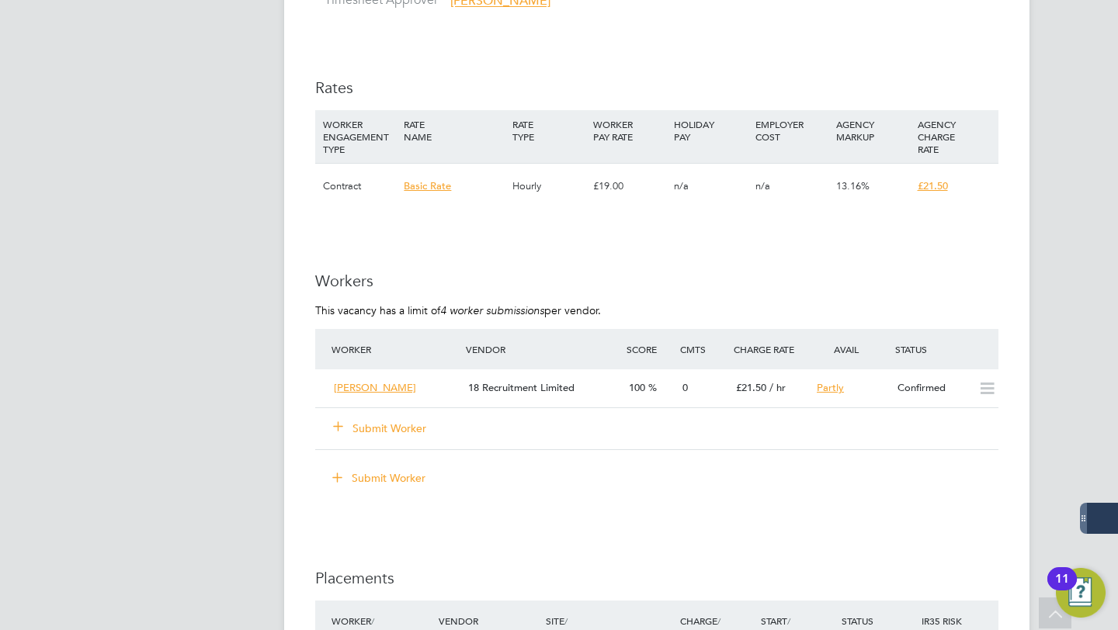
click at [375, 432] on button "Submit Worker" at bounding box center [380, 429] width 93 height 16
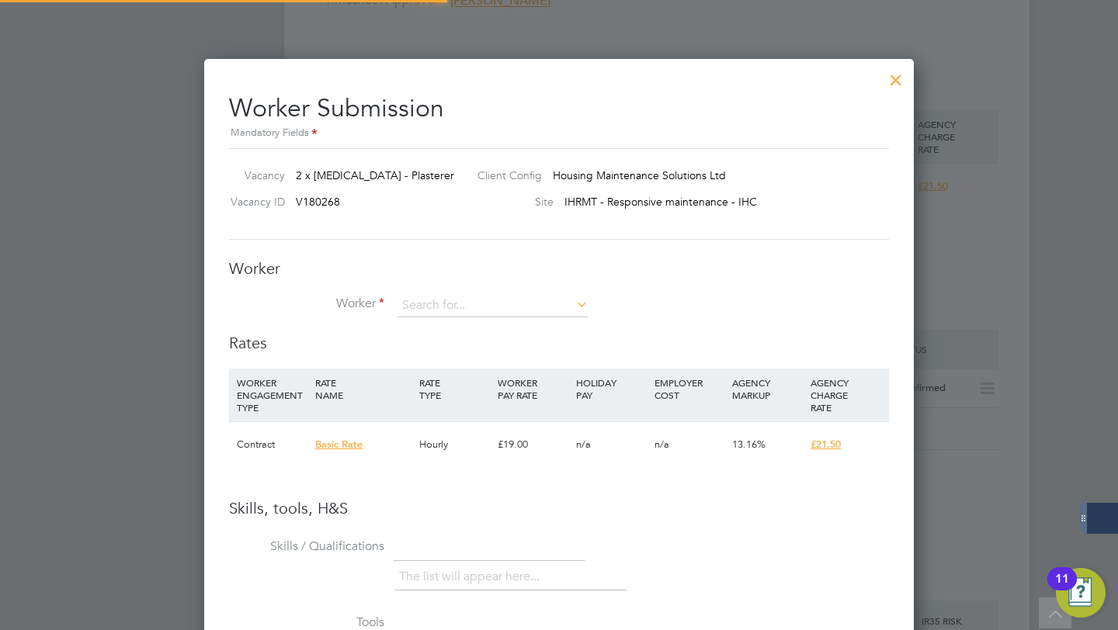
scroll to position [980, 710]
click at [446, 312] on input at bounding box center [493, 305] width 192 height 23
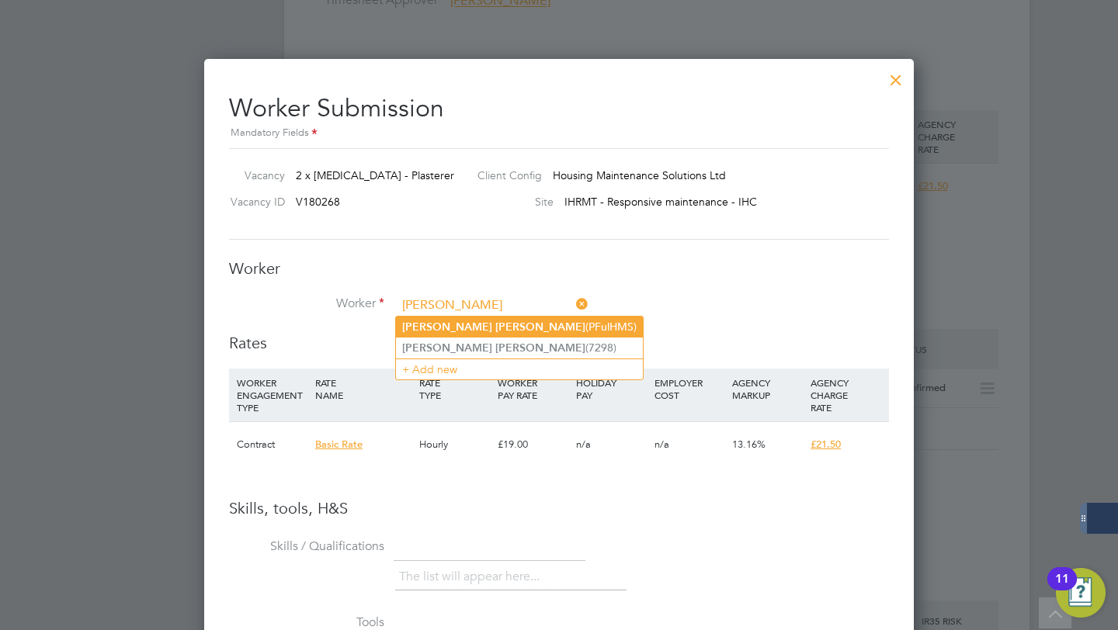
type input "[PERSON_NAME]"
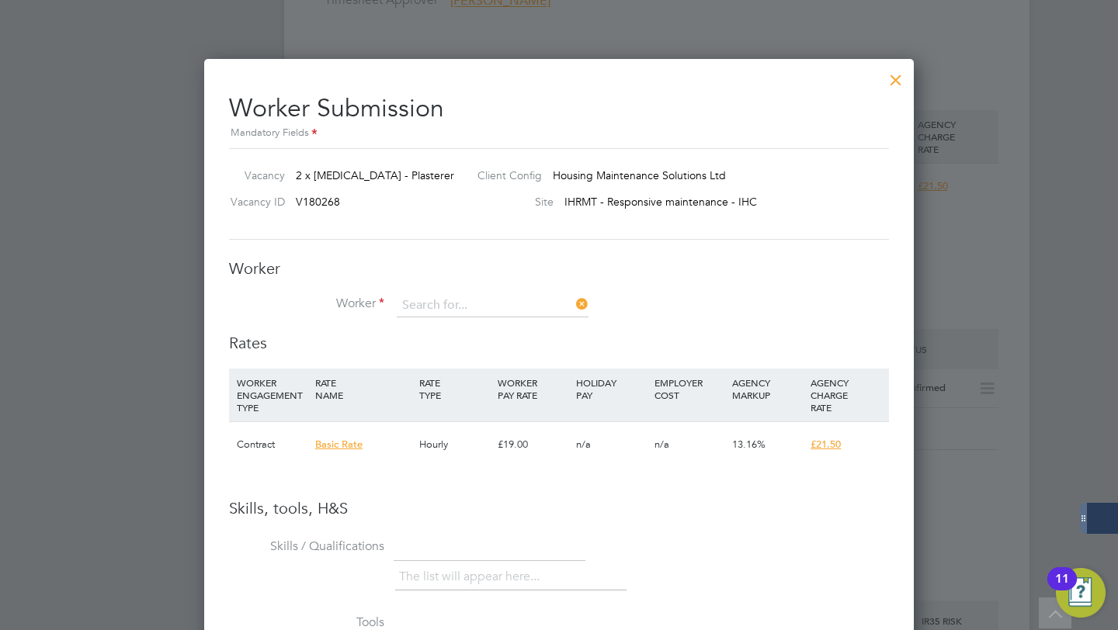
click at [513, 324] on div "All Vacancies Vacancy Activity Logs Vacancy Activity Logs All Vacancies Vacancy…" at bounding box center [656, 29] width 745 height 2153
click at [507, 281] on div "Worker Worker Worker Engagement Type" at bounding box center [559, 296] width 660 height 75
click at [498, 290] on div "Worker Worker Worker Engagement Type" at bounding box center [559, 296] width 660 height 75
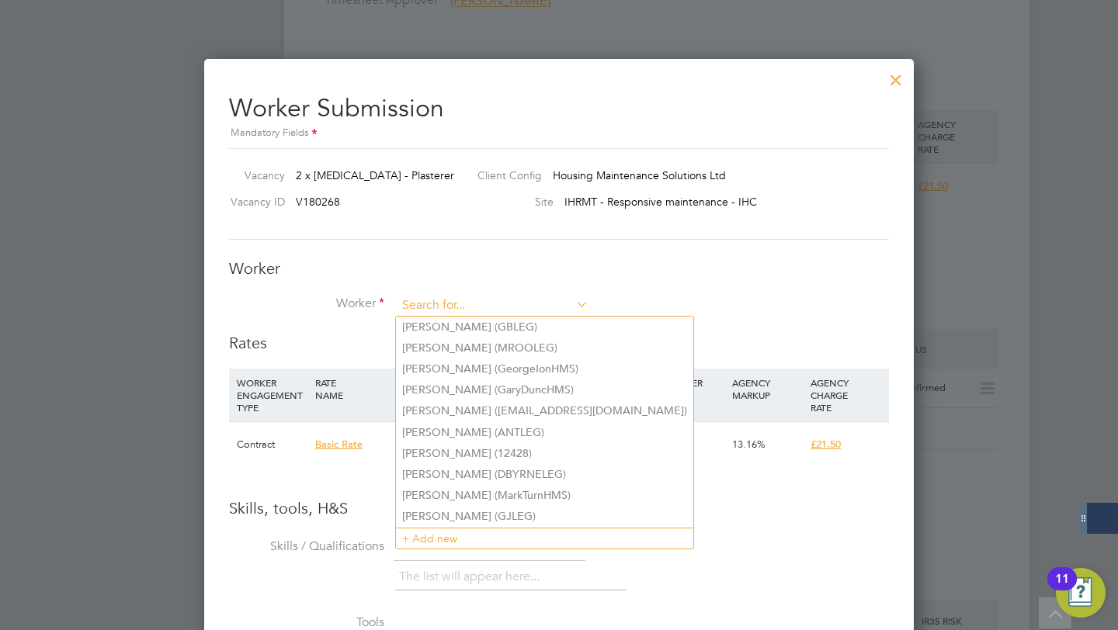
click at [477, 306] on input at bounding box center [493, 305] width 192 height 23
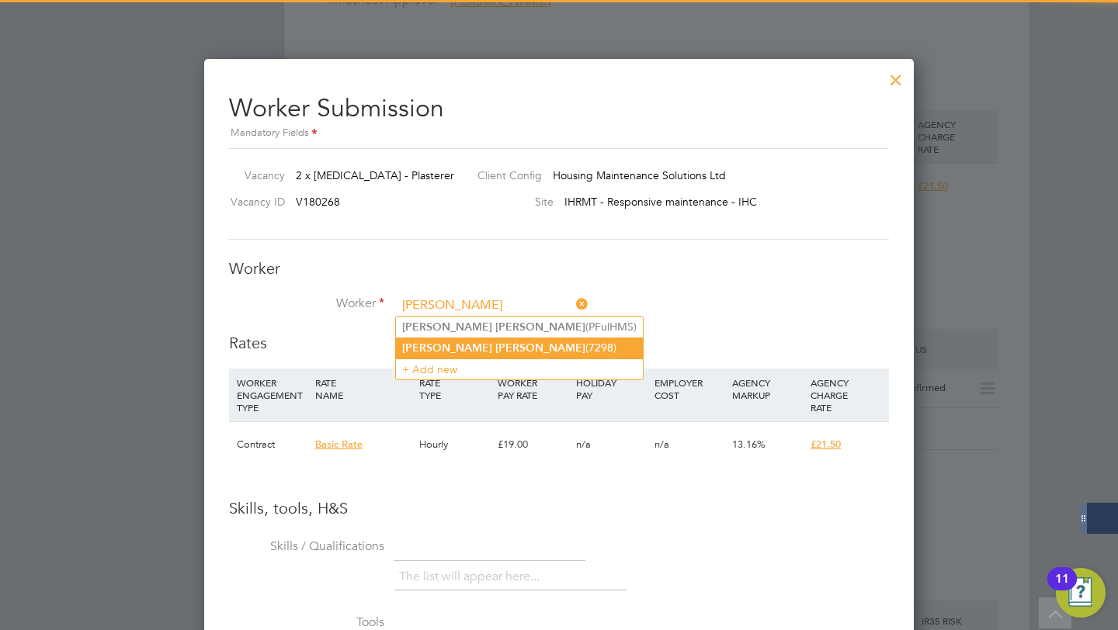
click at [483, 341] on li "[PERSON_NAME] (7298)" at bounding box center [519, 348] width 247 height 21
type input "[PERSON_NAME] (7298)"
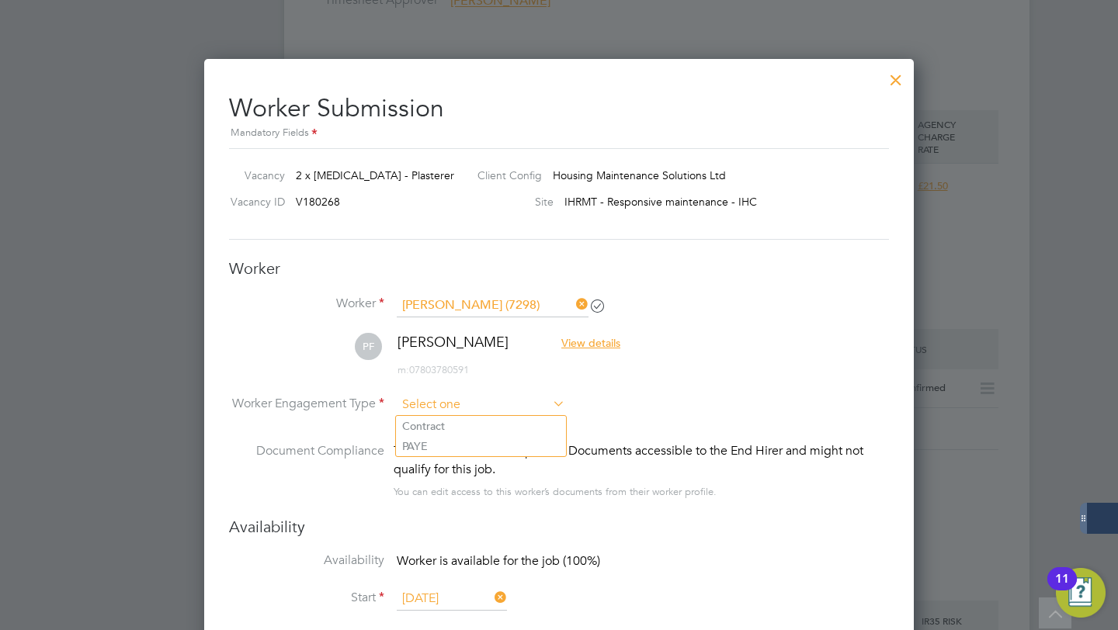
click at [490, 400] on input at bounding box center [481, 405] width 168 height 23
click at [478, 425] on li "Contract" at bounding box center [481, 426] width 170 height 20
type input "Contract"
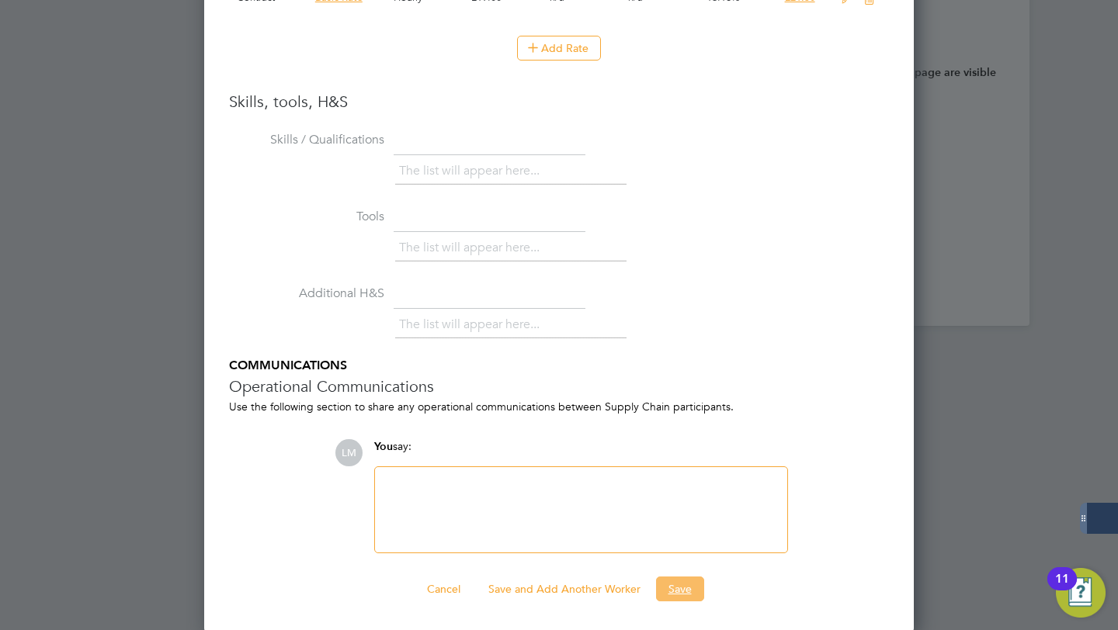
click at [692, 598] on button "Save" at bounding box center [680, 589] width 48 height 25
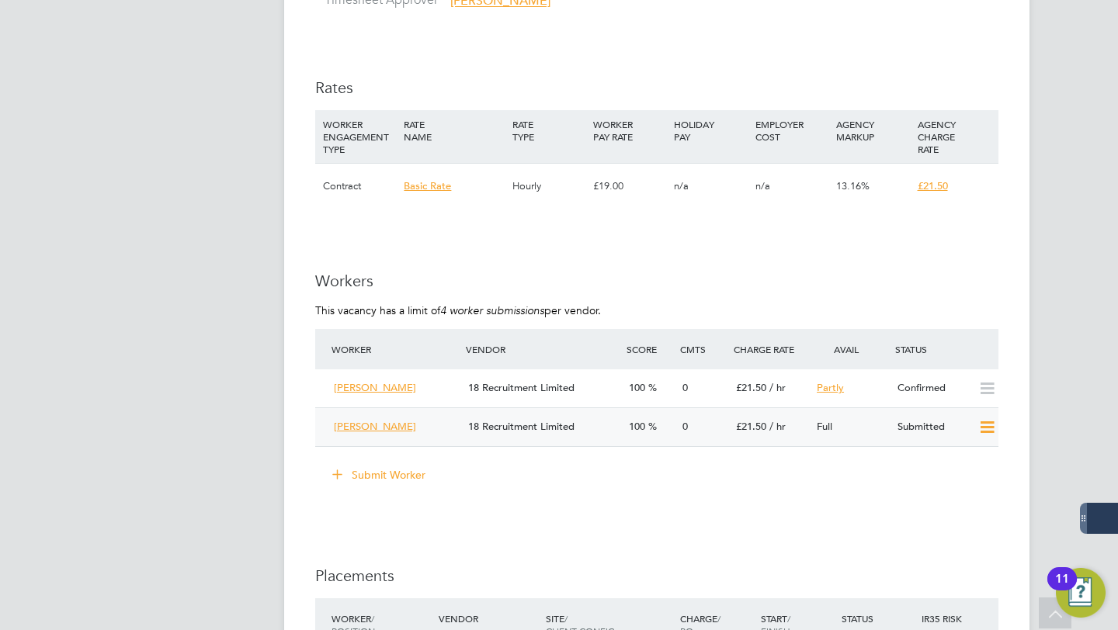
click at [984, 422] on icon at bounding box center [986, 428] width 19 height 12
click at [1058, 409] on div "[PERSON_NAME] Notifications 20 Applications: Network Businesses Sites Workers C…" at bounding box center [559, 33] width 1118 height 2187
